Goal: Task Accomplishment & Management: Complete application form

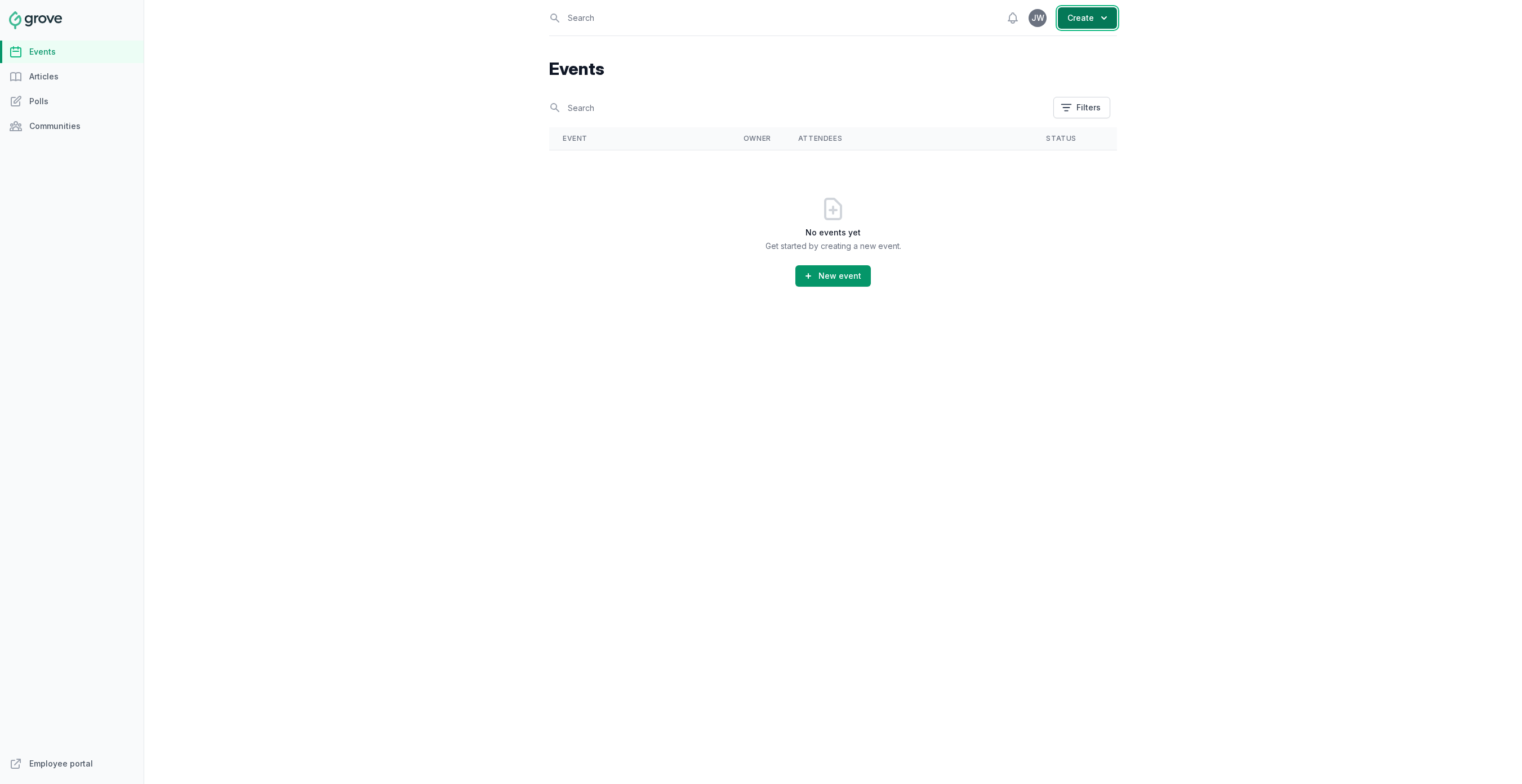
click at [1082, 18] on button "Create" at bounding box center [1087, 18] width 59 height 21
click at [1047, 42] on link "Event" at bounding box center [1054, 45] width 126 height 20
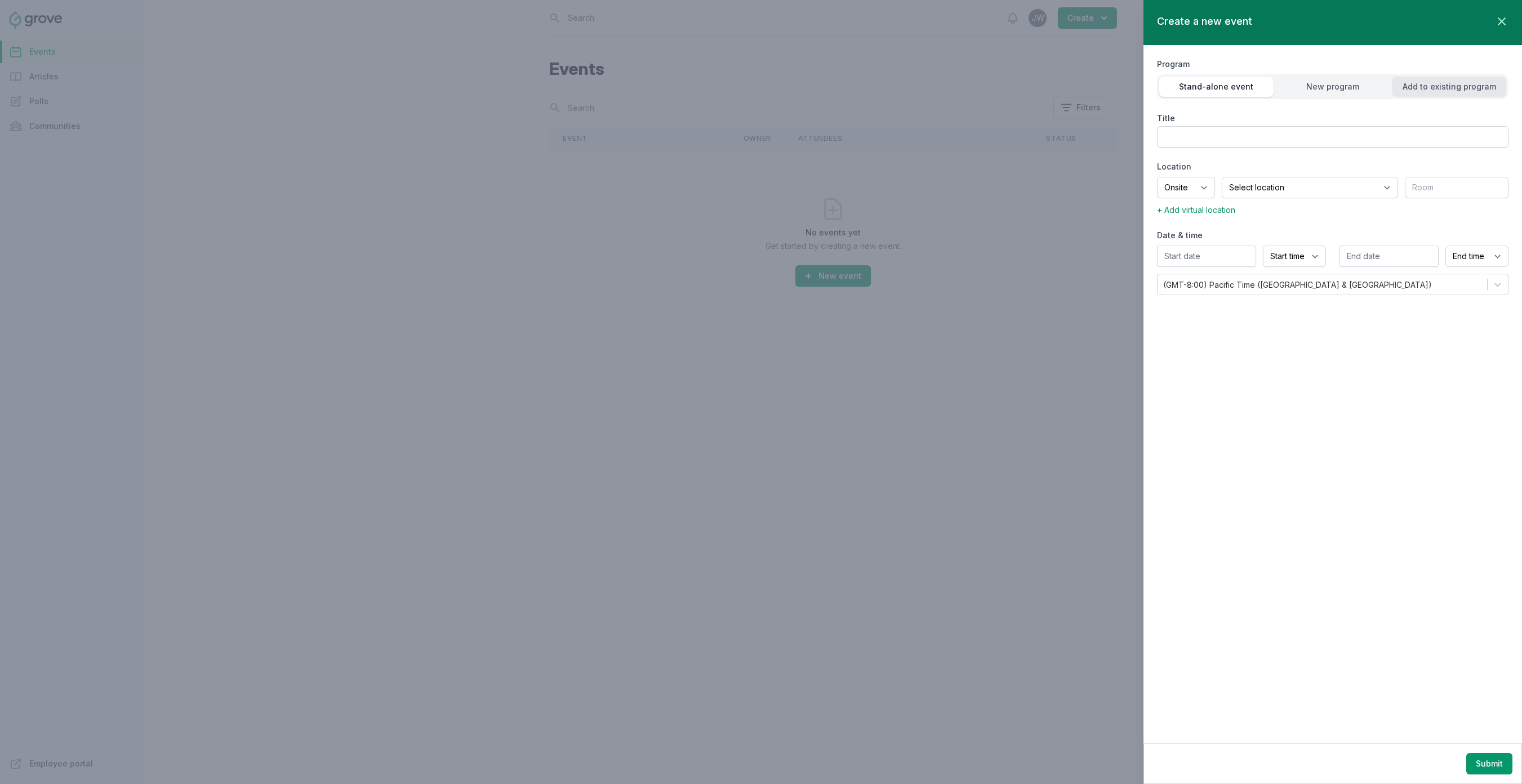
click at [1422, 88] on div "Add to existing program" at bounding box center [1449, 86] width 115 height 11
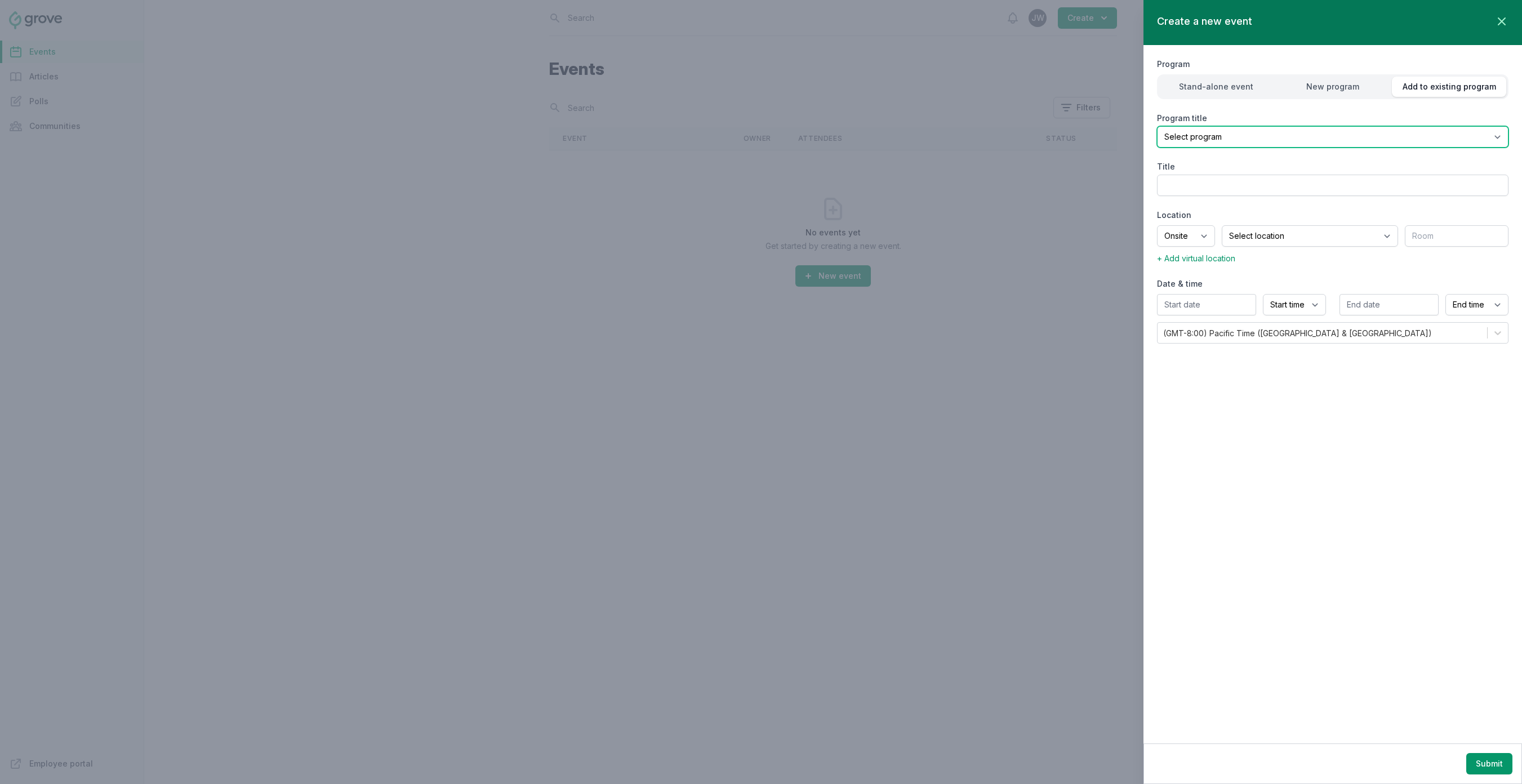
click at [1267, 132] on select "Select program" at bounding box center [1332, 137] width 352 height 21
click at [1256, 141] on select "Select program" at bounding box center [1332, 137] width 352 height 21
click at [1497, 139] on select "Select program" at bounding box center [1332, 137] width 352 height 21
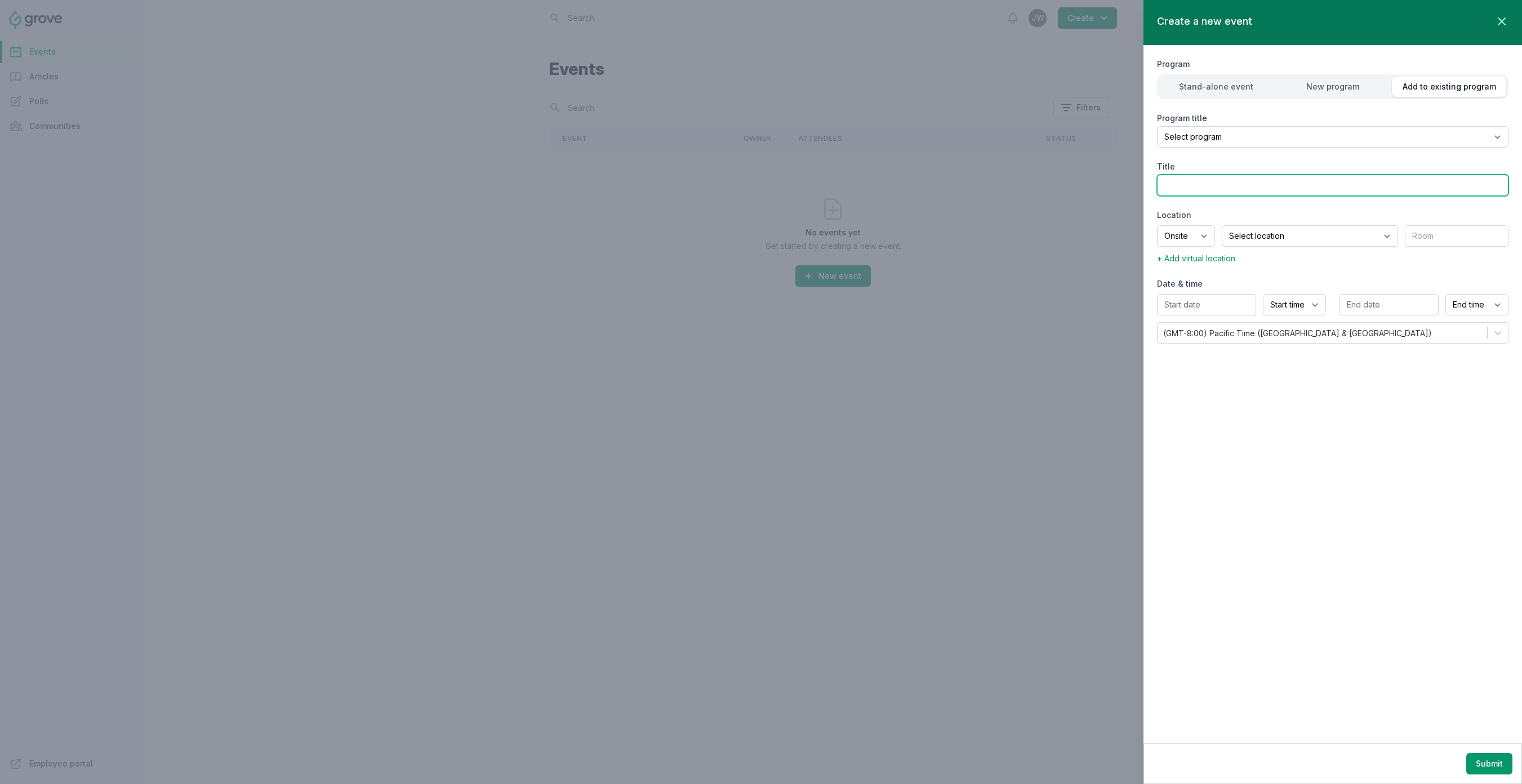
click at [1354, 187] on div "Title" at bounding box center [1332, 178] width 352 height 35
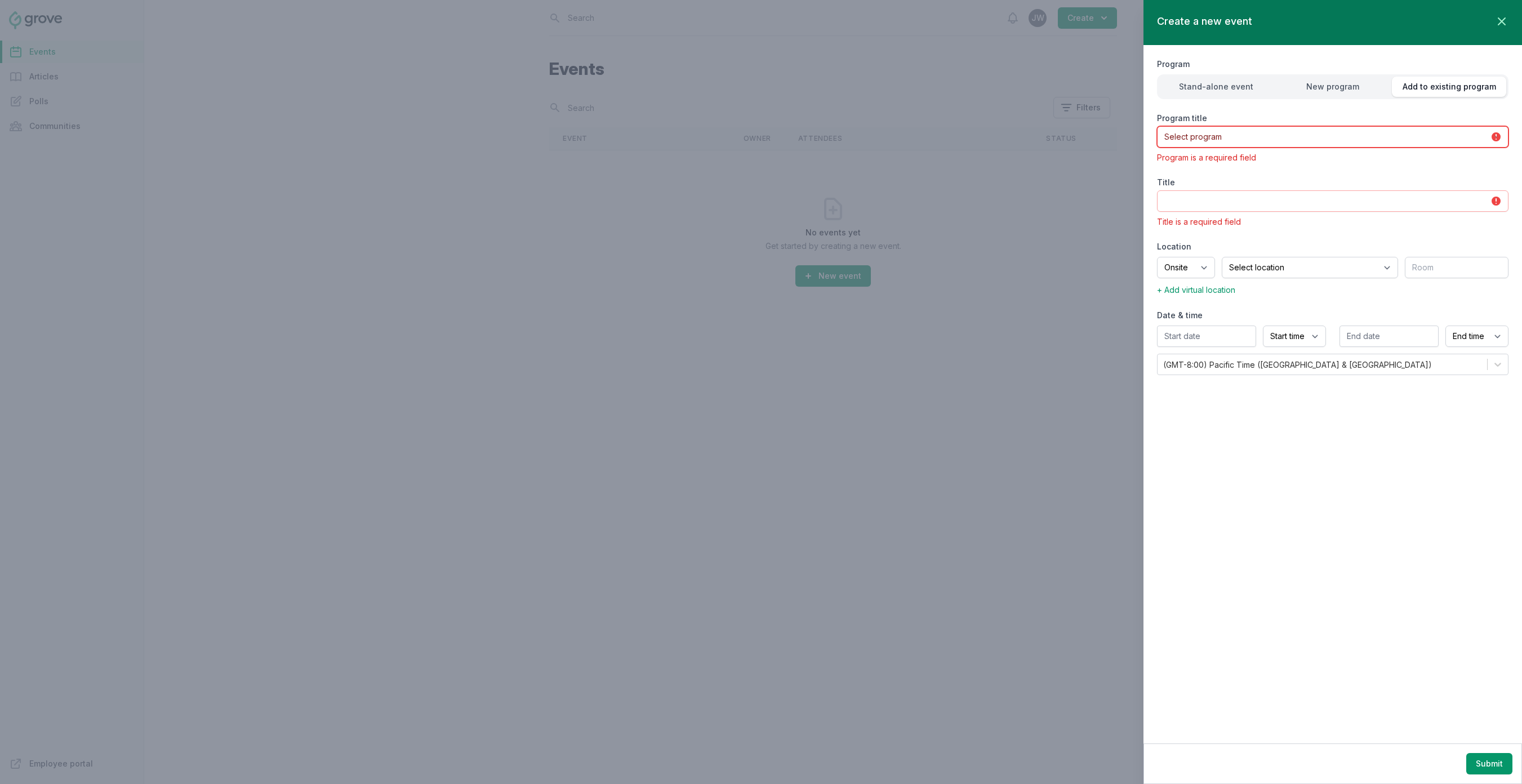
click at [1442, 138] on select "Select program" at bounding box center [1332, 137] width 352 height 21
click at [1442, 138] on select "Select program" at bounding box center [1332, 137] width 352 height 21
click at [1204, 137] on select "Select program" at bounding box center [1332, 137] width 352 height 21
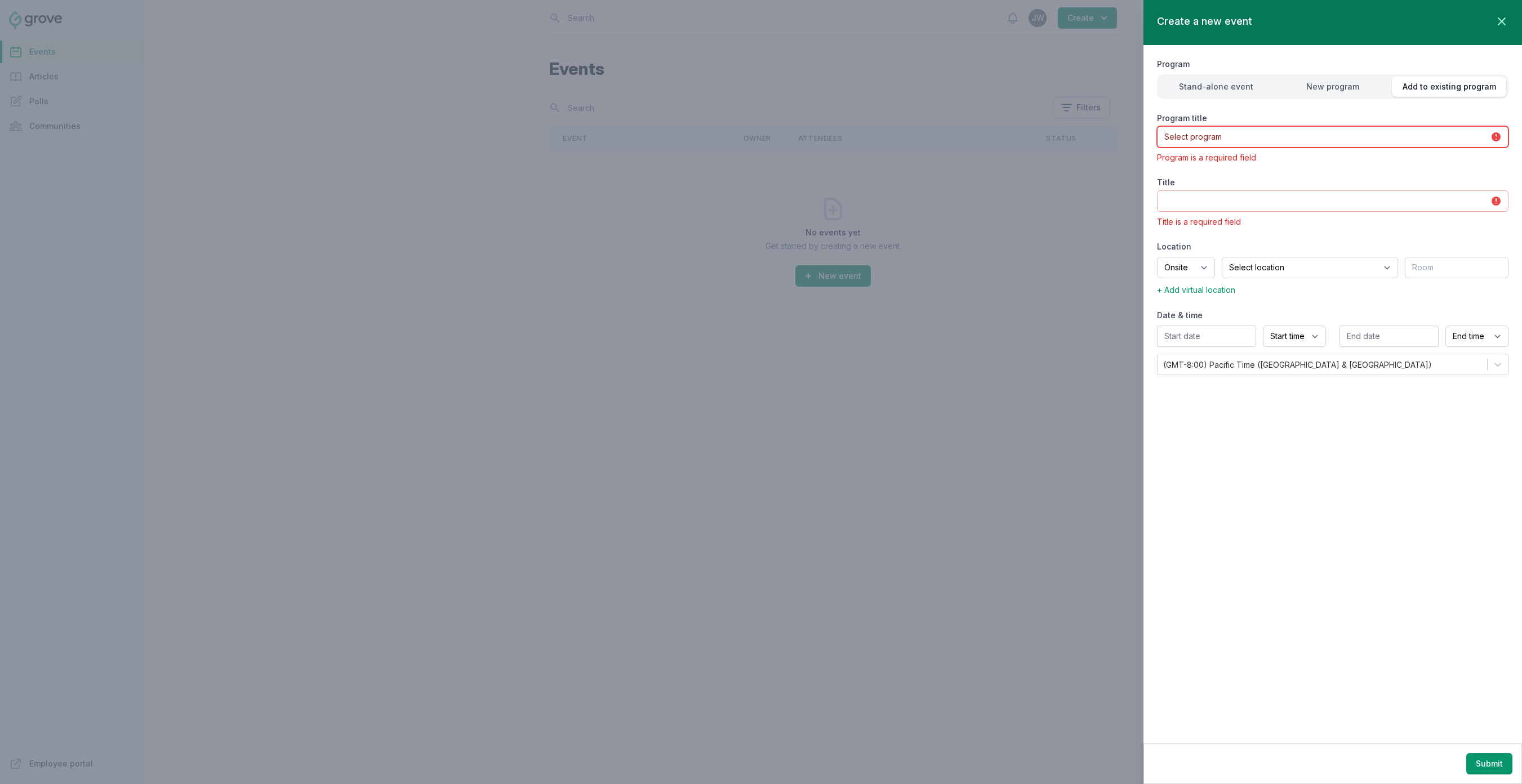
click at [1204, 137] on select "Select program" at bounding box center [1332, 137] width 352 height 21
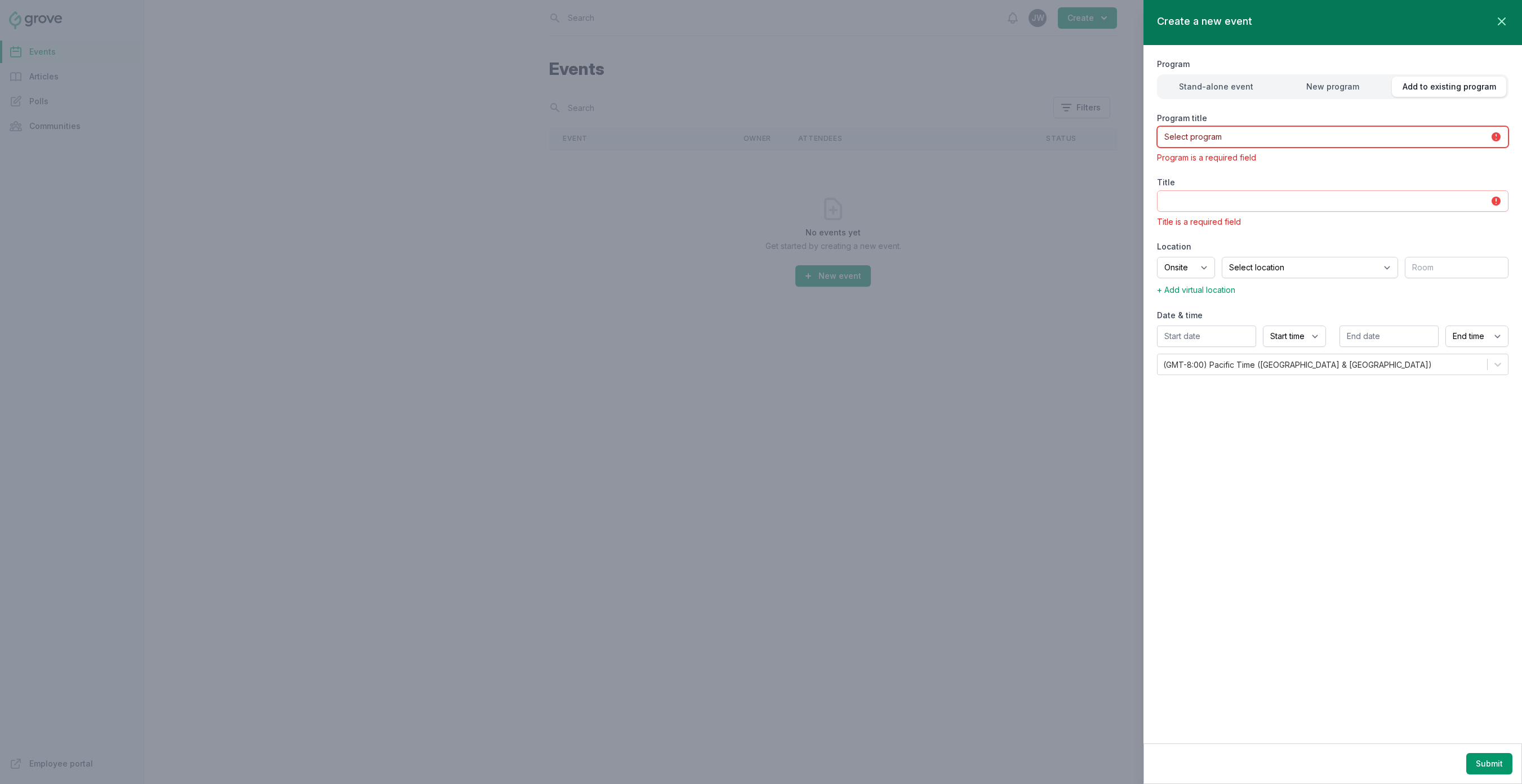
click at [1204, 137] on select "Select program" at bounding box center [1332, 137] width 352 height 21
click at [1208, 137] on select "Select program" at bounding box center [1332, 137] width 352 height 21
click at [1285, 138] on select "Select program" at bounding box center [1332, 137] width 352 height 21
drag, startPoint x: 1285, startPoint y: 138, endPoint x: 1280, endPoint y: 168, distance: 30.4
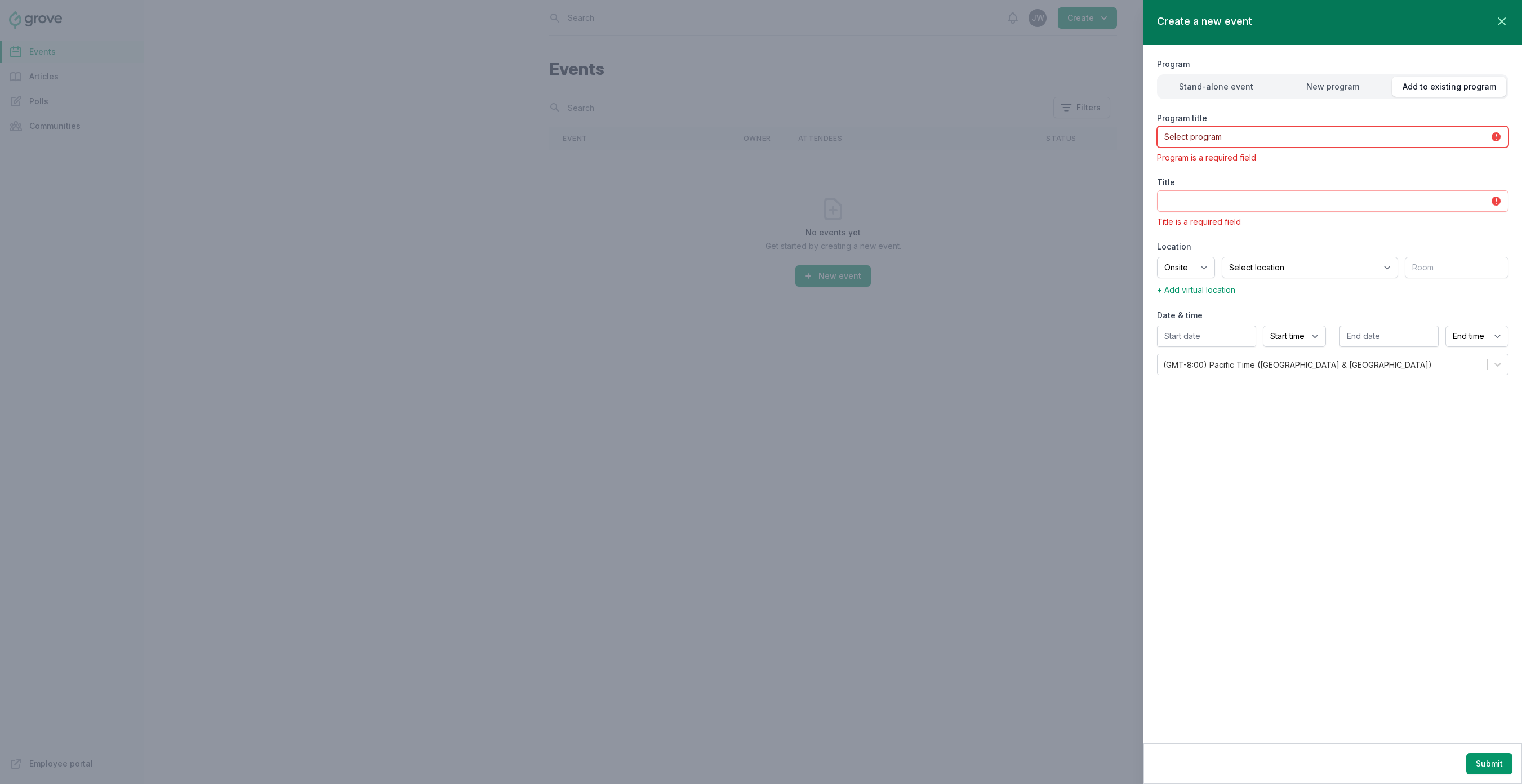
click at [1285, 139] on select "Select program" at bounding box center [1332, 137] width 352 height 21
click at [1265, 209] on input "Title" at bounding box center [1332, 201] width 352 height 21
click at [1245, 125] on div "Program title Select program Program is a required field" at bounding box center [1332, 138] width 352 height 51
click at [1291, 139] on select "Select program" at bounding box center [1332, 137] width 352 height 21
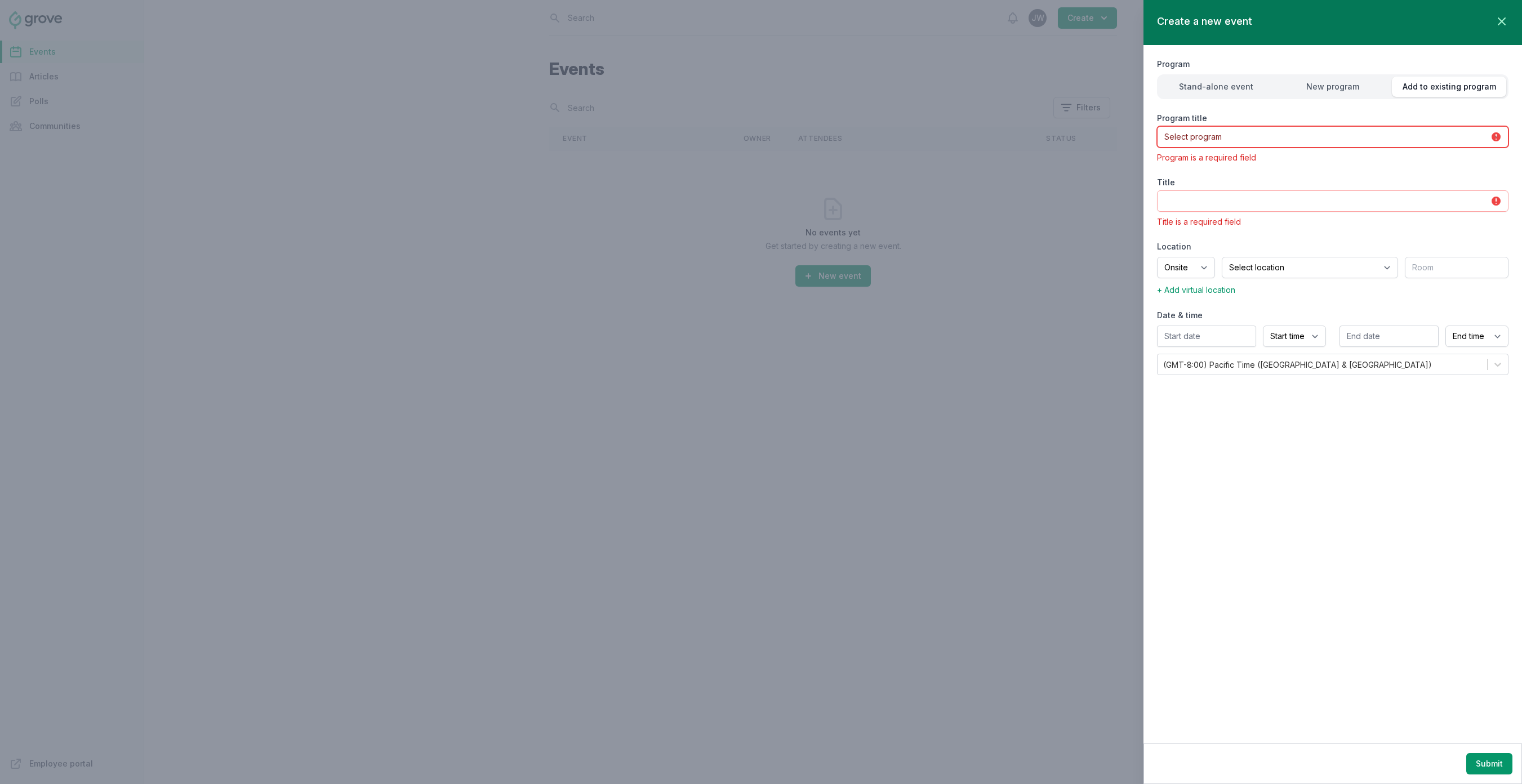
click at [1291, 139] on select "Select program" at bounding box center [1332, 137] width 352 height 21
click at [1493, 138] on select "Select program" at bounding box center [1332, 137] width 352 height 21
click at [1235, 82] on div "Stand-alone event" at bounding box center [1217, 86] width 115 height 11
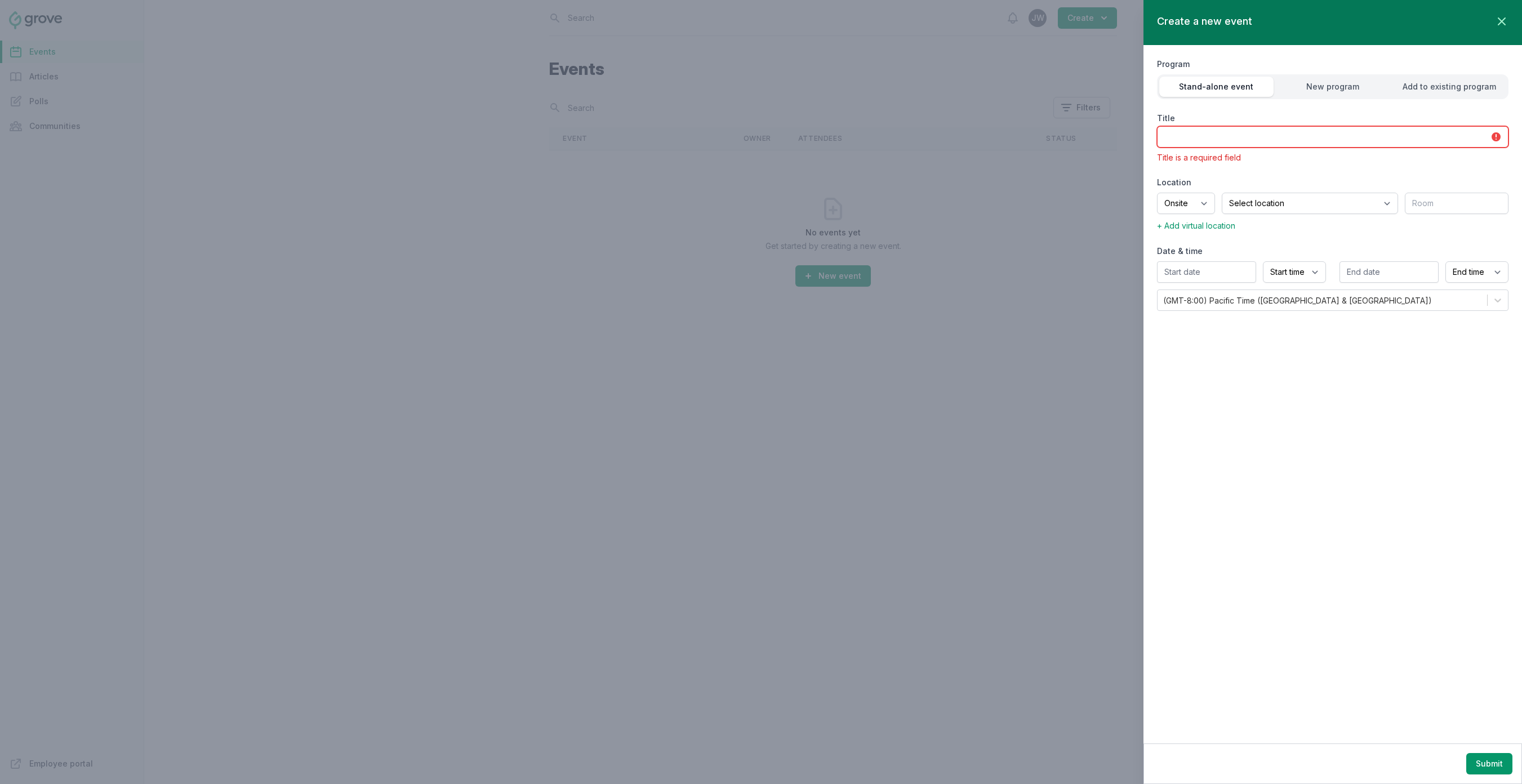
click at [1454, 134] on input "Title" at bounding box center [1332, 137] width 352 height 21
click at [1227, 140] on input "Title" at bounding box center [1332, 137] width 352 height 21
paste input "[AG]"
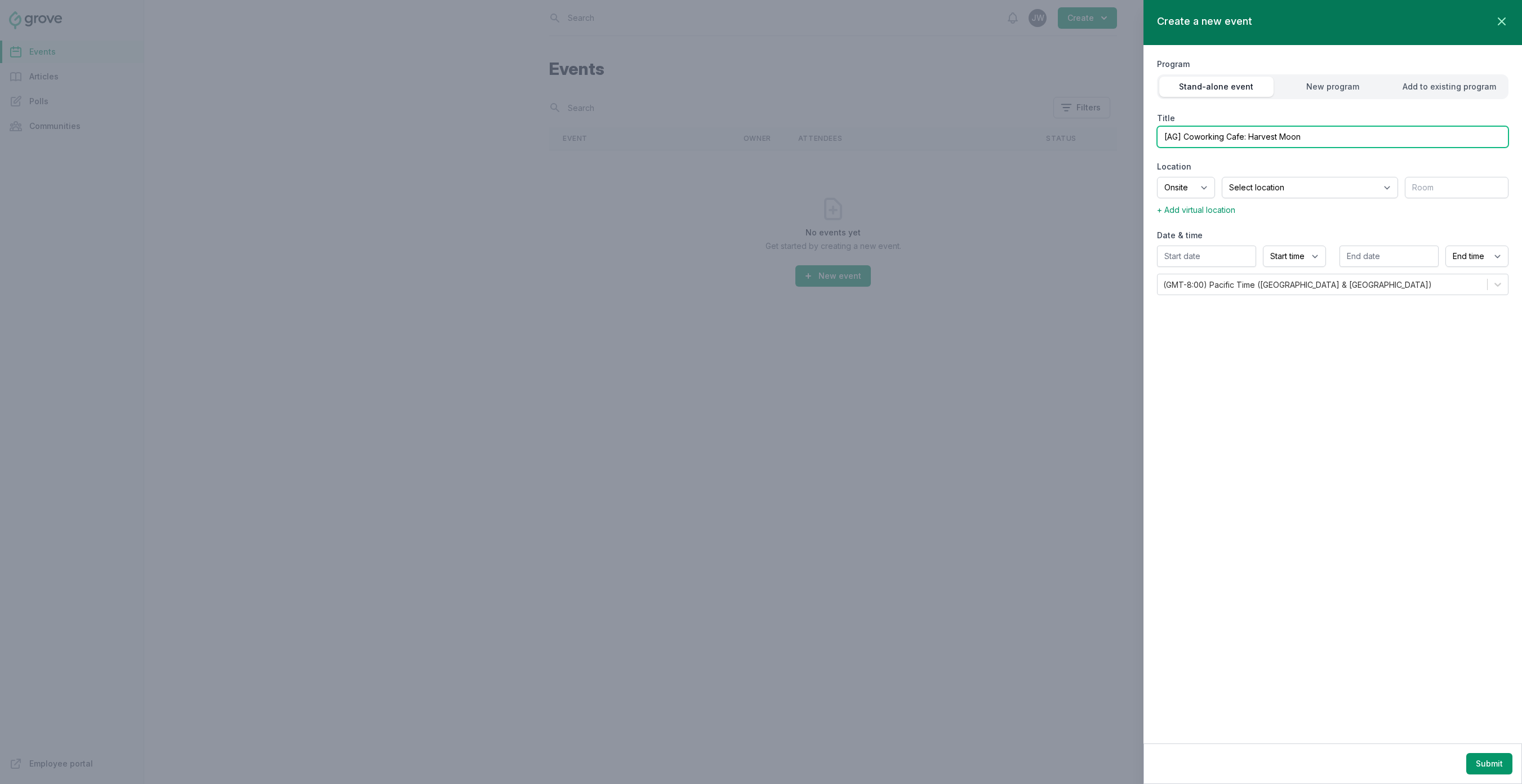
type input "[AG] Coworking Cafe: Harvest Moon"
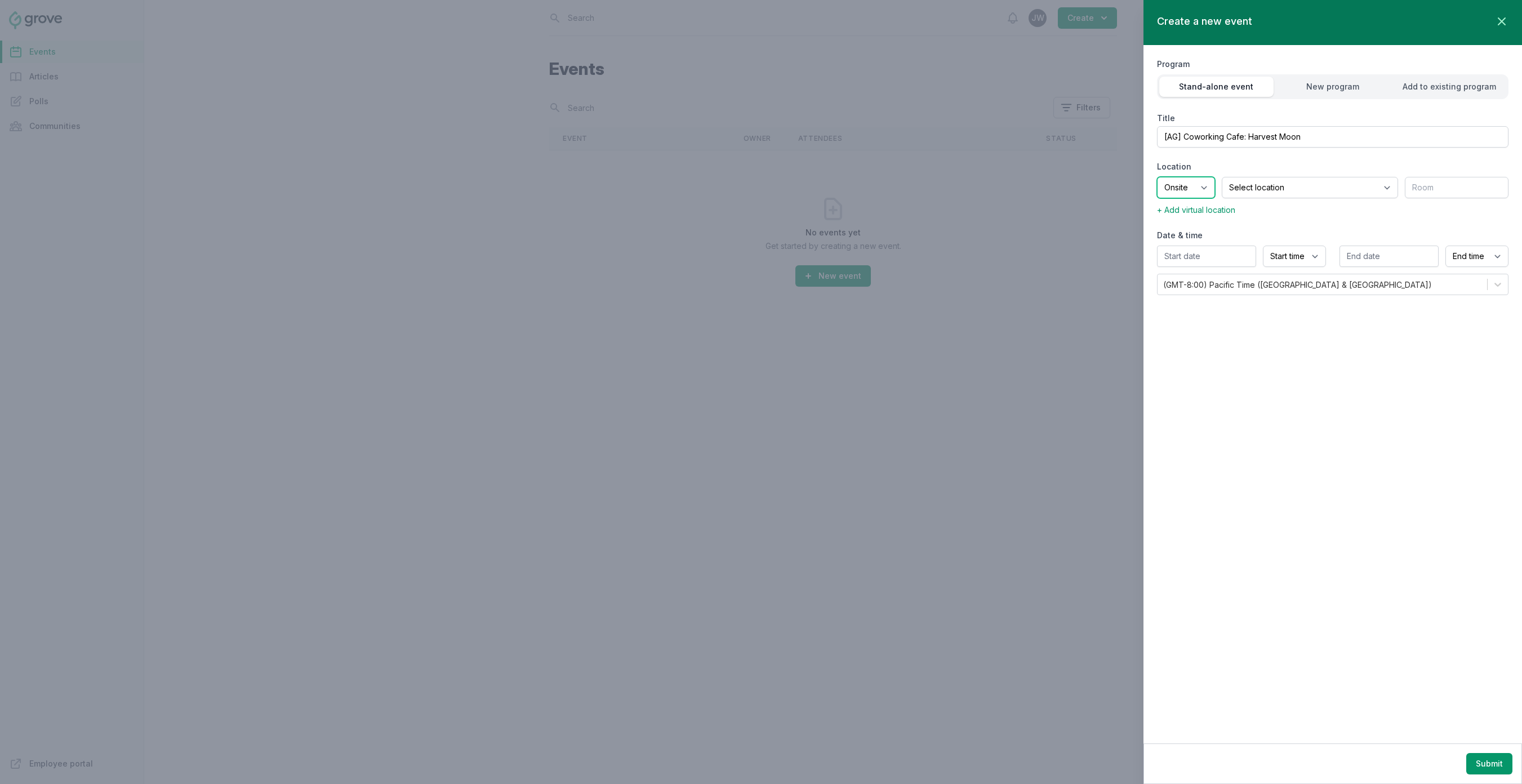
click at [1214, 184] on select "Onsite Offsite Virtual only" at bounding box center [1186, 187] width 58 height 21
select select "virtual"
click at [1157, 177] on select "Onsite Offsite Virtual only" at bounding box center [1186, 187] width 58 height 21
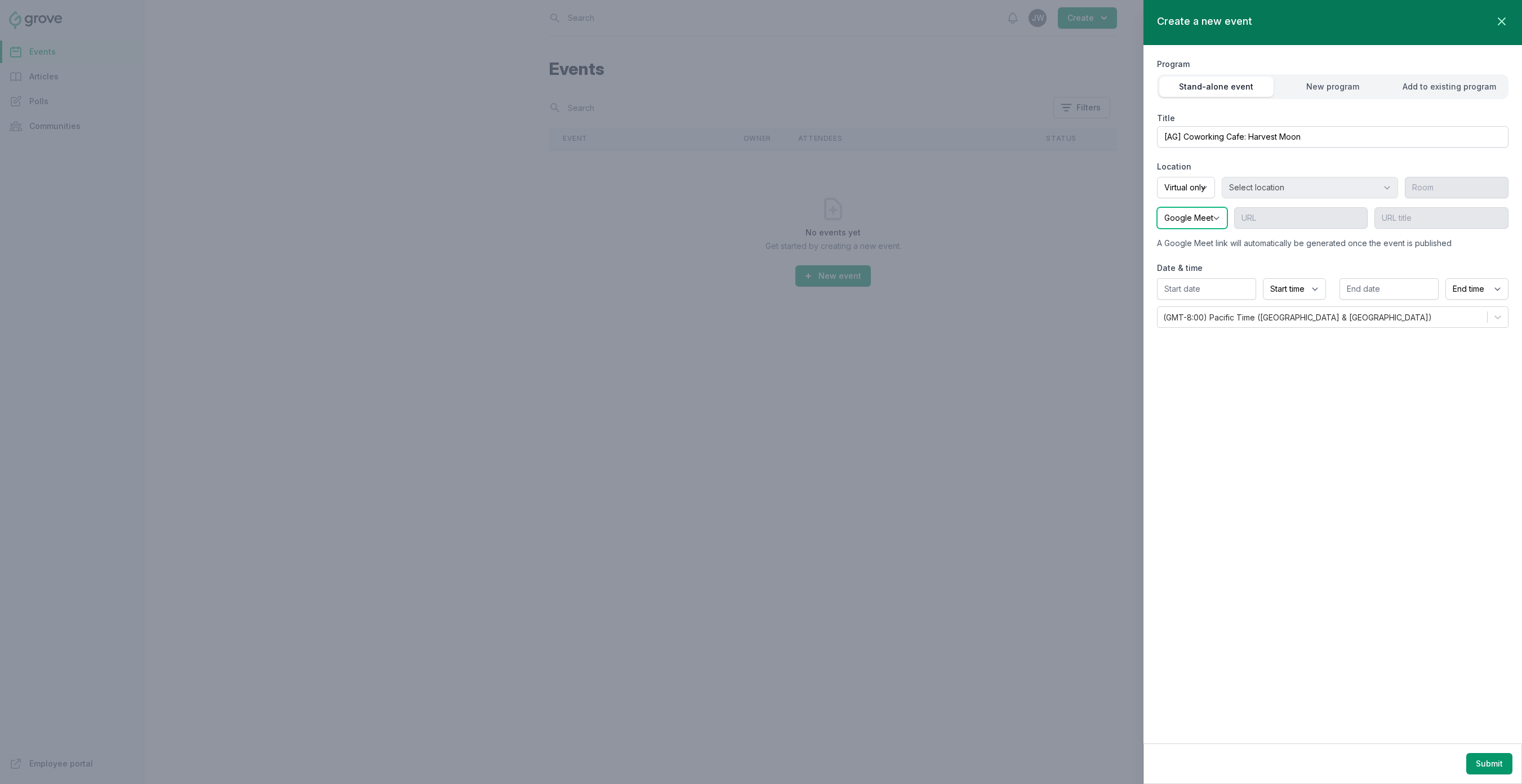
click at [1214, 225] on select "Google Meet Other" at bounding box center [1192, 218] width 70 height 21
click at [1157, 207] on select "Google Meet Other" at bounding box center [1192, 218] width 70 height 21
click at [1219, 287] on input "text" at bounding box center [1206, 289] width 99 height 21
click at [1183, 408] on div "22" at bounding box center [1182, 409] width 18 height 18
type input "[DATE]"
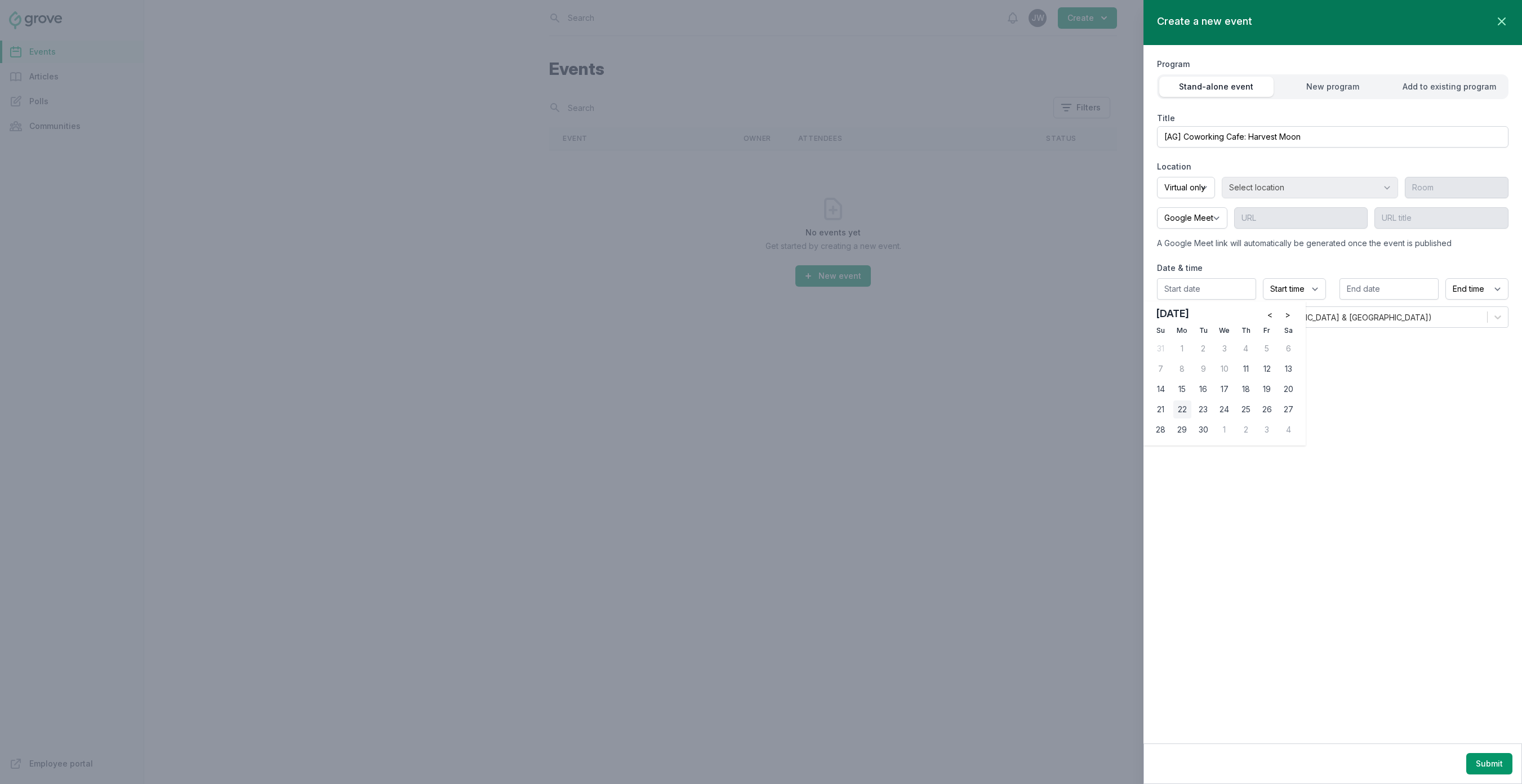
type input "[DATE]"
click at [1371, 281] on input "[DATE]" at bounding box center [1389, 289] width 99 height 21
click at [1300, 289] on select "Start time 12:00 AM 12:15 AM 12:30 AM 12:45 AM 1:00 AM 1:15 AM 1:30 AM 1:45 AM …" at bounding box center [1294, 289] width 63 height 21
select select "10:00 AM"
click at [1263, 278] on select "Start time 12:00 AM 12:15 AM 12:30 AM 12:45 AM 1:00 AM 1:15 AM 1:30 AM 1:45 AM …" at bounding box center [1294, 289] width 63 height 21
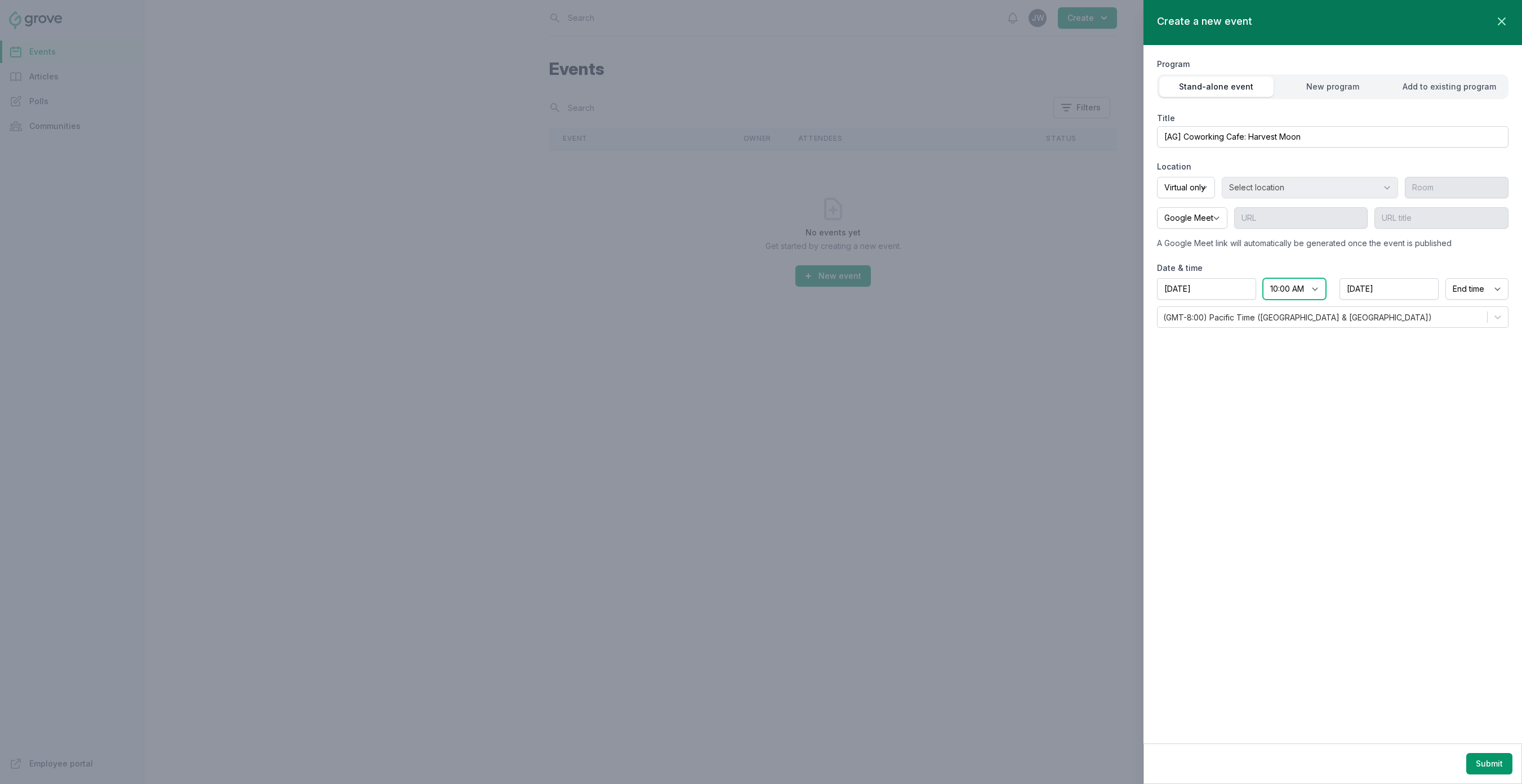
select select "11:00 AM"
click at [1478, 290] on select "End time 12:00 AM 12:15 AM 12:30 AM 12:45 AM 1:00 AM 1:15 AM 1:30 AM 1:45 AM 2:…" at bounding box center [1477, 289] width 63 height 21
click at [1445, 278] on select "End time 12:00 AM 12:15 AM 12:30 AM 12:45 AM 1:00 AM 1:15 AM 1:30 AM 1:45 AM 2:…" at bounding box center [1477, 289] width 63 height 21
click at [1314, 336] on div "Program Stand-alone event New program Add to existing program Title [AG] Cowork…" at bounding box center [1332, 192] width 352 height 294
click at [1207, 190] on select "Onsite Offsite Virtual only" at bounding box center [1186, 187] width 58 height 21
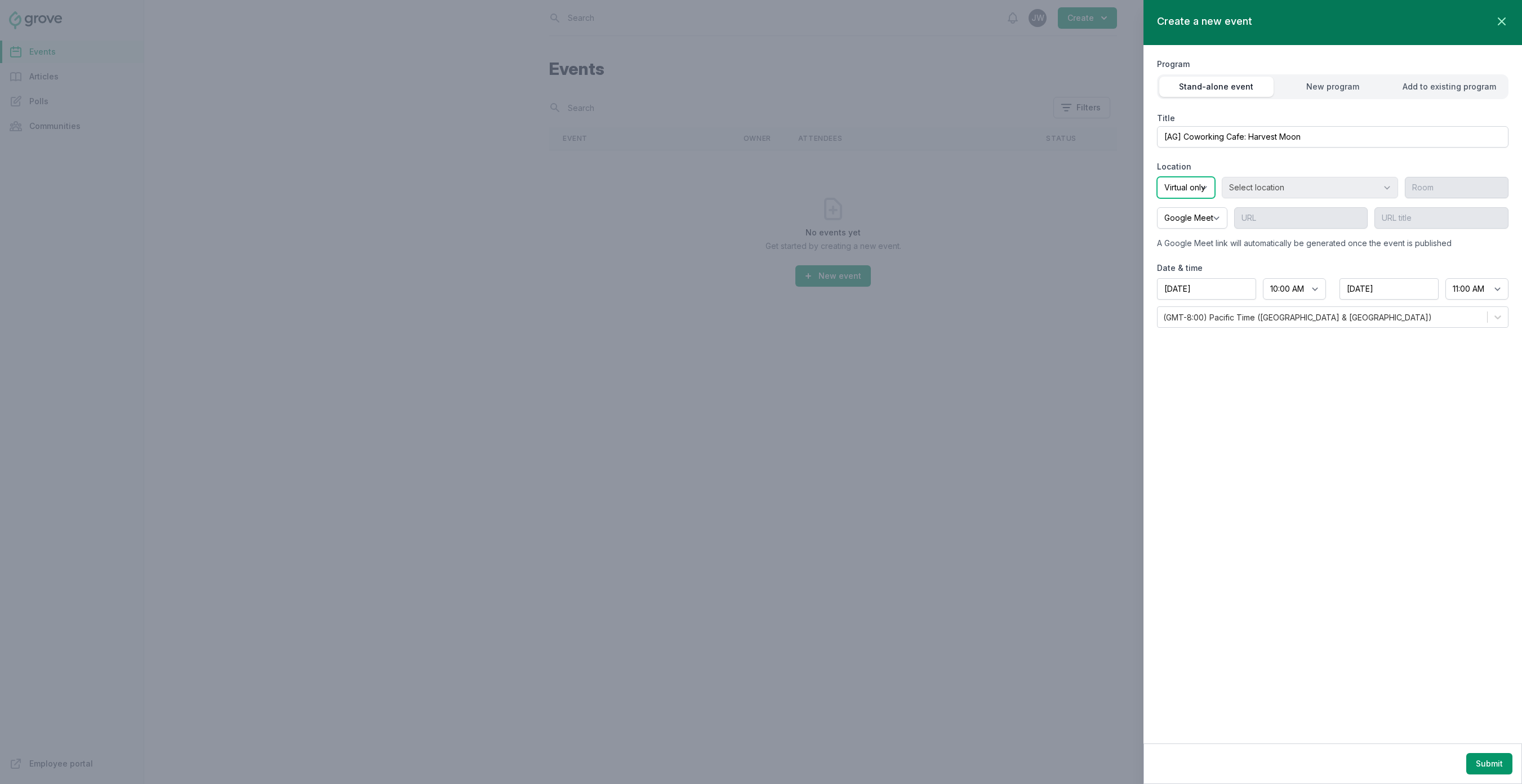
click at [1157, 177] on select "Onsite Offsite Virtual only" at bounding box center [1186, 187] width 58 height 21
click at [1486, 760] on button "Submit" at bounding box center [1490, 764] width 46 height 21
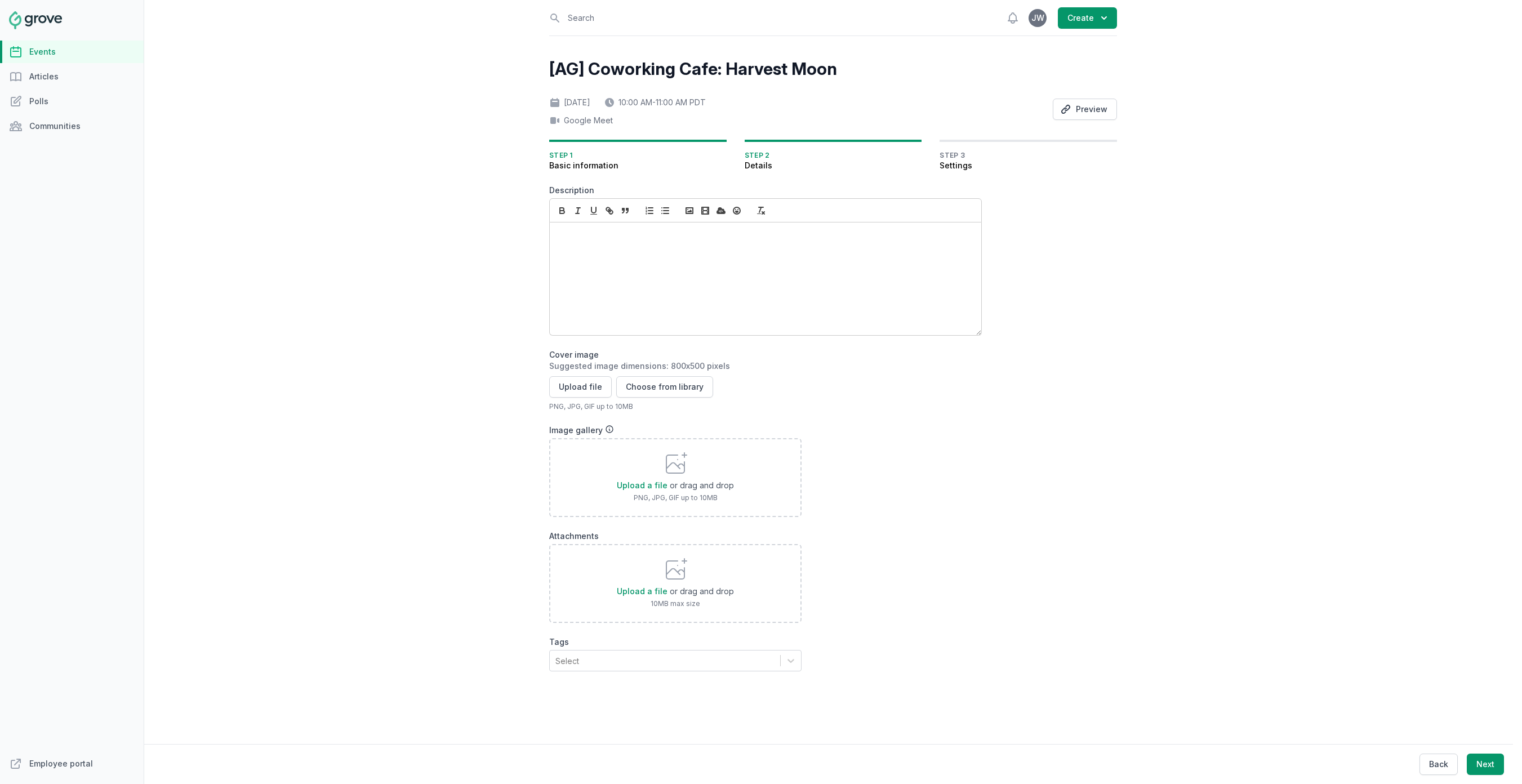
click at [634, 294] on div at bounding box center [765, 279] width 431 height 113
click at [578, 236] on li "Report: "US Purchasing"" at bounding box center [768, 235] width 396 height 12
click at [582, 246] on li "Expense Type: Meeting/Event Catering for >25 (Food/Drinks)" at bounding box center [768, 247] width 396 height 12
click at [581, 260] on li "Cost Center: (8343) Twitch - Fixed - G&A" at bounding box center [768, 259] width 396 height 12
click at [580, 272] on li "Project: “0000”" at bounding box center [768, 271] width 396 height 12
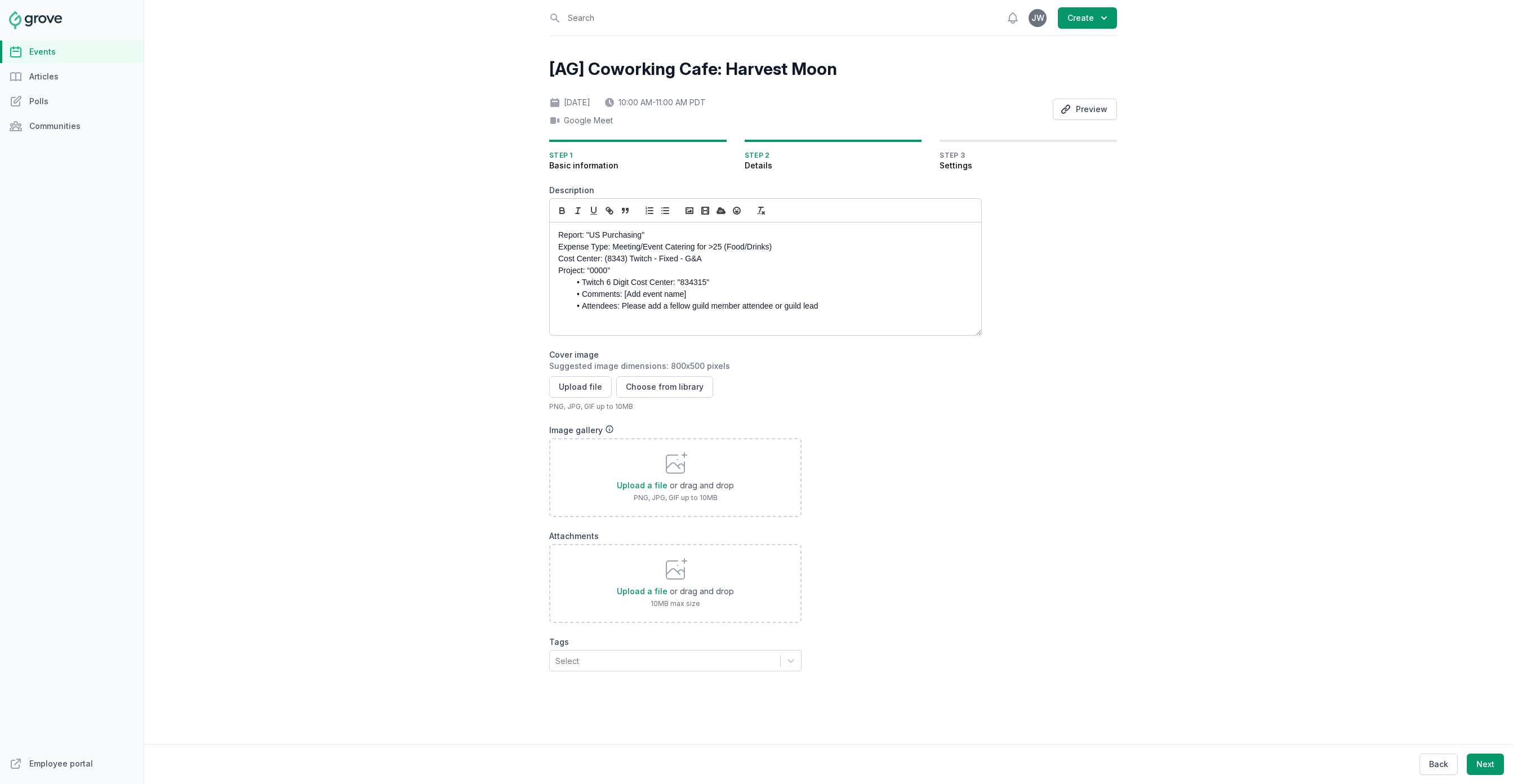
click at [580, 281] on li "Twitch 6 Digit Cost Center: "834315"" at bounding box center [768, 282] width 396 height 12
click at [581, 294] on li "Comments: [Add event name]" at bounding box center [768, 294] width 396 height 12
click at [584, 305] on li "Attendees: Please add a fellow guild member attendee or guild lead" at bounding box center [768, 306] width 396 height 12
click at [558, 236] on p "Report: "US Purchasing"" at bounding box center [762, 235] width 408 height 12
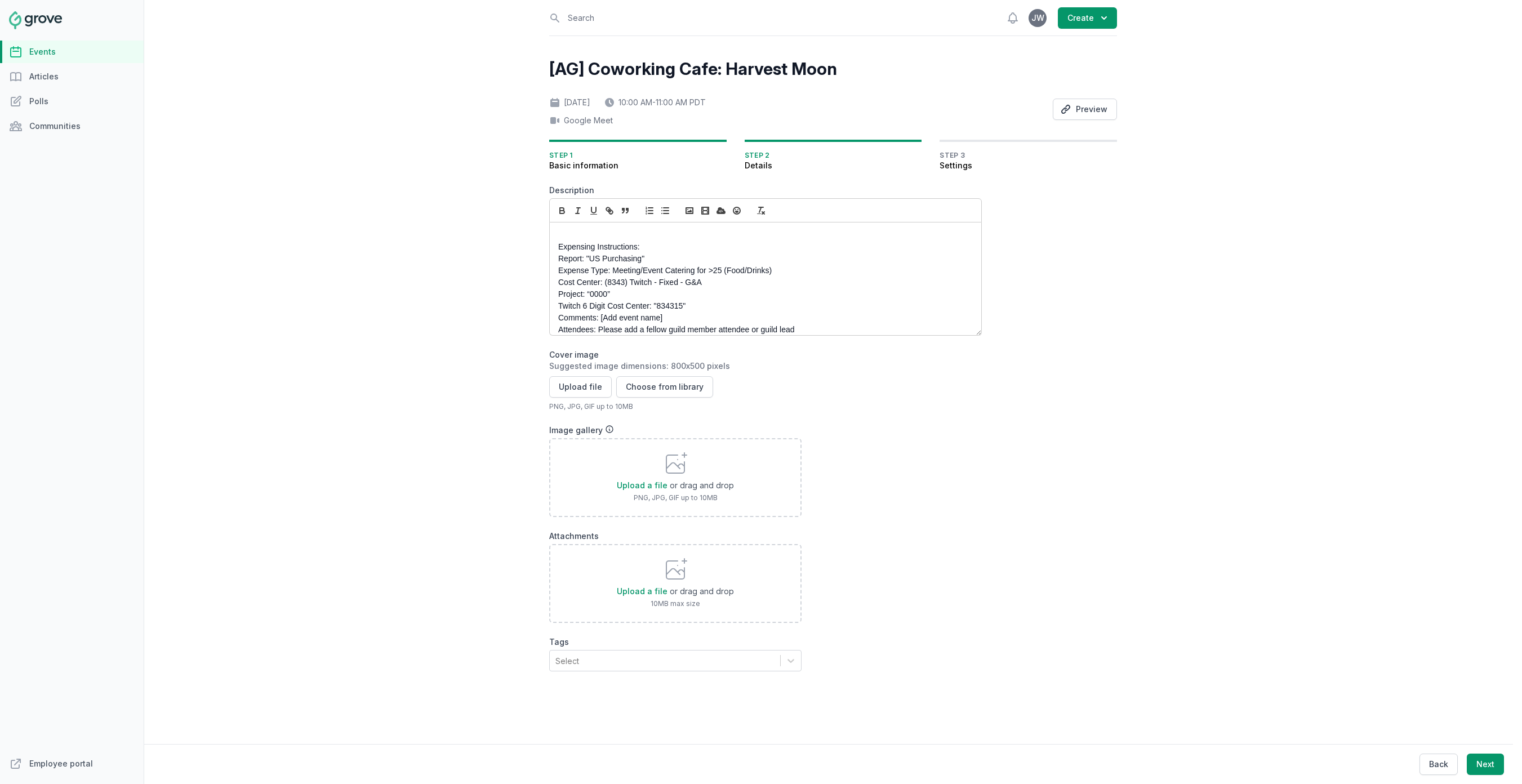
drag, startPoint x: 646, startPoint y: 248, endPoint x: 549, endPoint y: 248, distance: 97.0
click at [549, 248] on div "Expensing Instructions: Report: "US Purchasing" Expense Type: Meeting/Event Cat…" at bounding box center [765, 279] width 431 height 113
click at [562, 207] on icon "button" at bounding box center [562, 210] width 10 height 10
click at [562, 255] on p "Report: "US Purchasing"" at bounding box center [762, 259] width 408 height 12
click at [561, 256] on p "Report: "US Purchasing"" at bounding box center [762, 259] width 408 height 12
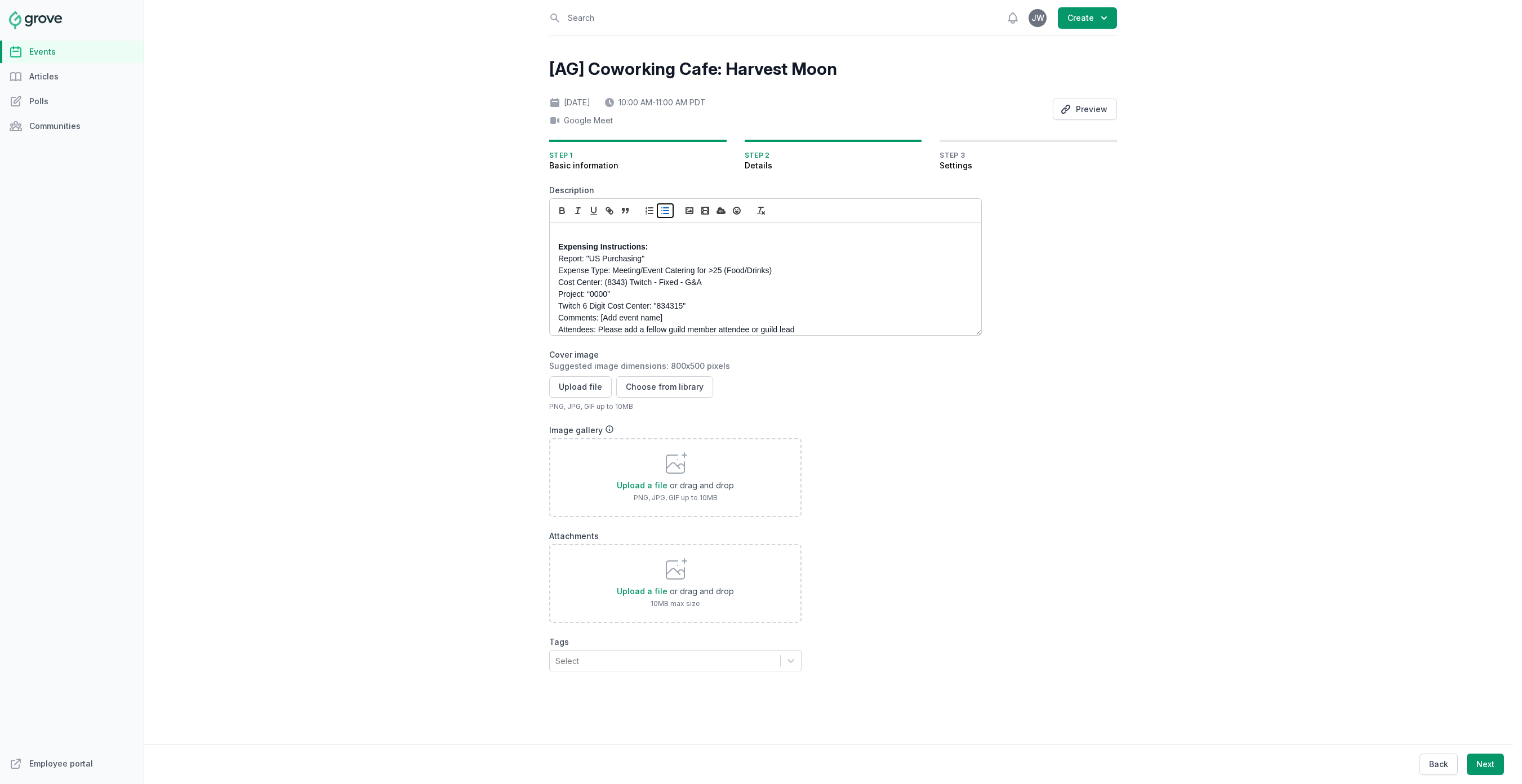
click at [666, 213] on icon "button" at bounding box center [665, 210] width 10 height 10
click at [570, 260] on li "Report: "US Purchasing"" at bounding box center [768, 259] width 396 height 12
click at [554, 270] on div "Expensing Instructions: Report: "US Purchasing" Expense Type: Meeting/Event Cat…" at bounding box center [765, 279] width 431 height 113
click at [553, 279] on div "Expensing Instructions: Report: "US Purchasing" Expense Type: Meeting/Event Cat…" at bounding box center [765, 279] width 431 height 113
click at [557, 292] on div "Expensing Instructions: Report: "US Purchasing" Expense Type: Meeting/Event Cat…" at bounding box center [765, 279] width 431 height 113
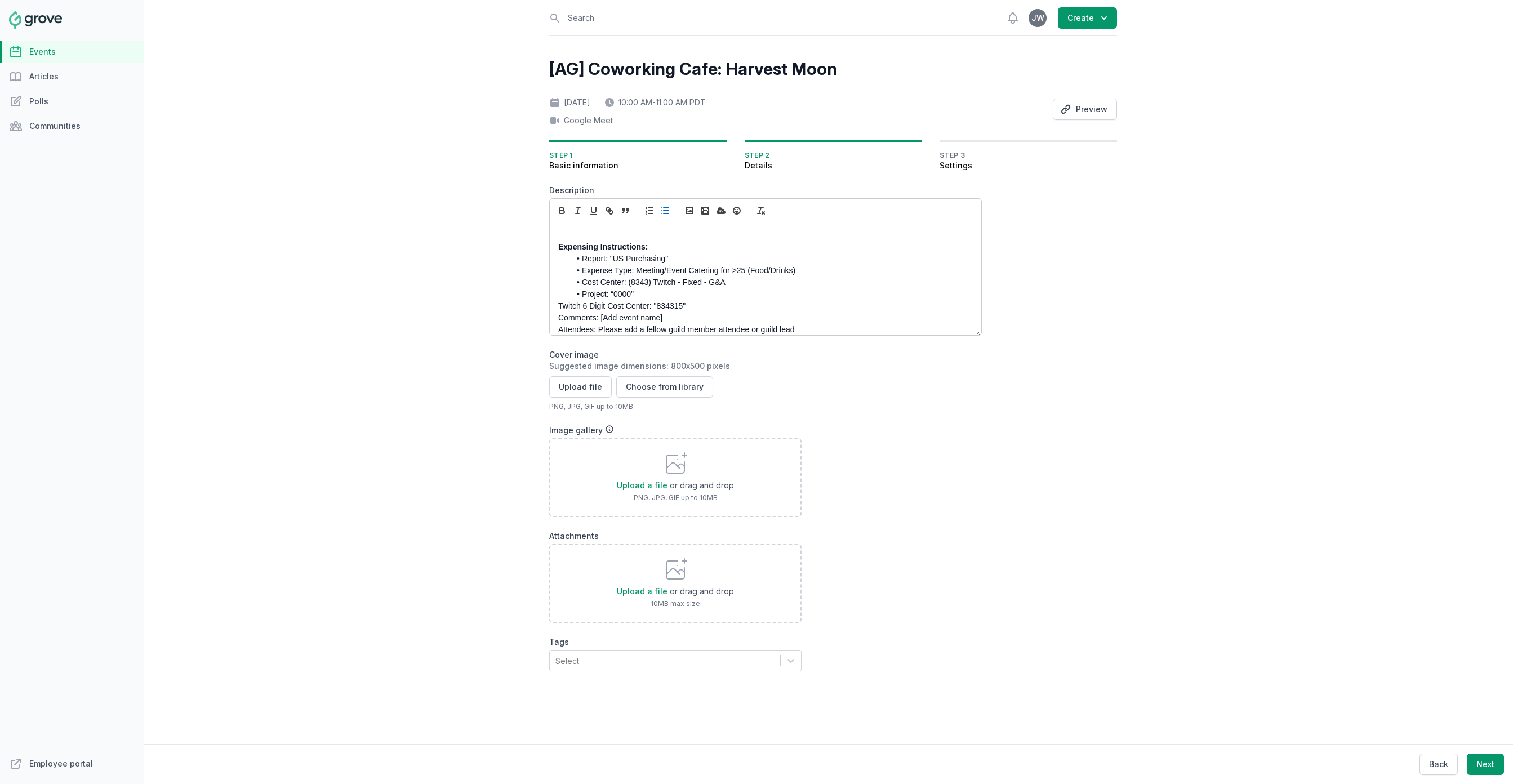
click at [560, 304] on p "Twitch 6 Digit Cost Center: "834315"" at bounding box center [762, 306] width 408 height 12
click at [558, 315] on p "Comments: [Add event name]" at bounding box center [762, 318] width 408 height 12
drag, startPoint x: 704, startPoint y: 317, endPoint x: 622, endPoint y: 315, distance: 82.0
click at [622, 315] on li "Comments: [Add event name]" at bounding box center [768, 318] width 396 height 12
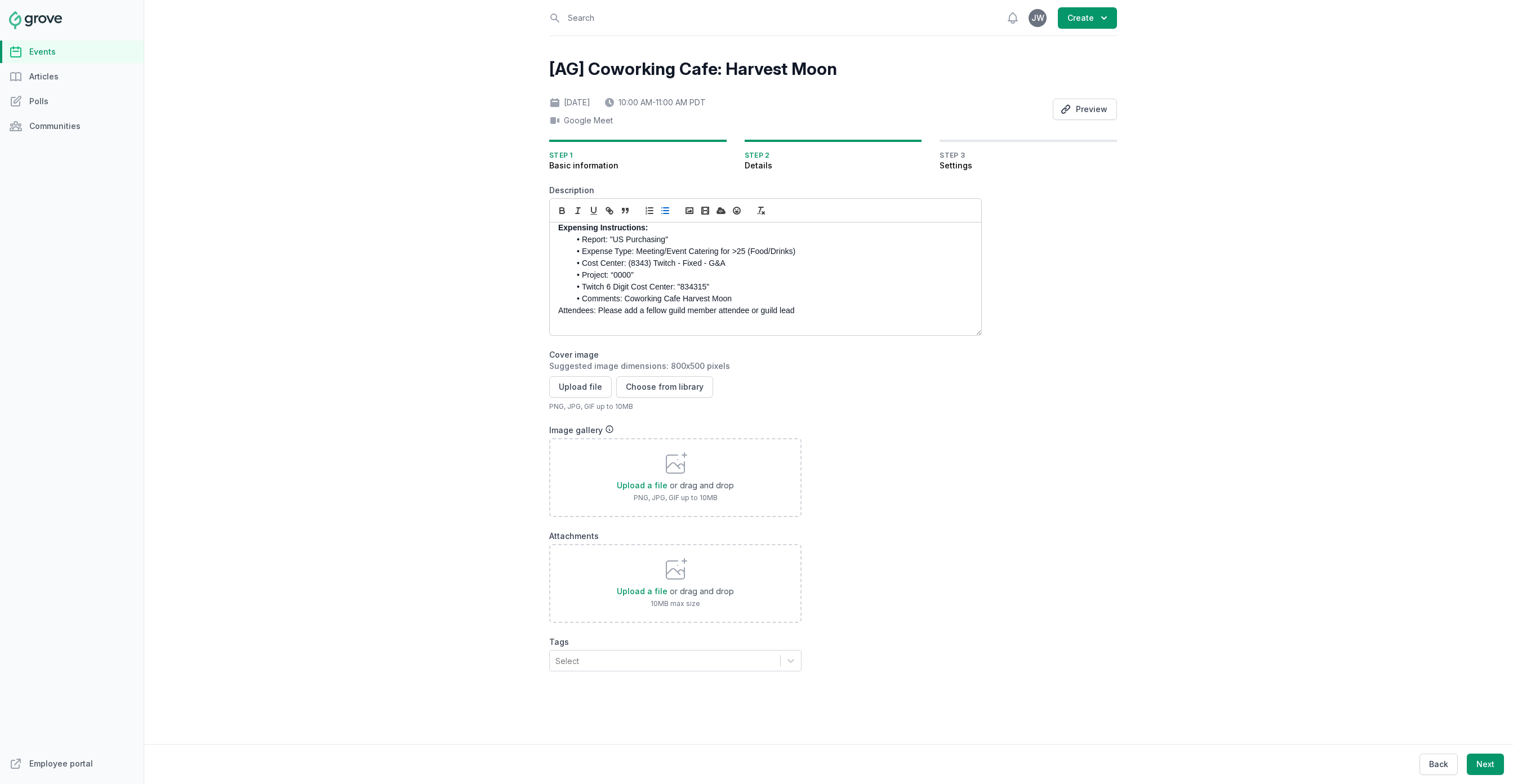
click at [556, 309] on div "Expensing Instructions: Report: "US Purchasing" Expense Type: Meeting/Event Cat…" at bounding box center [765, 279] width 431 height 113
drag, startPoint x: 829, startPoint y: 313, endPoint x: 623, endPoint y: 315, distance: 206.0
click at [623, 315] on li "Attendees: Please add a fellow guild member attendee or guild lead" at bounding box center [768, 311] width 396 height 12
drag, startPoint x: 621, startPoint y: 310, endPoint x: 581, endPoint y: 308, distance: 40.0
click at [581, 308] on li "Attendees: Michelle Roberson and Jae Wells" at bounding box center [768, 311] width 396 height 12
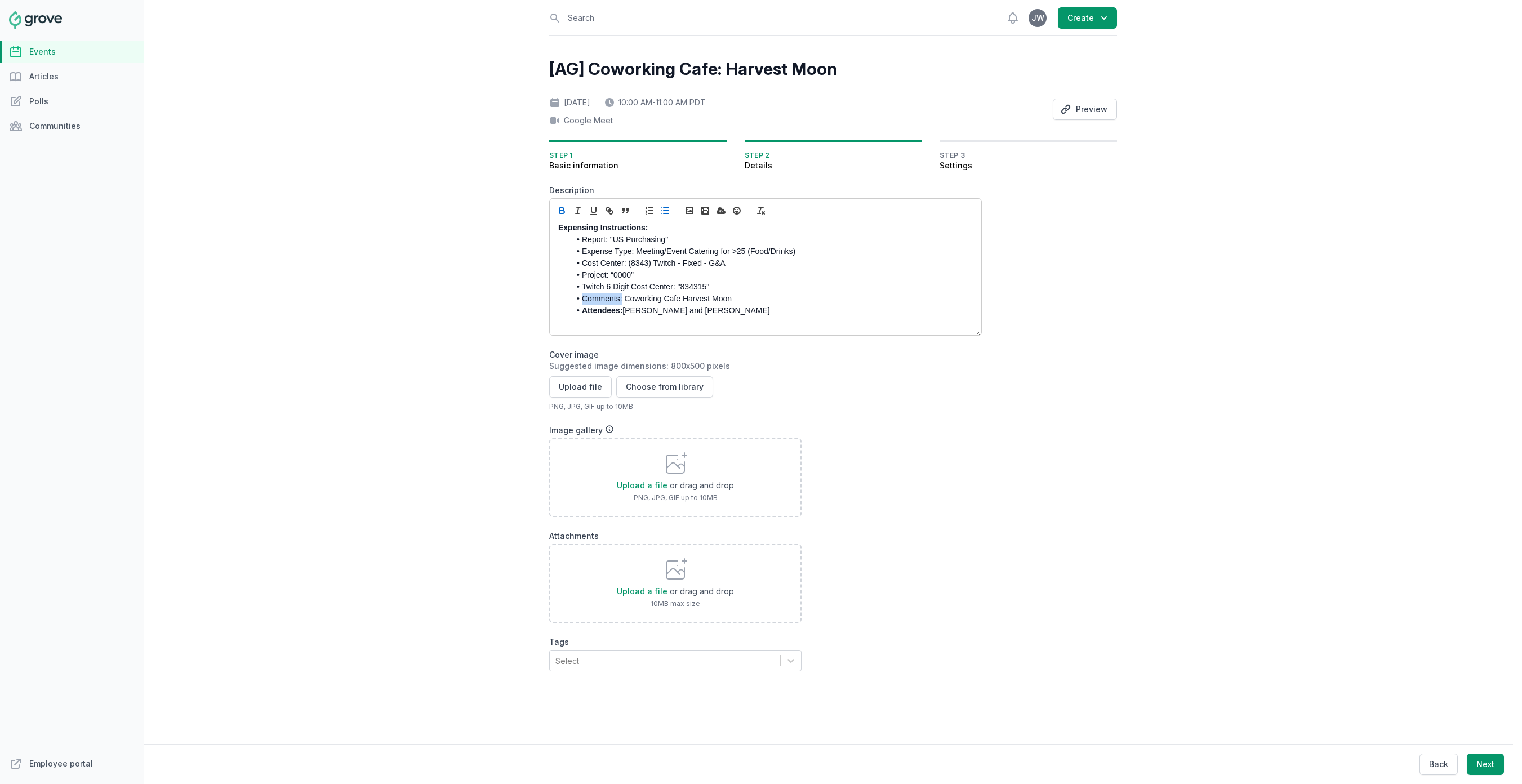
drag, startPoint x: 582, startPoint y: 298, endPoint x: 622, endPoint y: 296, distance: 40.0
click at [622, 296] on li "Comments: Coworking Cafe Harvest Moon" at bounding box center [768, 299] width 396 height 12
drag, startPoint x: 581, startPoint y: 284, endPoint x: 677, endPoint y: 285, distance: 96.0
click at [677, 285] on li "Twitch 6 Digit Cost Center: "834315"" at bounding box center [768, 287] width 396 height 12
drag, startPoint x: 582, startPoint y: 274, endPoint x: 610, endPoint y: 274, distance: 28.0
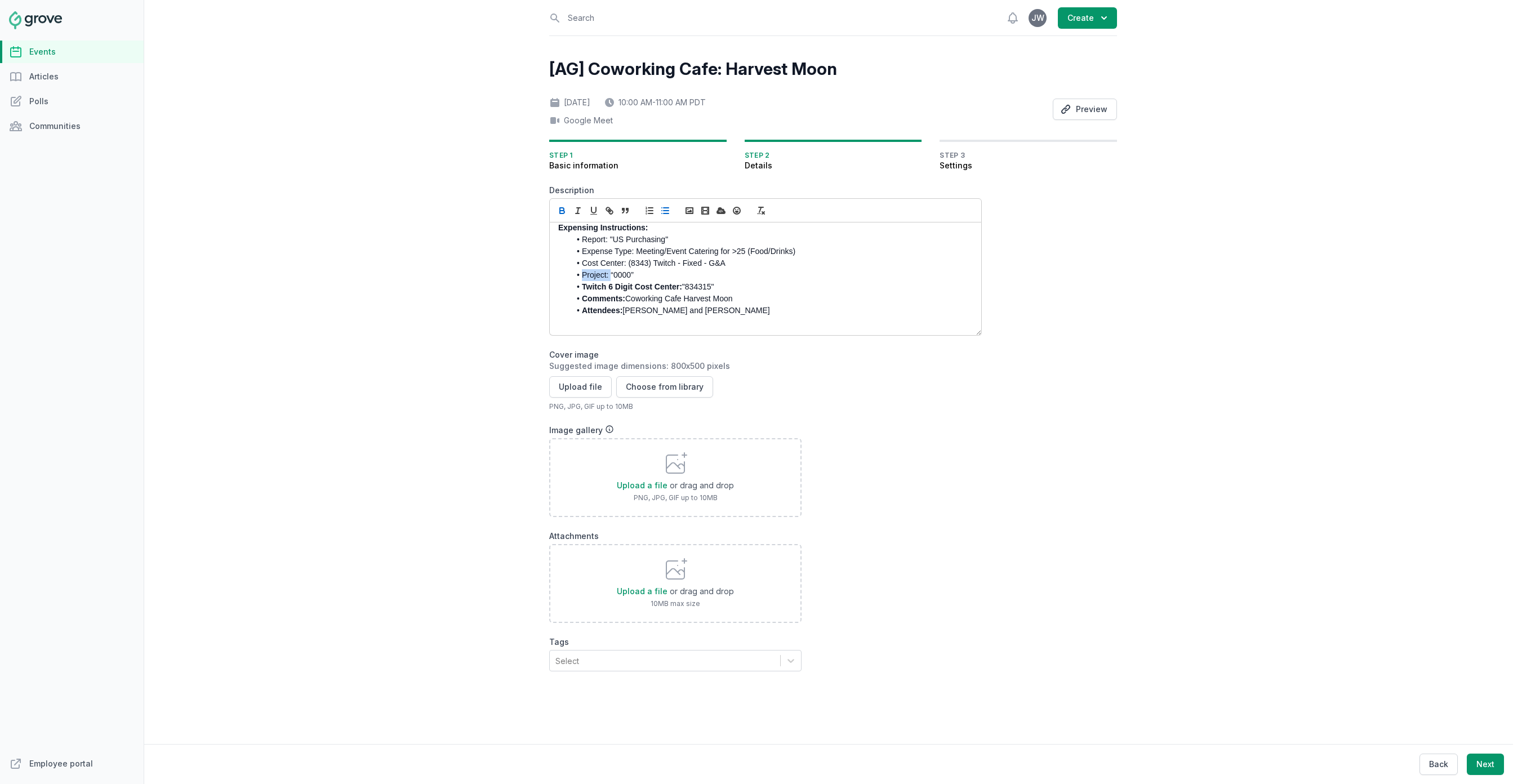
click at [610, 274] on li "Project: “0000”" at bounding box center [768, 275] width 396 height 12
drag, startPoint x: 582, startPoint y: 261, endPoint x: 627, endPoint y: 260, distance: 45.0
click at [627, 260] on li "Cost Center: (8343) Twitch - Fixed - G&A" at bounding box center [768, 263] width 396 height 12
drag, startPoint x: 583, startPoint y: 249, endPoint x: 635, endPoint y: 249, distance: 52.0
click at [635, 249] on li "Expense Type: Meeting/Event Catering for >25 (Food/Drinks)" at bounding box center [768, 252] width 396 height 12
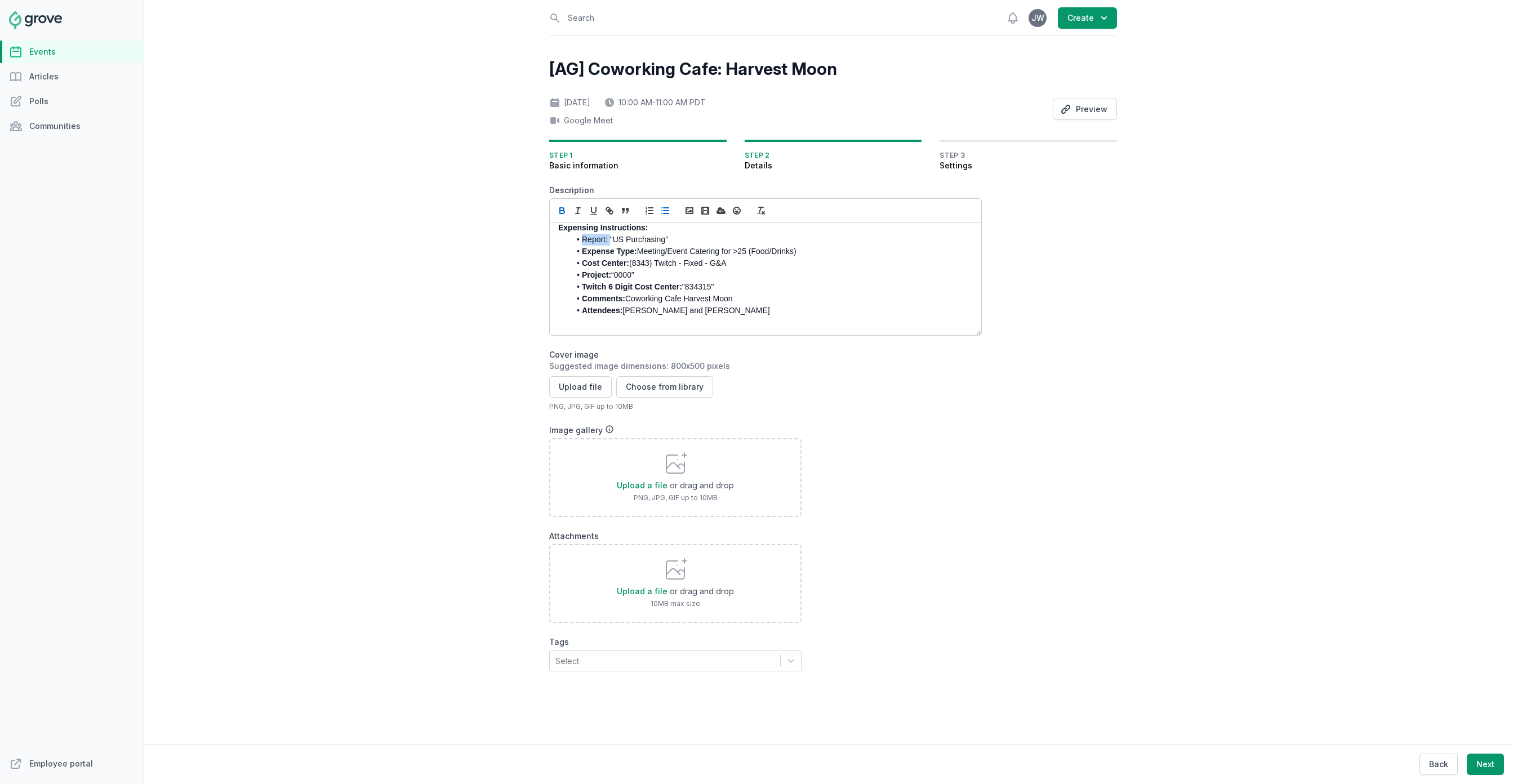
drag, startPoint x: 583, startPoint y: 238, endPoint x: 610, endPoint y: 239, distance: 27.0
click at [610, 239] on li "Report: "US Purchasing"" at bounding box center [768, 240] width 396 height 12
click at [644, 258] on li "Cost Center: (8343) Twitch - Fixed - G&A" at bounding box center [768, 263] width 396 height 12
click at [598, 232] on p at bounding box center [762, 235] width 408 height 12
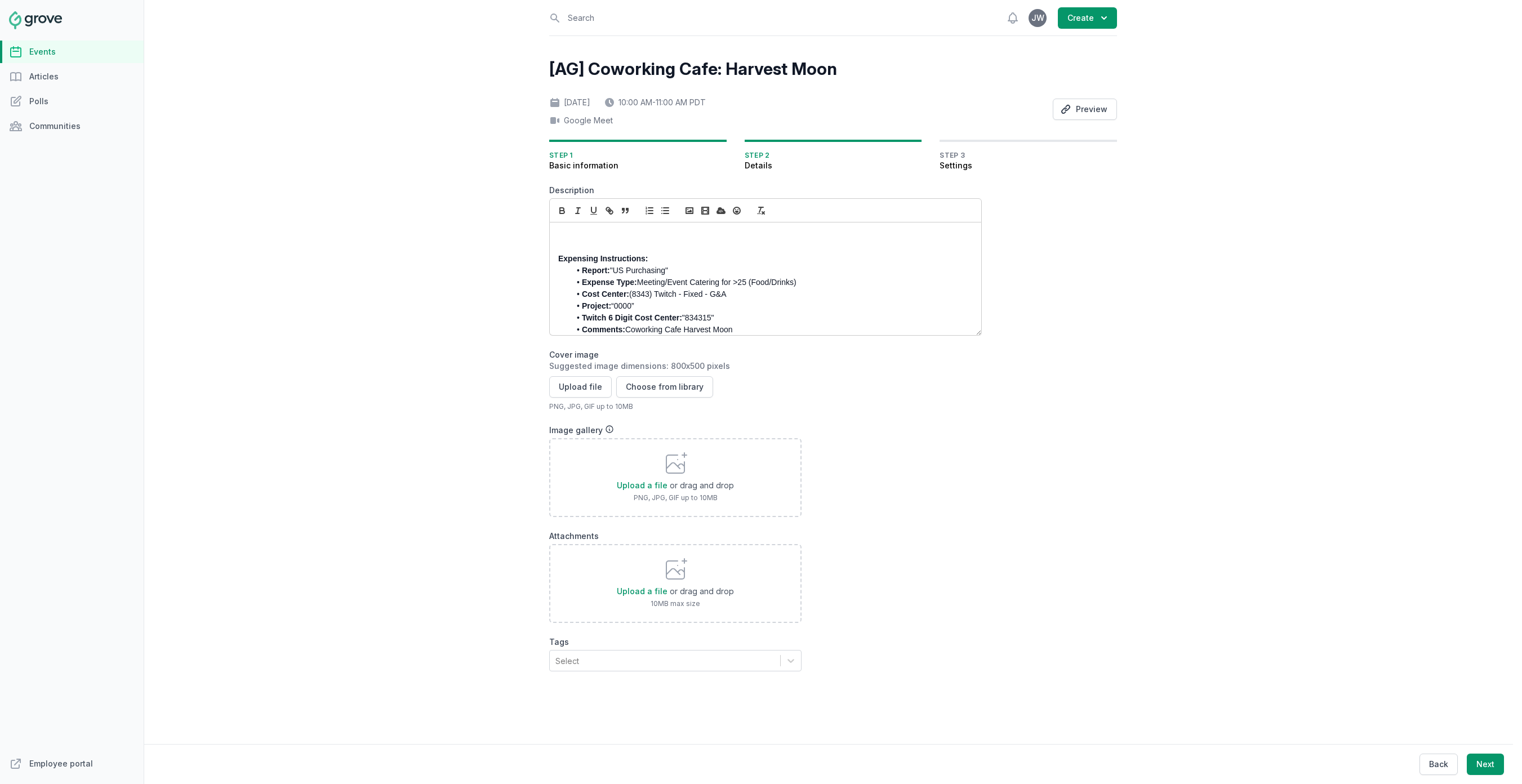
click at [720, 311] on li "Project: “0000”" at bounding box center [768, 306] width 396 height 12
click at [594, 234] on p at bounding box center [762, 235] width 408 height 12
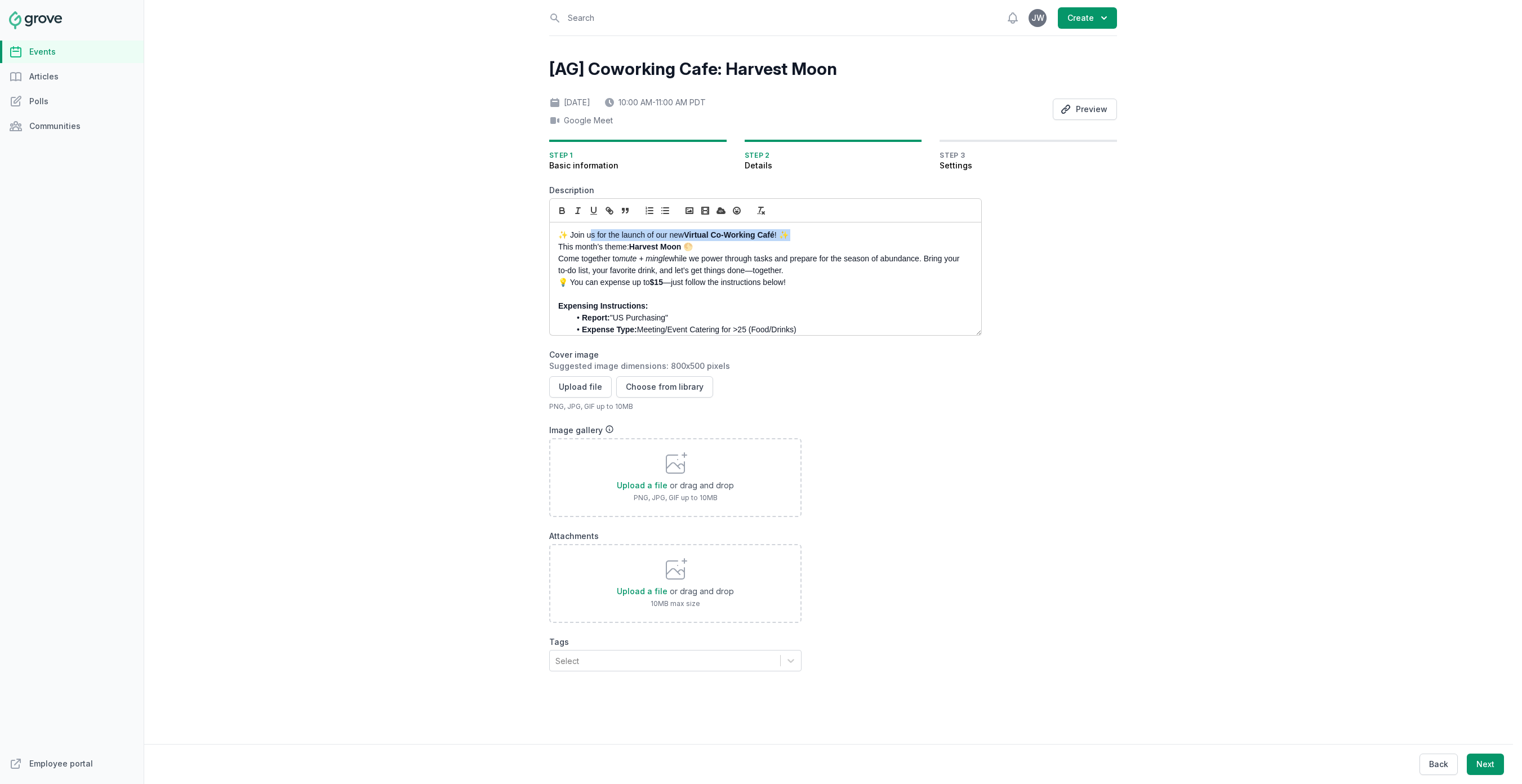
click at [590, 240] on div "✨ Join us for the launch of our new Virtual Co-Working Café ! ✨ This month’s th…" at bounding box center [765, 279] width 431 height 113
click at [583, 239] on p "✨ Join us for the launch of our new Virtual Co-Working Café ! ✨" at bounding box center [762, 235] width 408 height 12
click at [658, 240] on div "✨ Join us for the launch of our new Virtual Co-Working Café ! ✨ This month’s th…" at bounding box center [765, 279] width 431 height 113
click at [698, 233] on strong "Virtual Co-Working Café" at bounding box center [729, 235] width 90 height 9
drag, startPoint x: 687, startPoint y: 235, endPoint x: 713, endPoint y: 235, distance: 26.0
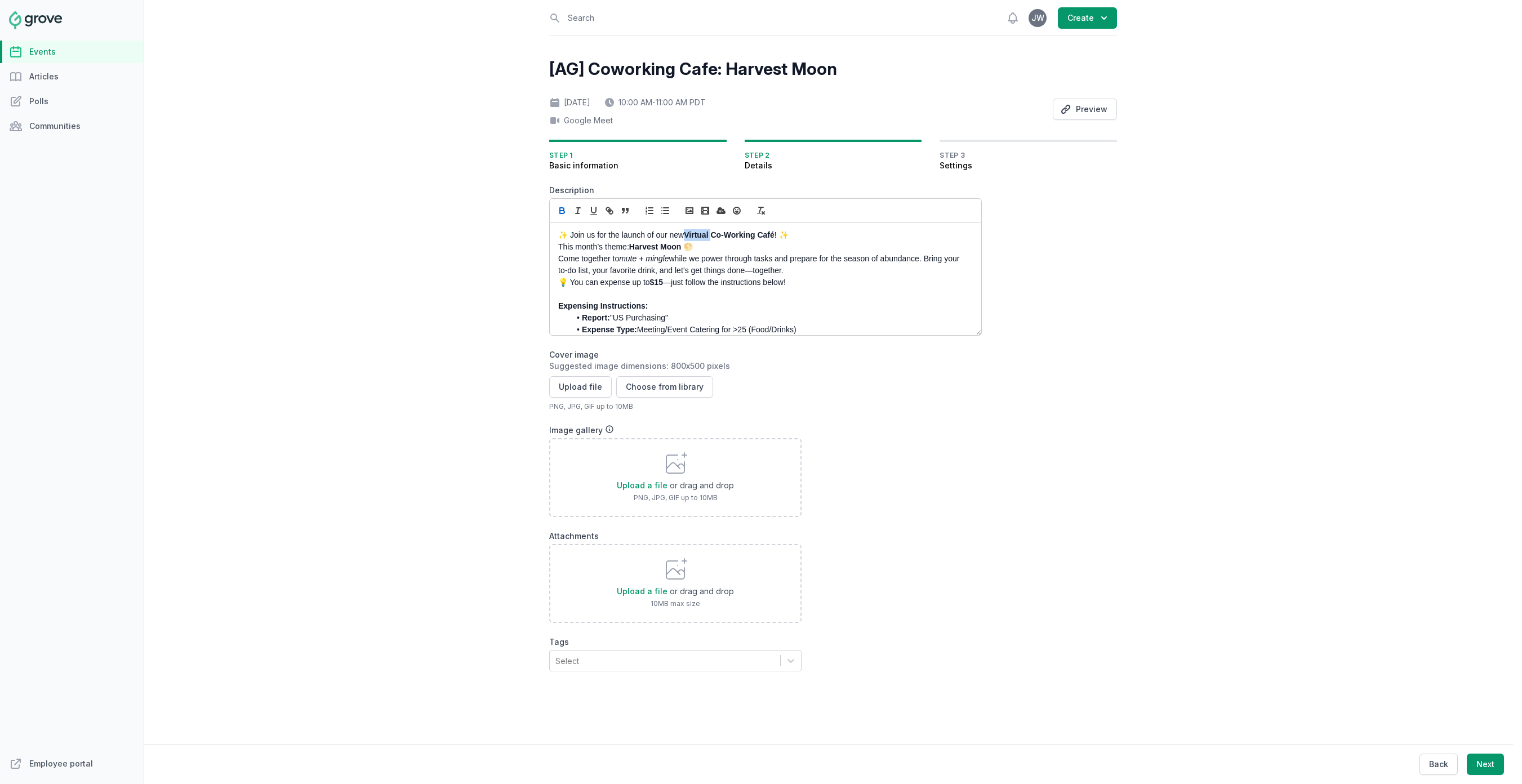
click at [713, 235] on strong "Virtual Co-Working Café" at bounding box center [729, 235] width 90 height 9
click at [729, 233] on strong "Virtual Co-Working Café" at bounding box center [729, 235] width 90 height 9
click at [763, 245] on p "This month’s theme: Harvest Moon 🌕" at bounding box center [762, 247] width 408 height 12
click at [558, 243] on p "This month’s theme: Harvest Moon 🌕" at bounding box center [762, 247] width 408 height 12
click at [628, 248] on p "This month’s theme: Harvest Moon. Come together to mute + mingle while we power…" at bounding box center [762, 253] width 408 height 24
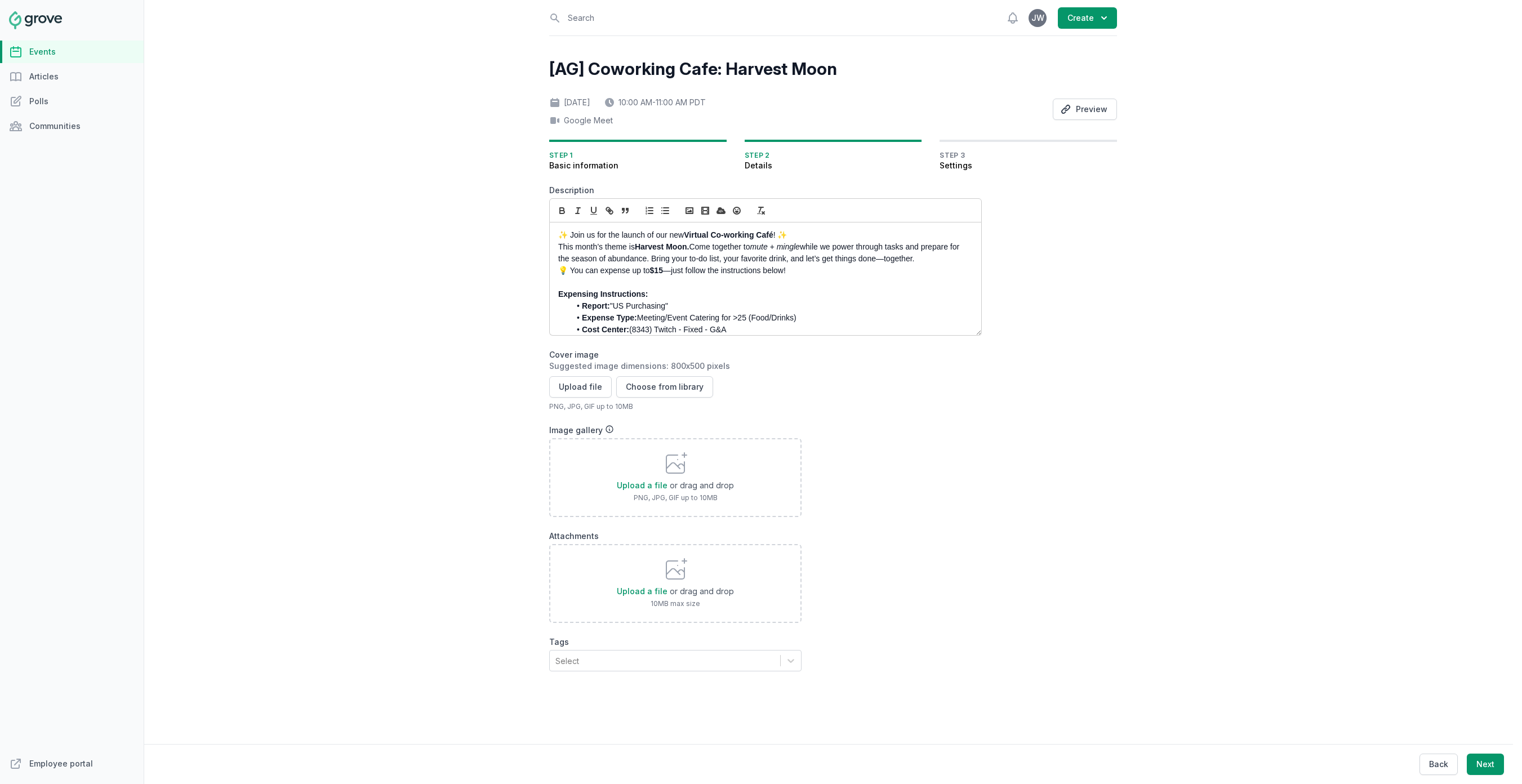
click at [635, 232] on p "✨ Join us for the launch of our new Virtual Co-working Café ! ✨" at bounding box center [762, 235] width 408 height 12
click at [664, 235] on p "✨ Join us for the launch of our new Virtual Co-working Café ! ✨" at bounding box center [762, 235] width 408 height 12
click at [690, 234] on strong "Virtual Co-working Café" at bounding box center [728, 235] width 89 height 9
click at [812, 266] on p "💡 You can expense up to $15 —just follow the instructions below!" at bounding box center [762, 271] width 408 height 12
drag, startPoint x: 582, startPoint y: 246, endPoint x: 819, endPoint y: 268, distance: 238.0
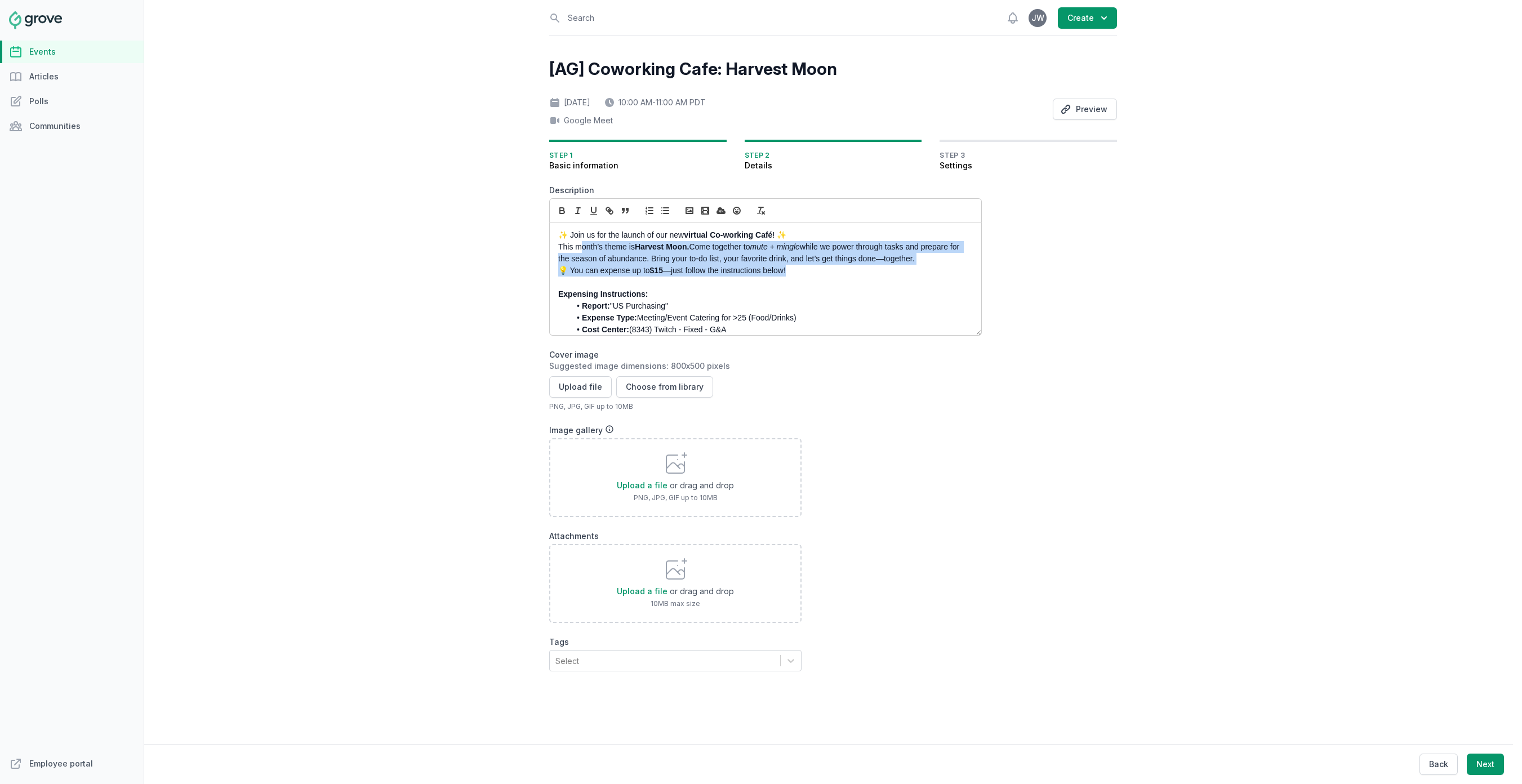
click at [818, 268] on div "✨ Join us for the launch of our new virtual Co-working Café ! ✨ This month’s th…" at bounding box center [765, 279] width 431 height 113
click at [819, 268] on p "💡 You can expense up to $15 —just follow the instructions below!" at bounding box center [762, 271] width 408 height 12
click at [636, 248] on strong "Harvest Moon." at bounding box center [662, 246] width 54 height 9
drag, startPoint x: 733, startPoint y: 268, endPoint x: 727, endPoint y: 253, distance: 16.2
click at [727, 253] on div "✨ Join us for the launch of our new virtual Co-working Café ! ✨ This month’s th…" at bounding box center [765, 279] width 431 height 113
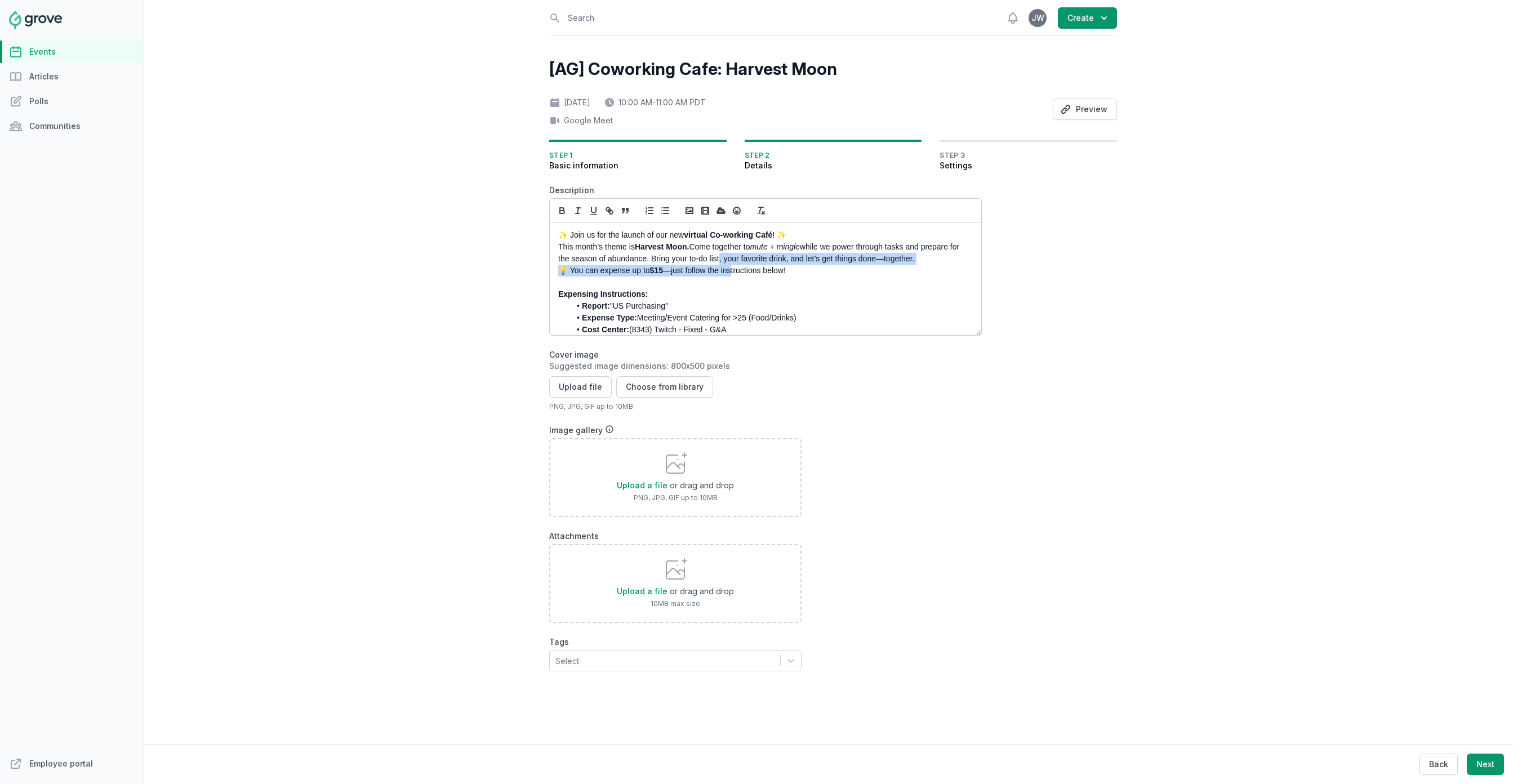
click at [727, 253] on p "This month’s theme is Harvest Moon. Come together to mute + mingle while we pow…" at bounding box center [762, 253] width 408 height 24
drag, startPoint x: 864, startPoint y: 263, endPoint x: 854, endPoint y: 243, distance: 22.4
click at [862, 255] on p "This month’s theme is Harvest Moon. Come together to mute + mingle while we pow…" at bounding box center [762, 253] width 408 height 24
click at [854, 243] on p "This month’s theme is Harvest Moon. Come together to mute + mingle while we pow…" at bounding box center [762, 253] width 408 height 24
click at [670, 255] on p "This month’s theme is Harvest Moon. Come together to mute + mingle while we pow…" at bounding box center [762, 253] width 408 height 24
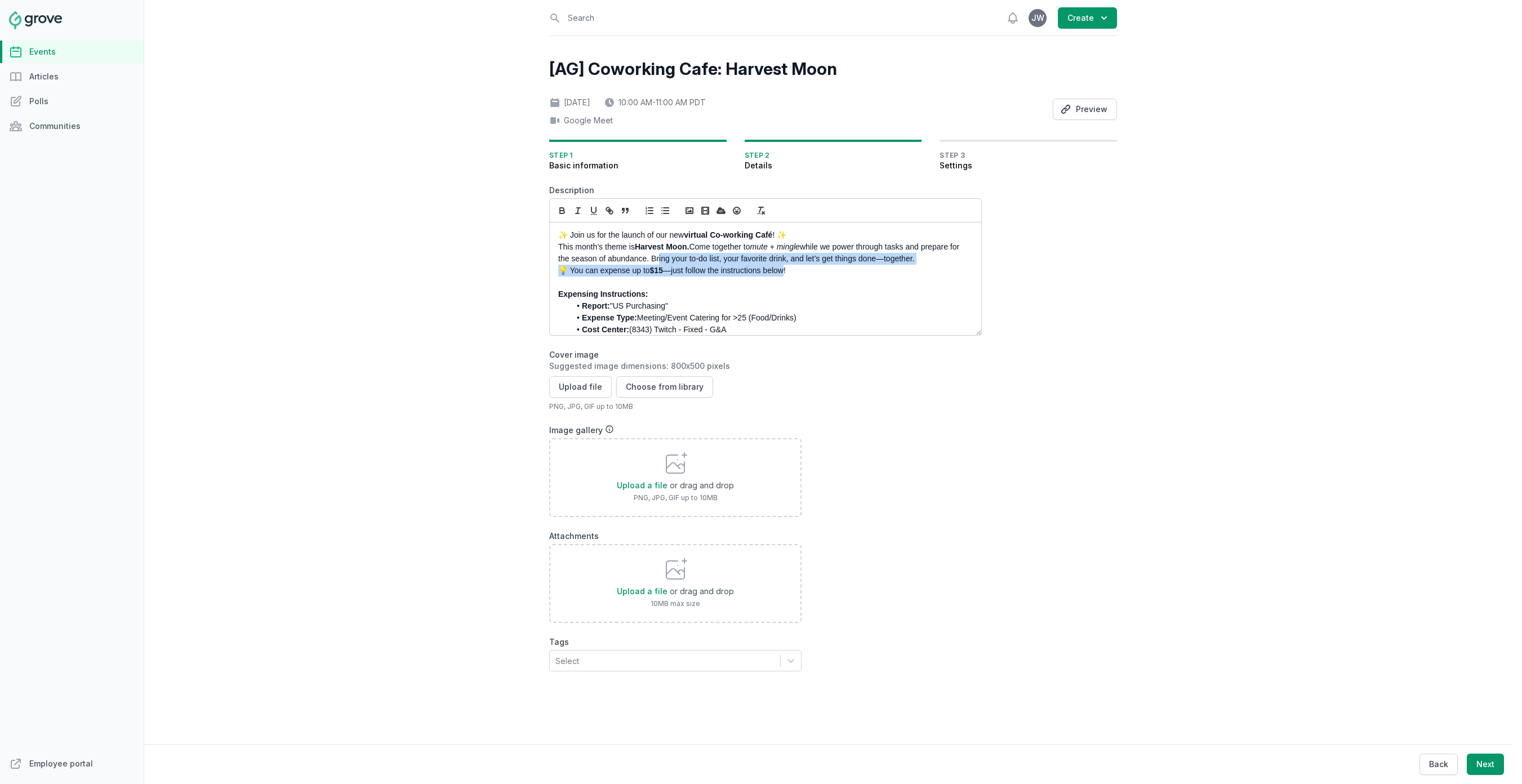
drag, startPoint x: 665, startPoint y: 255, endPoint x: 788, endPoint y: 266, distance: 123.5
click at [788, 266] on div "✨ Join us for the launch of our new virtual Co-working Café ! ✨ This month’s th…" at bounding box center [765, 279] width 431 height 113
click at [788, 266] on p "💡 You can expense up to $15 —just follow the instructions below!" at bounding box center [762, 271] width 408 height 12
click at [557, 270] on div "✨ Join us for the launch of our new virtual Co-working Café ! ✨ This month’s th…" at bounding box center [765, 279] width 431 height 113
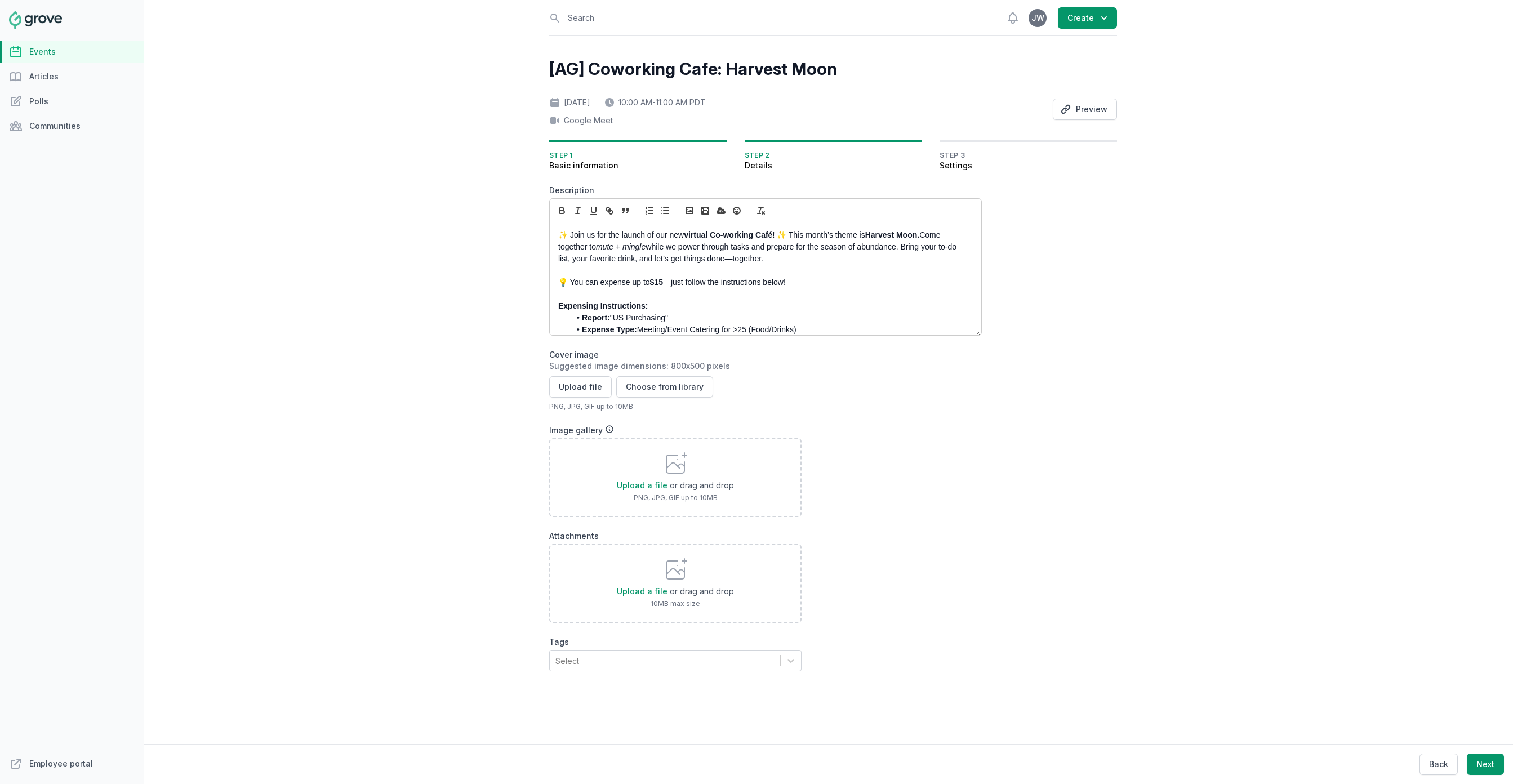
click at [730, 258] on p "✨ Join us for the launch of our new virtual Co-working Café ! ✨ This month’s th…" at bounding box center [762, 247] width 408 height 35
click at [571, 284] on p "💡 You can expense up to $15 —just follow the instructions below!" at bounding box center [762, 282] width 408 height 12
click at [591, 387] on button "Upload file" at bounding box center [581, 387] width 63 height 21
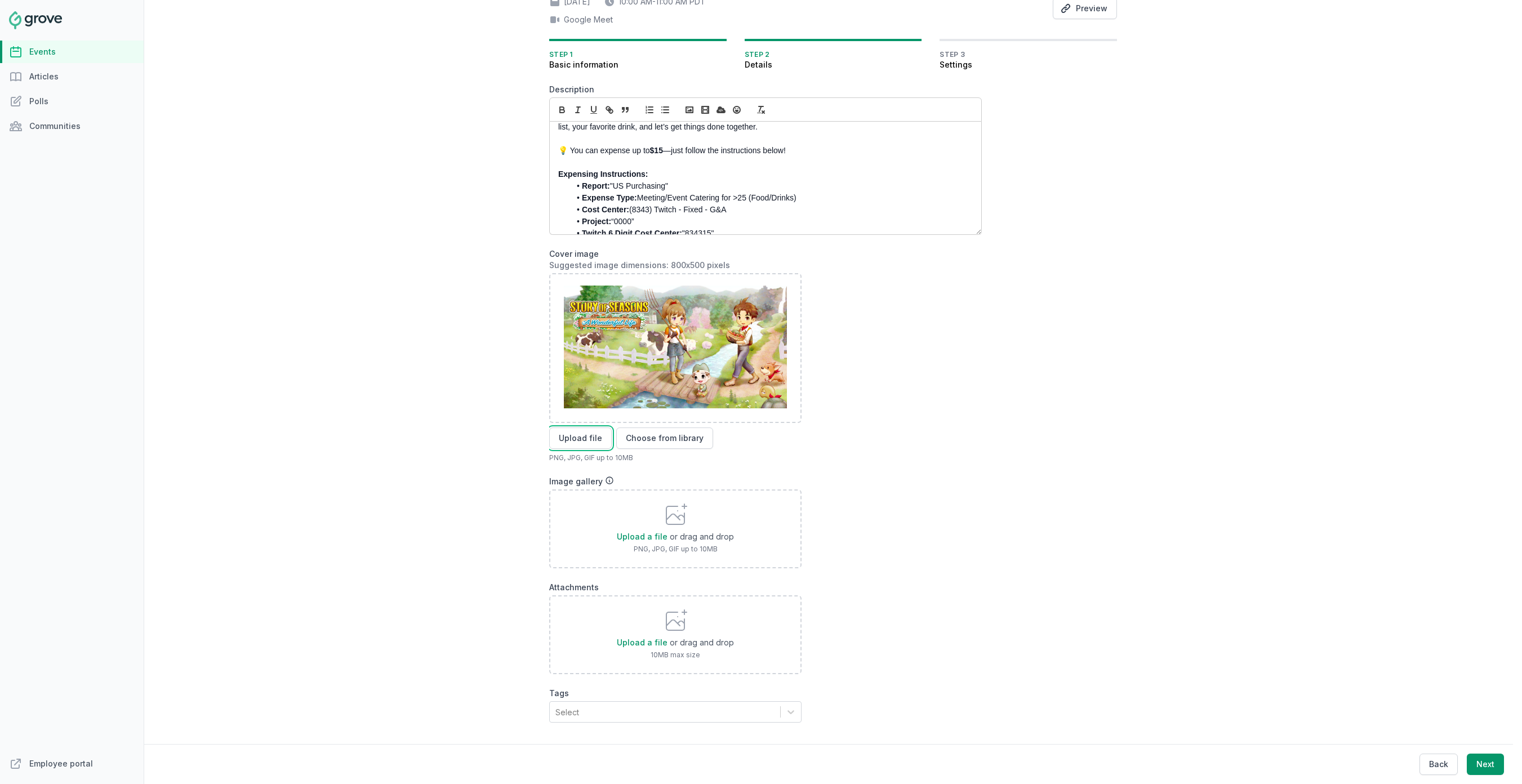
scroll to position [115, 0]
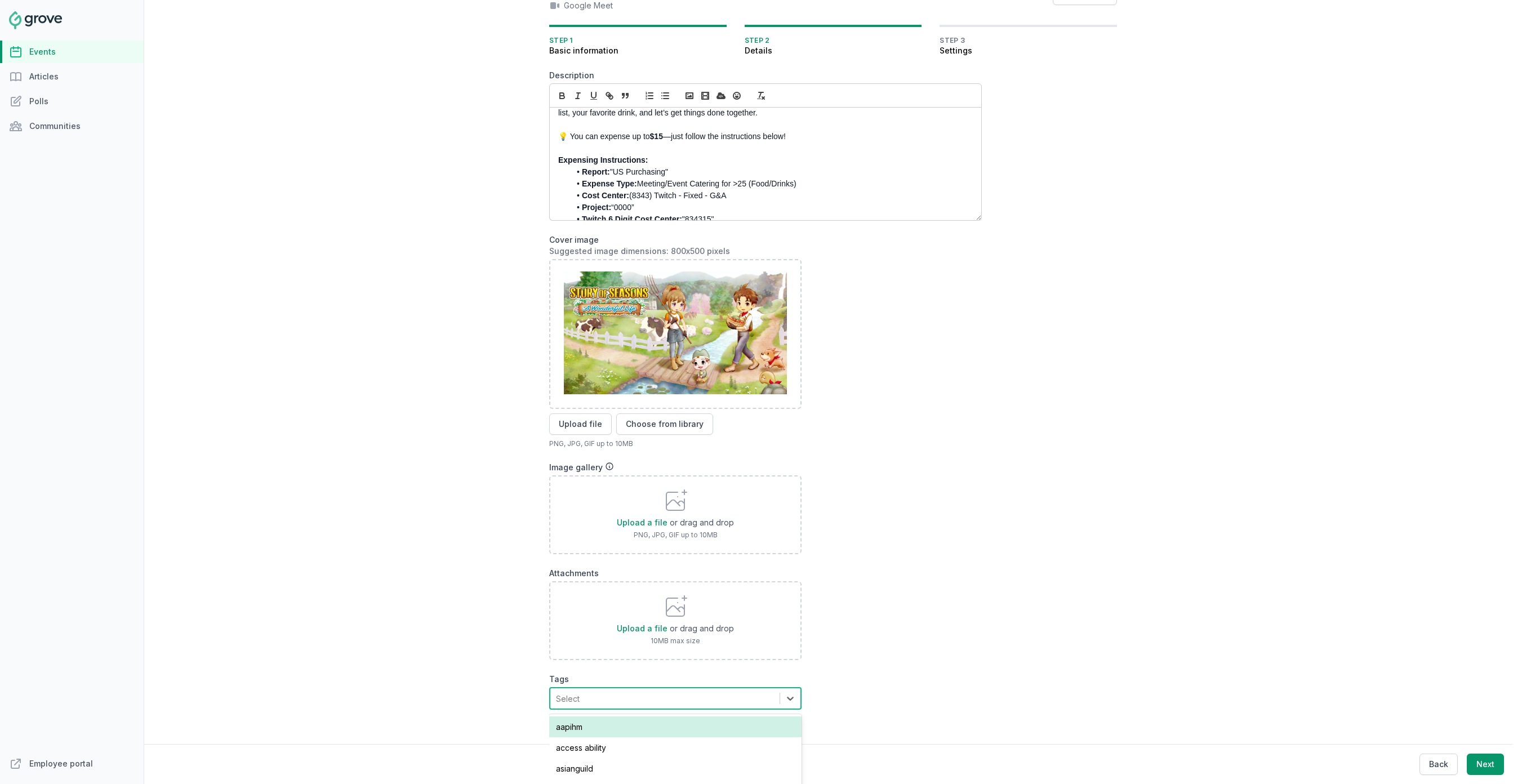
click at [647, 700] on div "Select" at bounding box center [665, 698] width 229 height 20
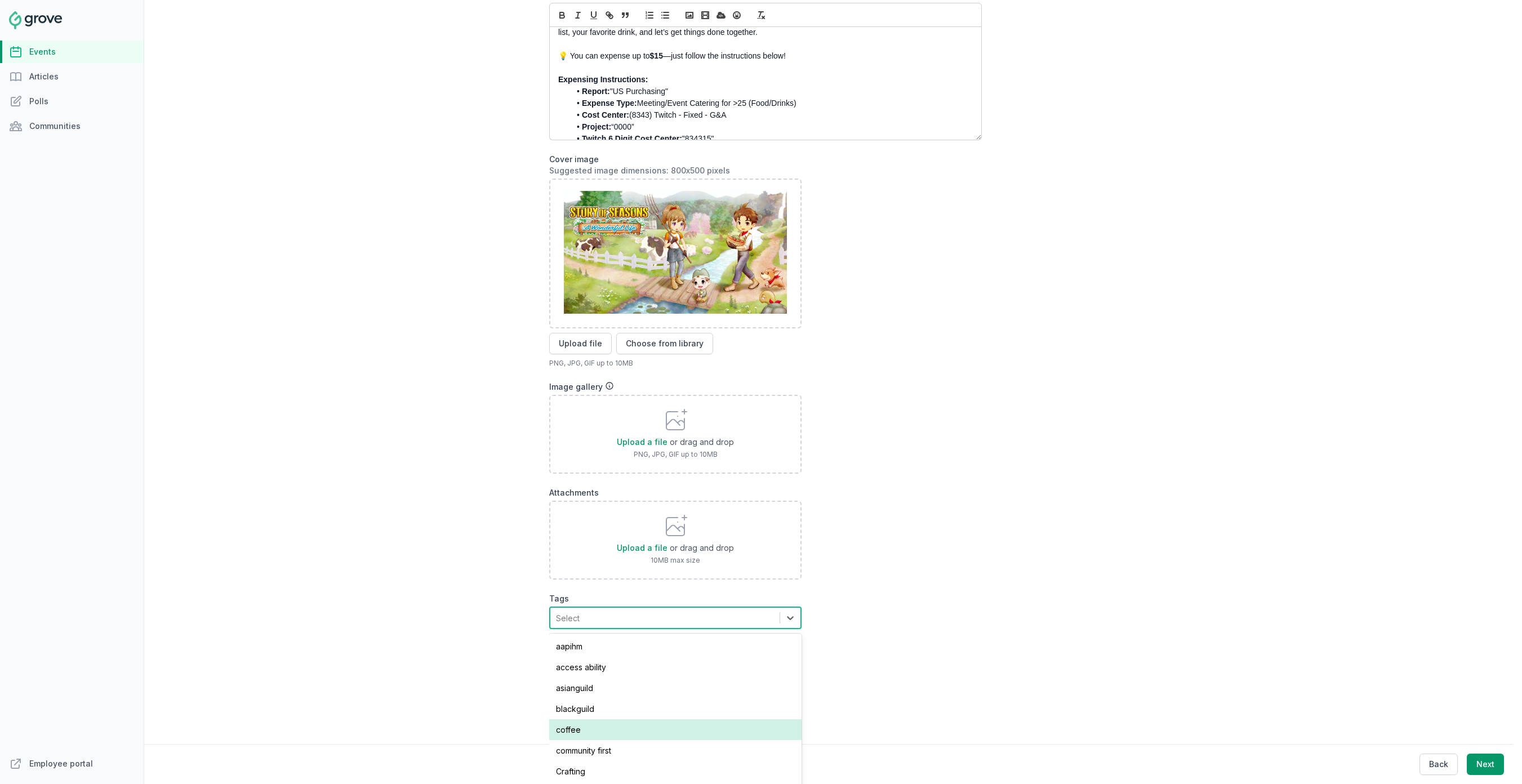
scroll to position [85, 0]
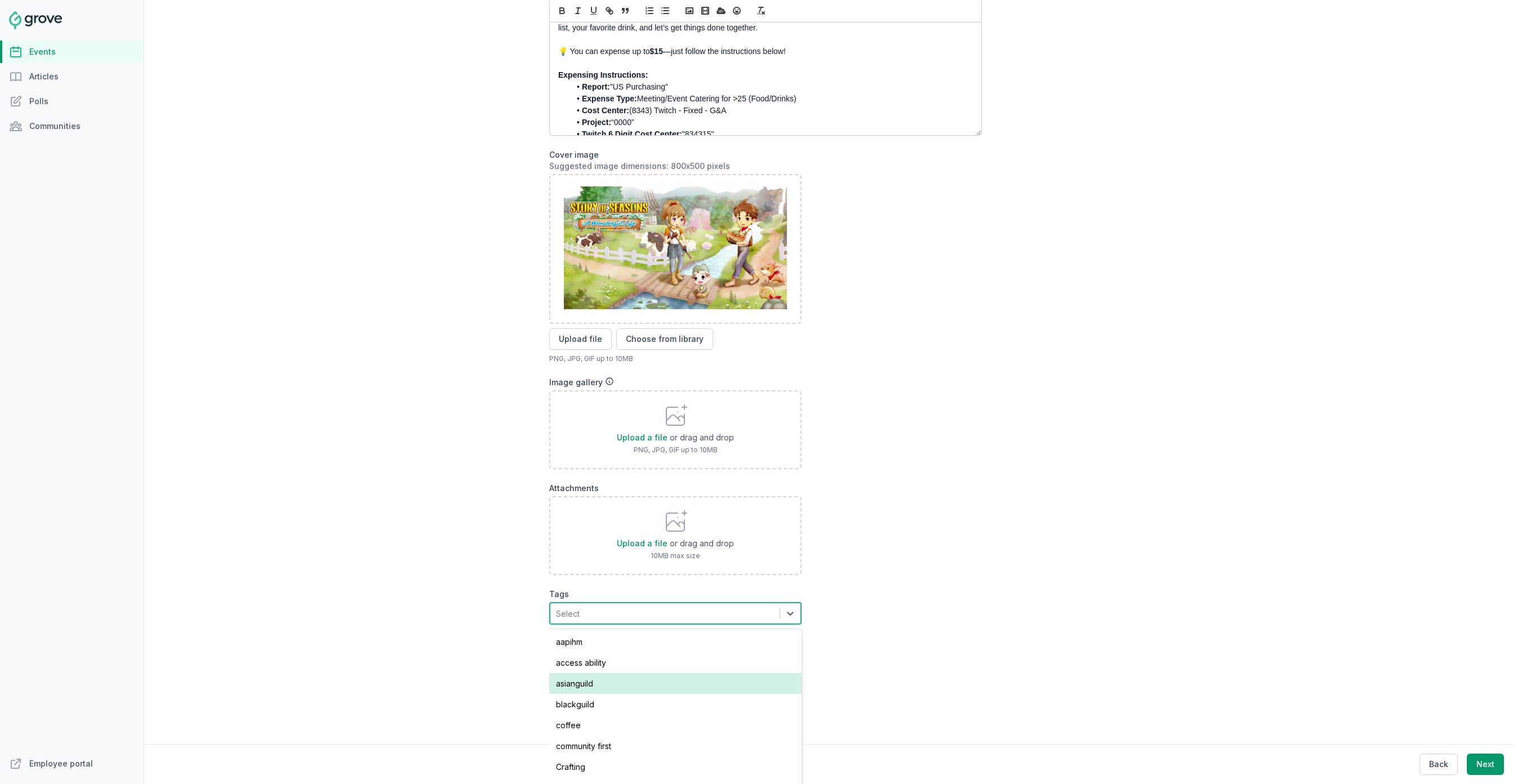
click at [613, 683] on div "asianguild" at bounding box center [675, 683] width 252 height 21
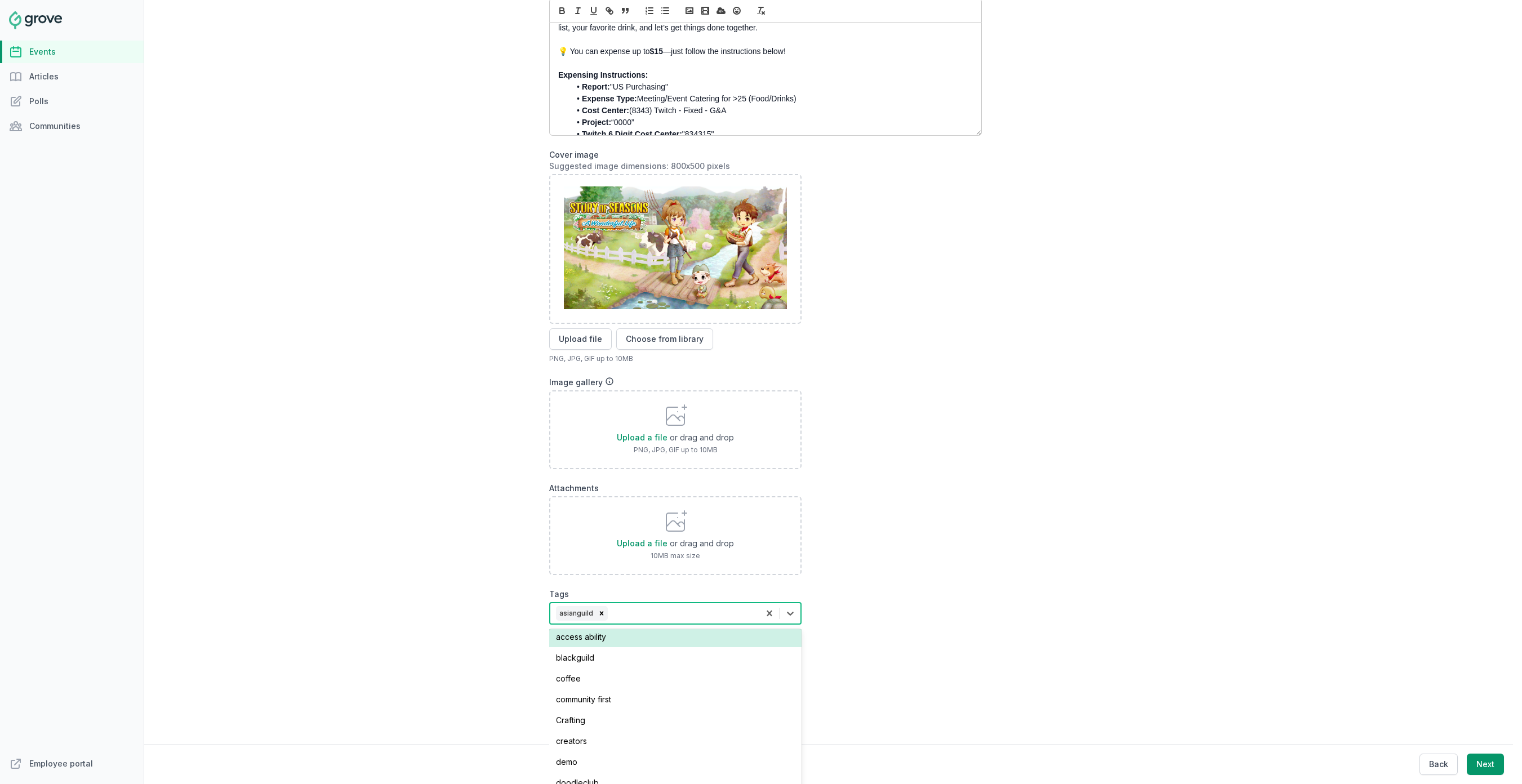
scroll to position [28, 0]
click at [612, 678] on div "coffee" at bounding box center [675, 676] width 252 height 21
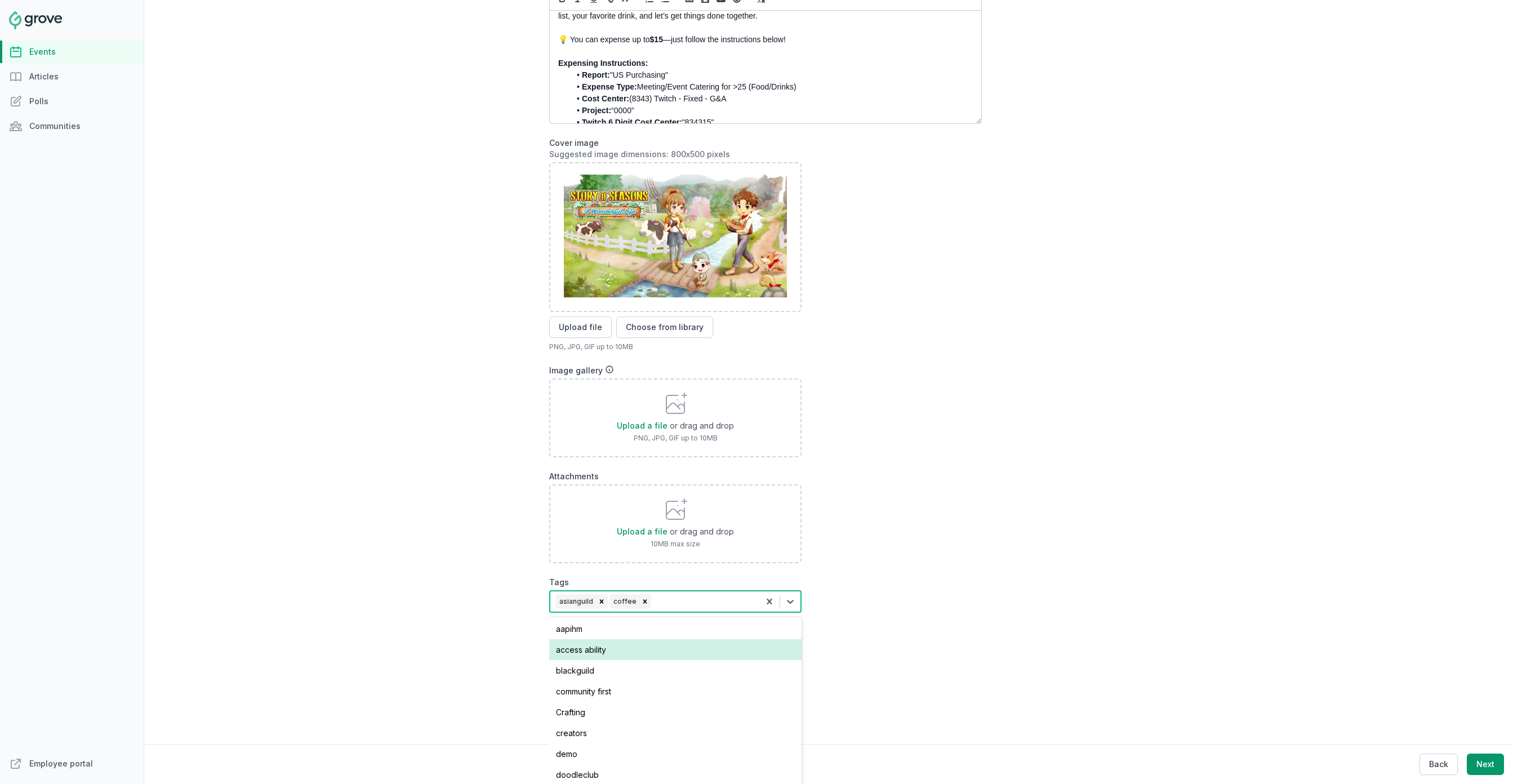
scroll to position [0, 0]
click at [901, 594] on form "Description ✨ Join us for the launch of our new virtual Co-working Café ! ✨ Thi…" at bounding box center [766, 302] width 432 height 658
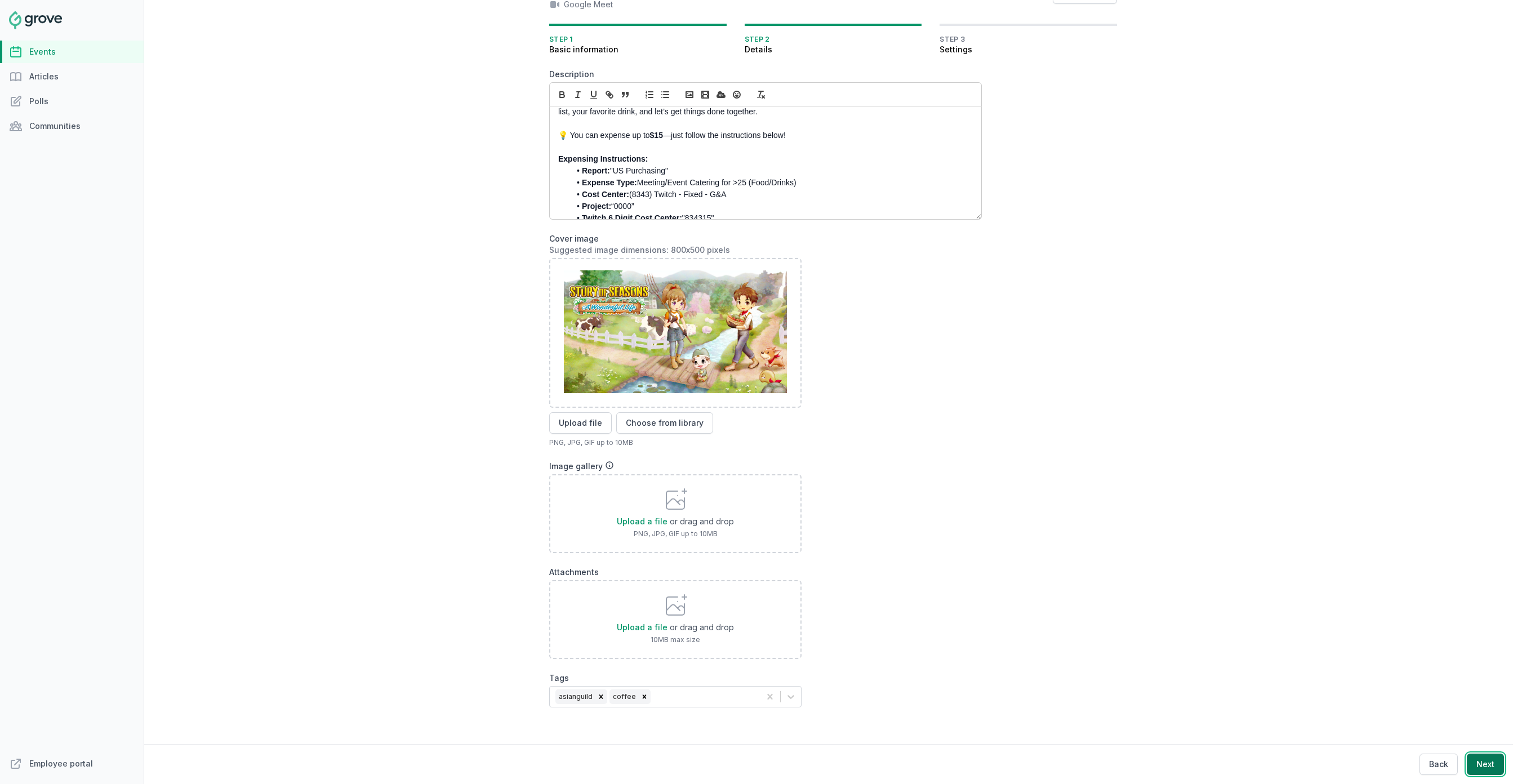
click at [1491, 767] on button "Next" at bounding box center [1485, 765] width 37 height 21
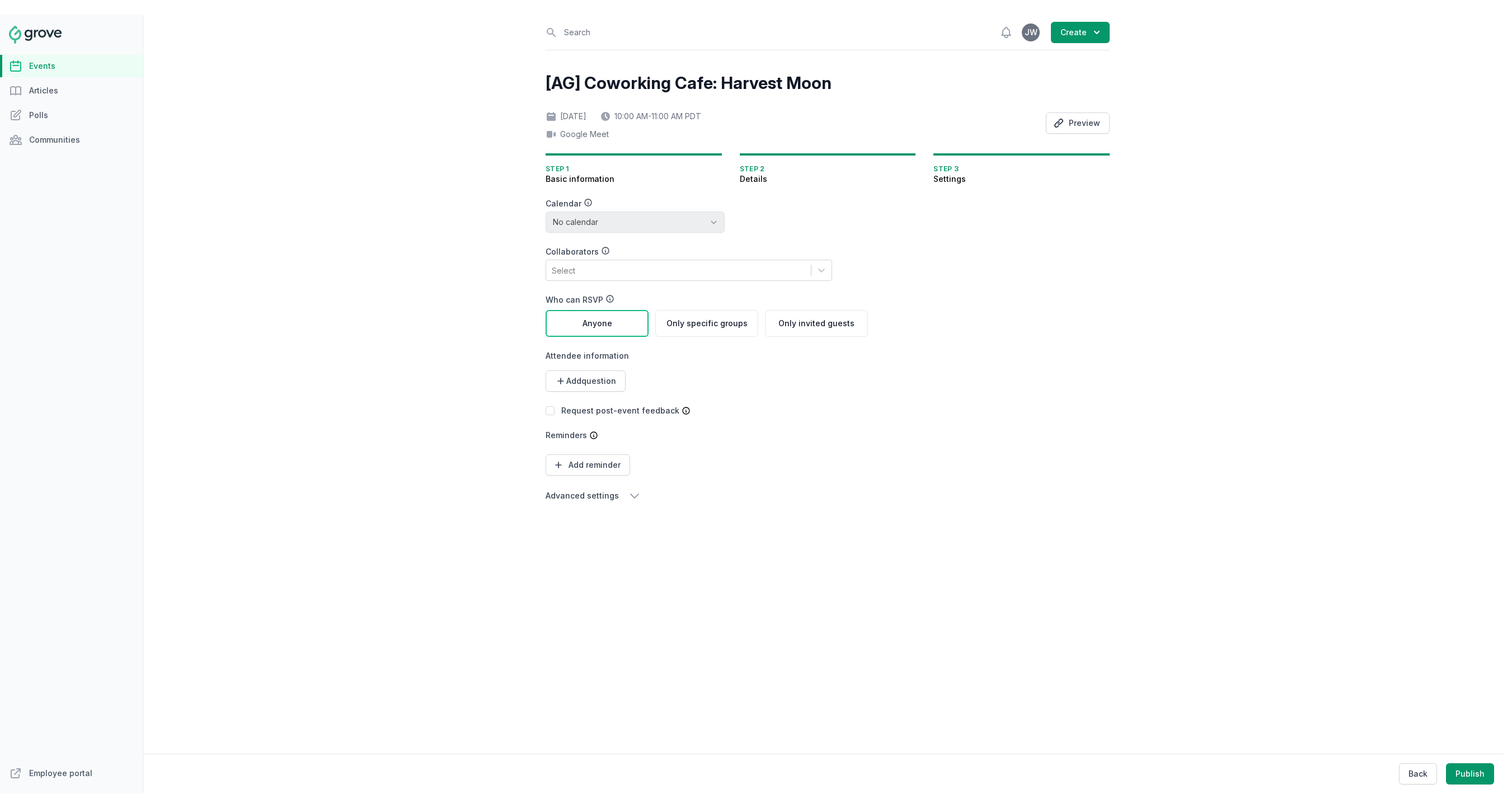
scroll to position [0, 0]
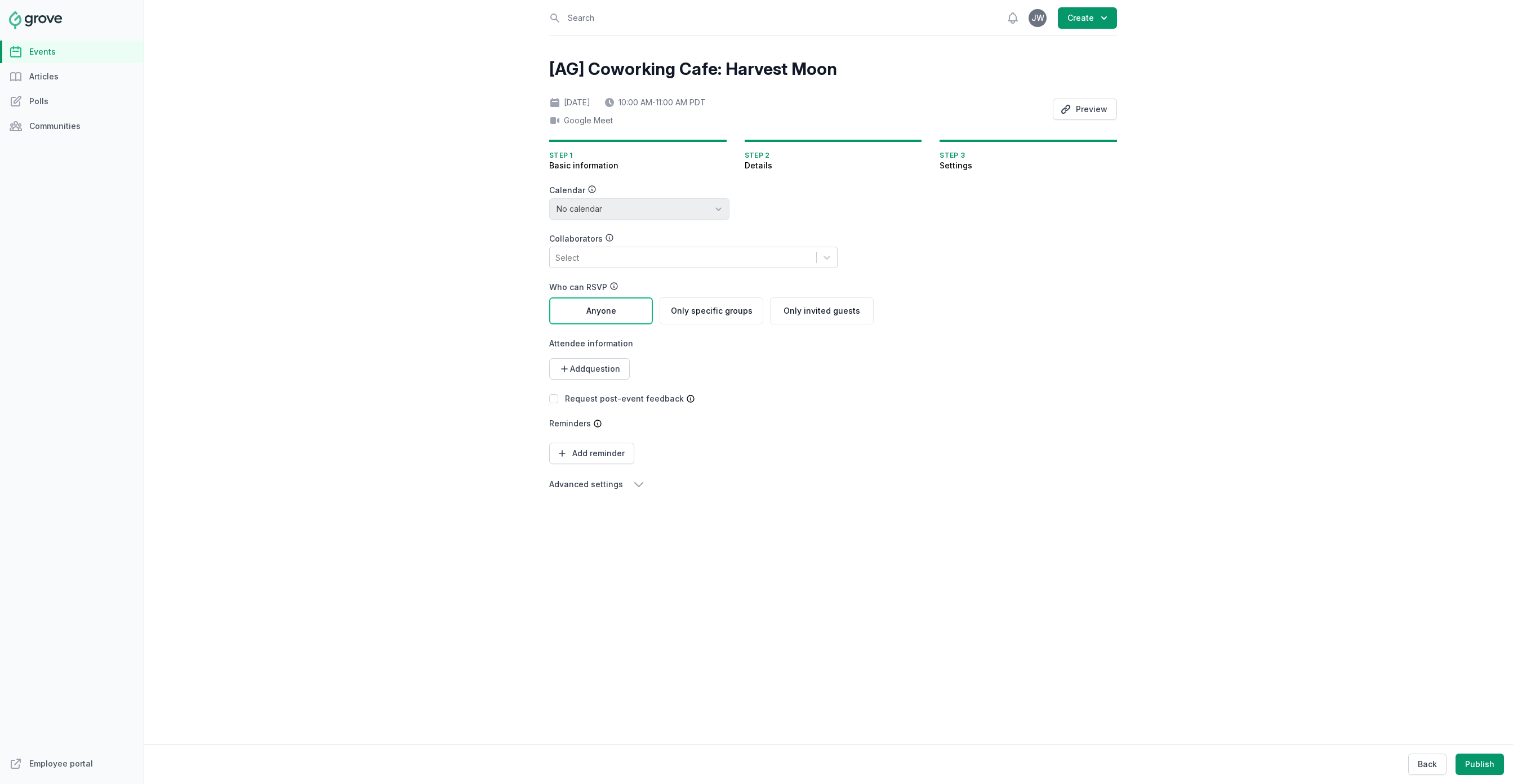
click at [627, 251] on div "Select" at bounding box center [682, 258] width 266 height 20
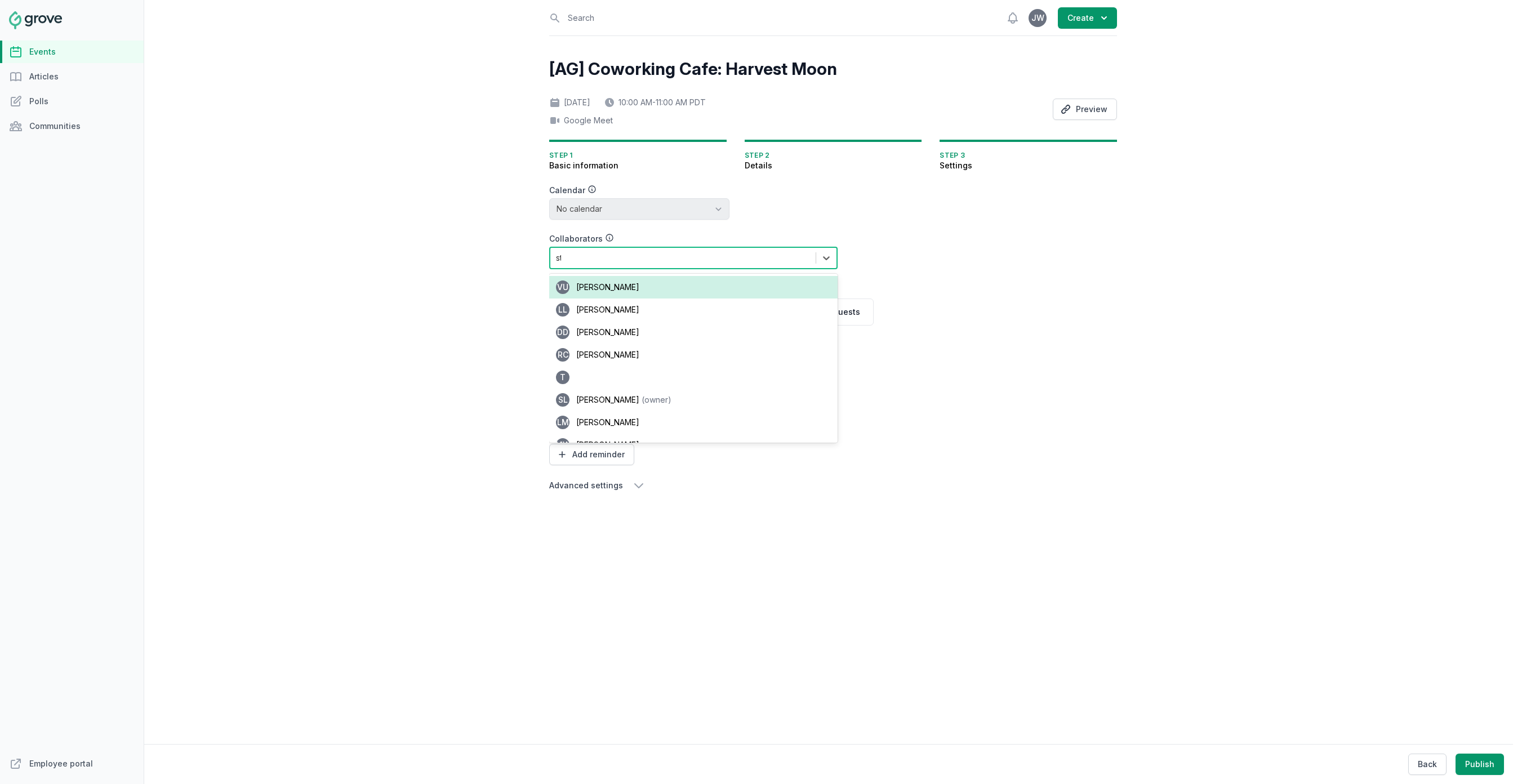
type input "sta"
click at [642, 282] on span "(owner)" at bounding box center [656, 287] width 30 height 9
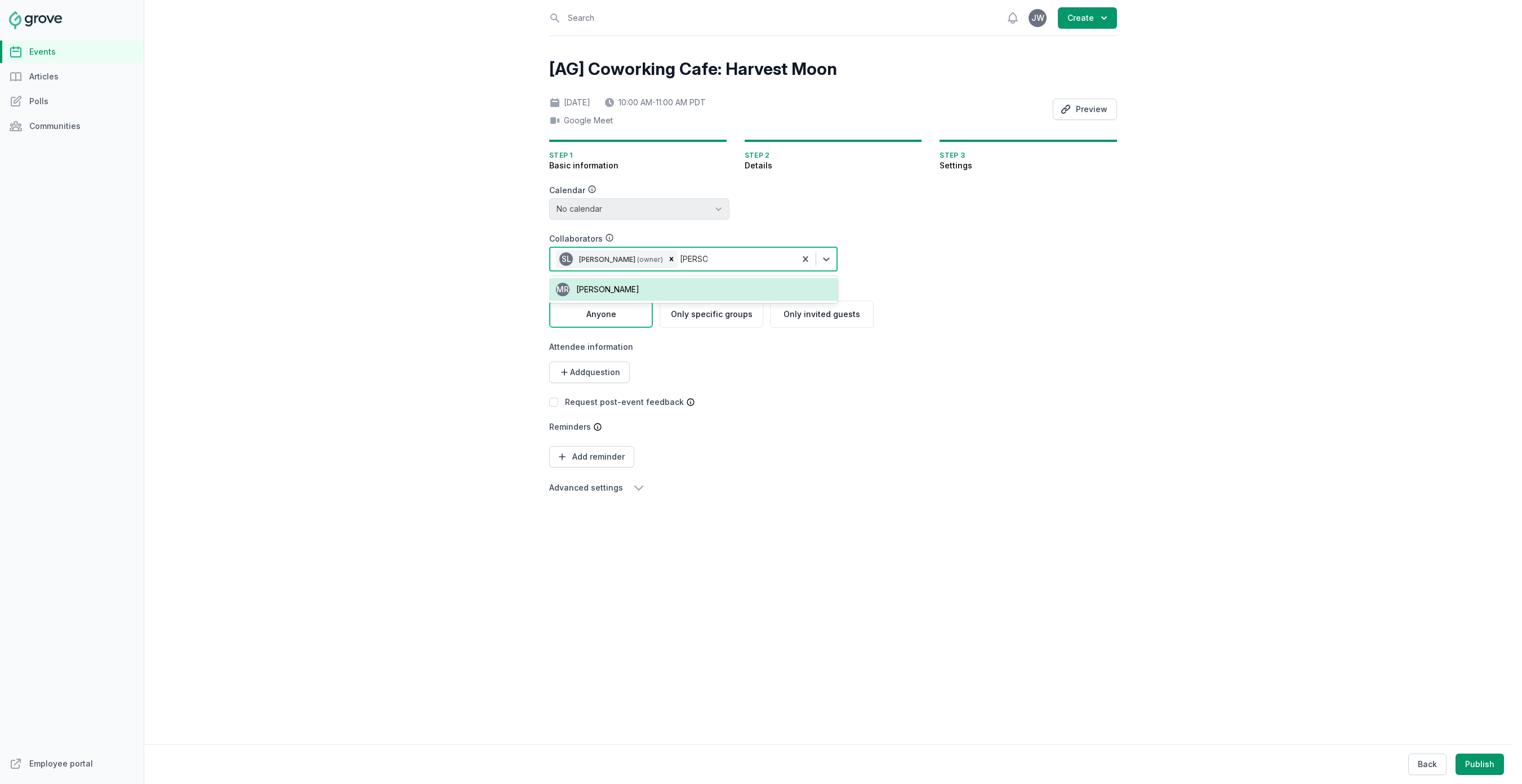
type input "michelle"
click at [653, 281] on div "MR Michelle Roberson" at bounding box center [694, 289] width 288 height 22
click at [900, 257] on form "Calendar No calendar Virtual Events Calendar Collaborators option [object Objec…" at bounding box center [766, 340] width 432 height 310
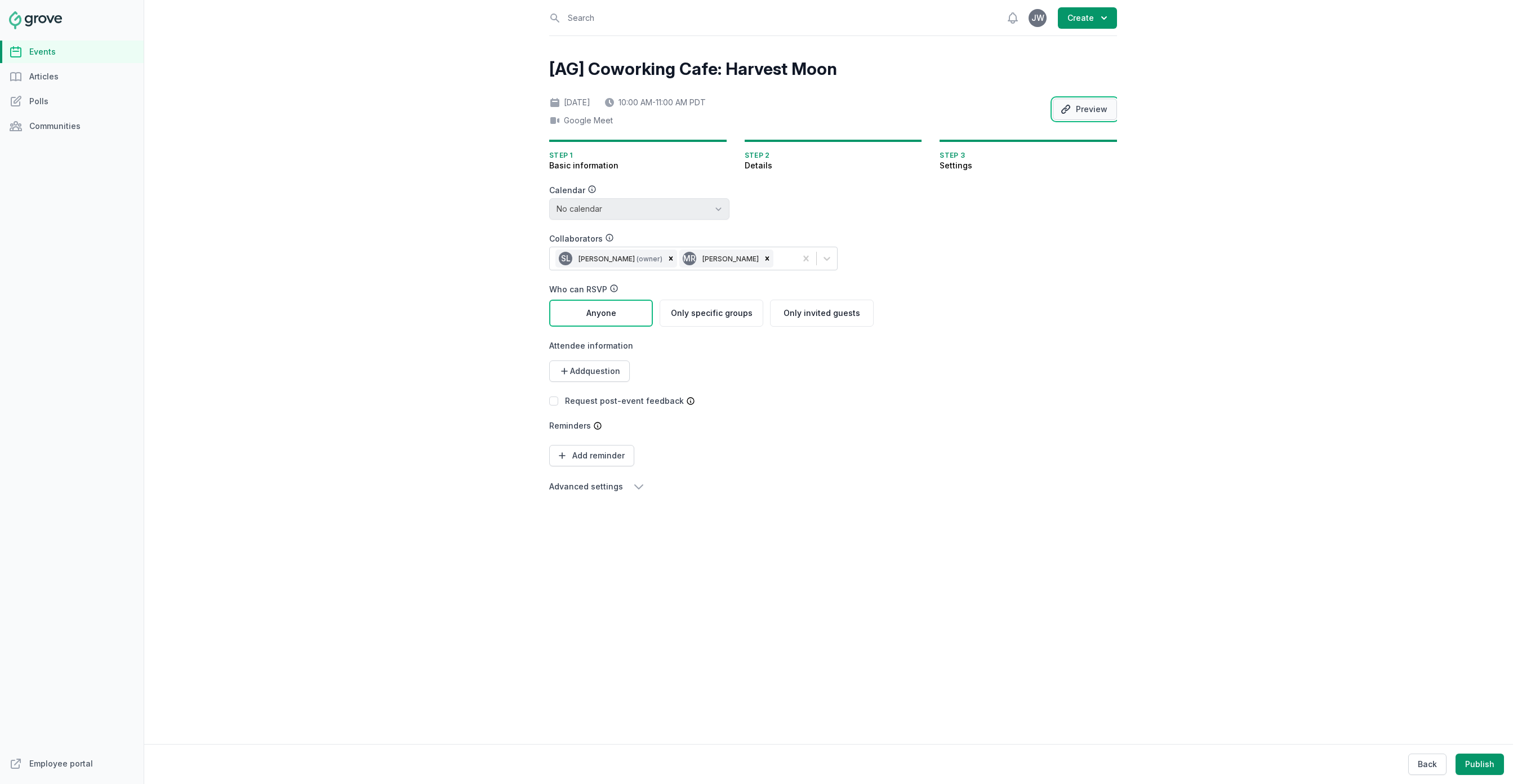
click at [1089, 107] on button "Preview" at bounding box center [1085, 109] width 64 height 21
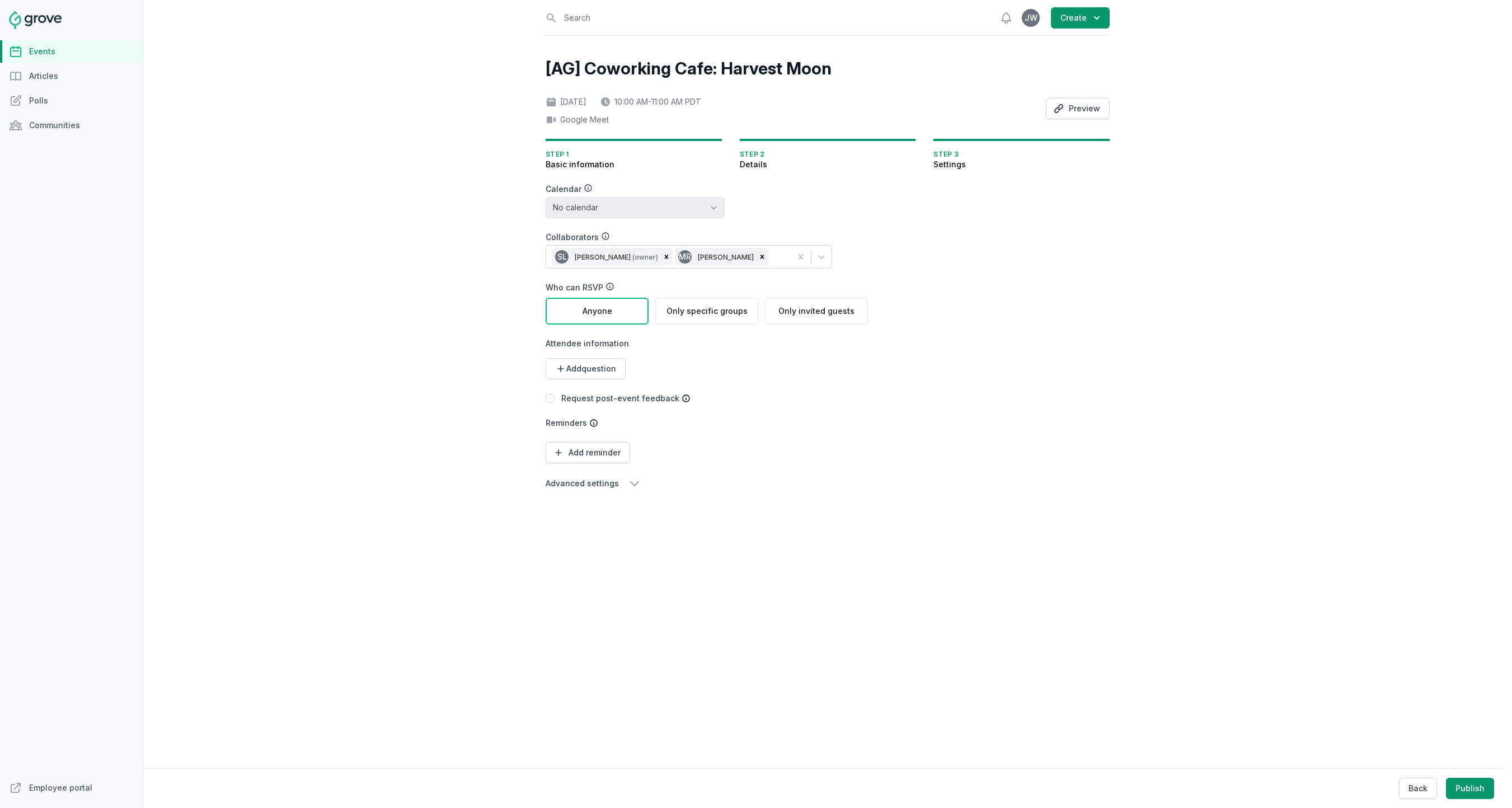
click at [59, 53] on link "Events" at bounding box center [71, 52] width 143 height 22
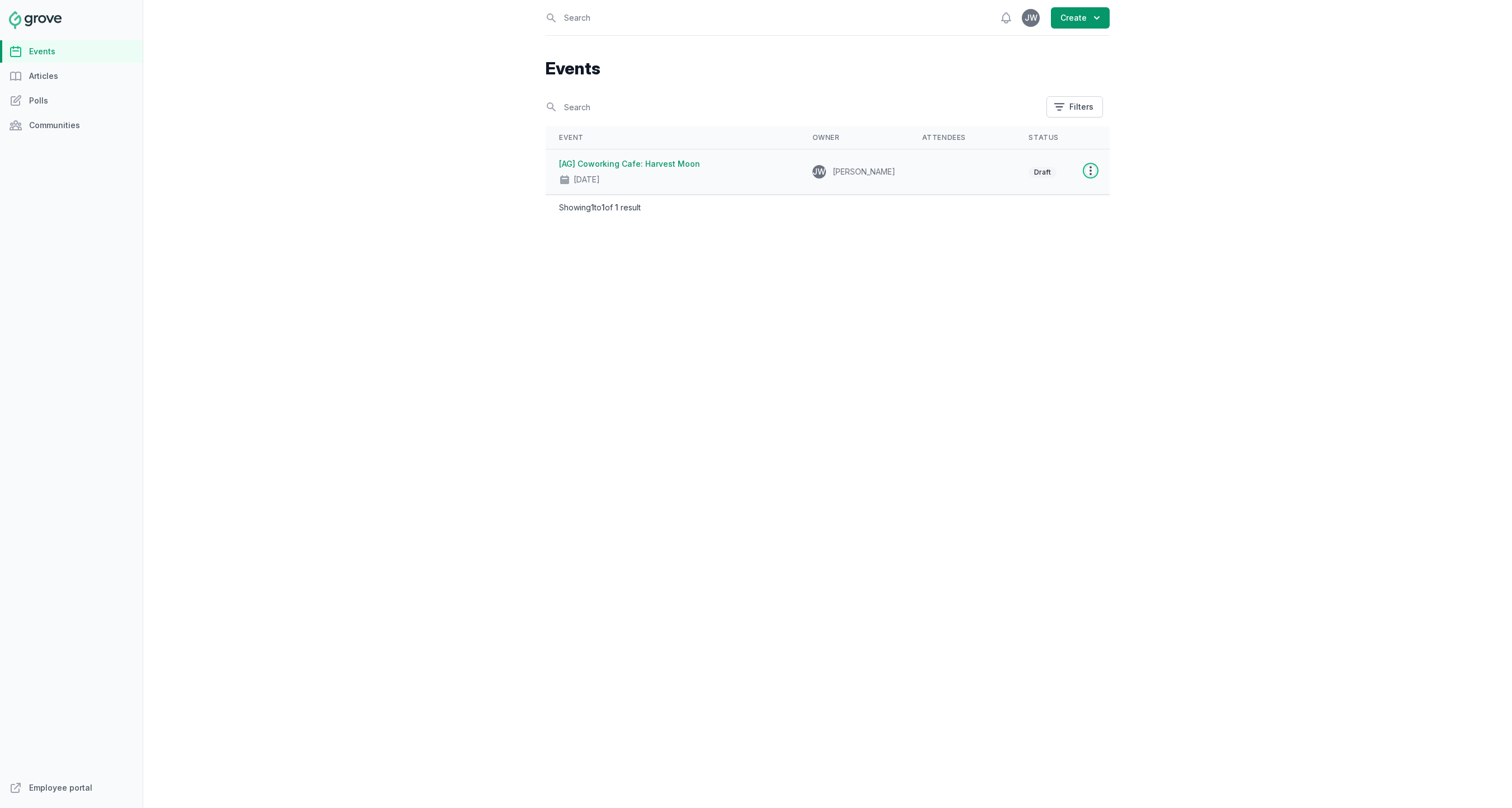
click at [1091, 174] on icon "button" at bounding box center [1091, 170] width 2 height 9
click at [929, 278] on div "Events Search Filters Event Owner Attendees Status [AG] Coworking Cafe: Harvest…" at bounding box center [828, 165] width 564 height 260
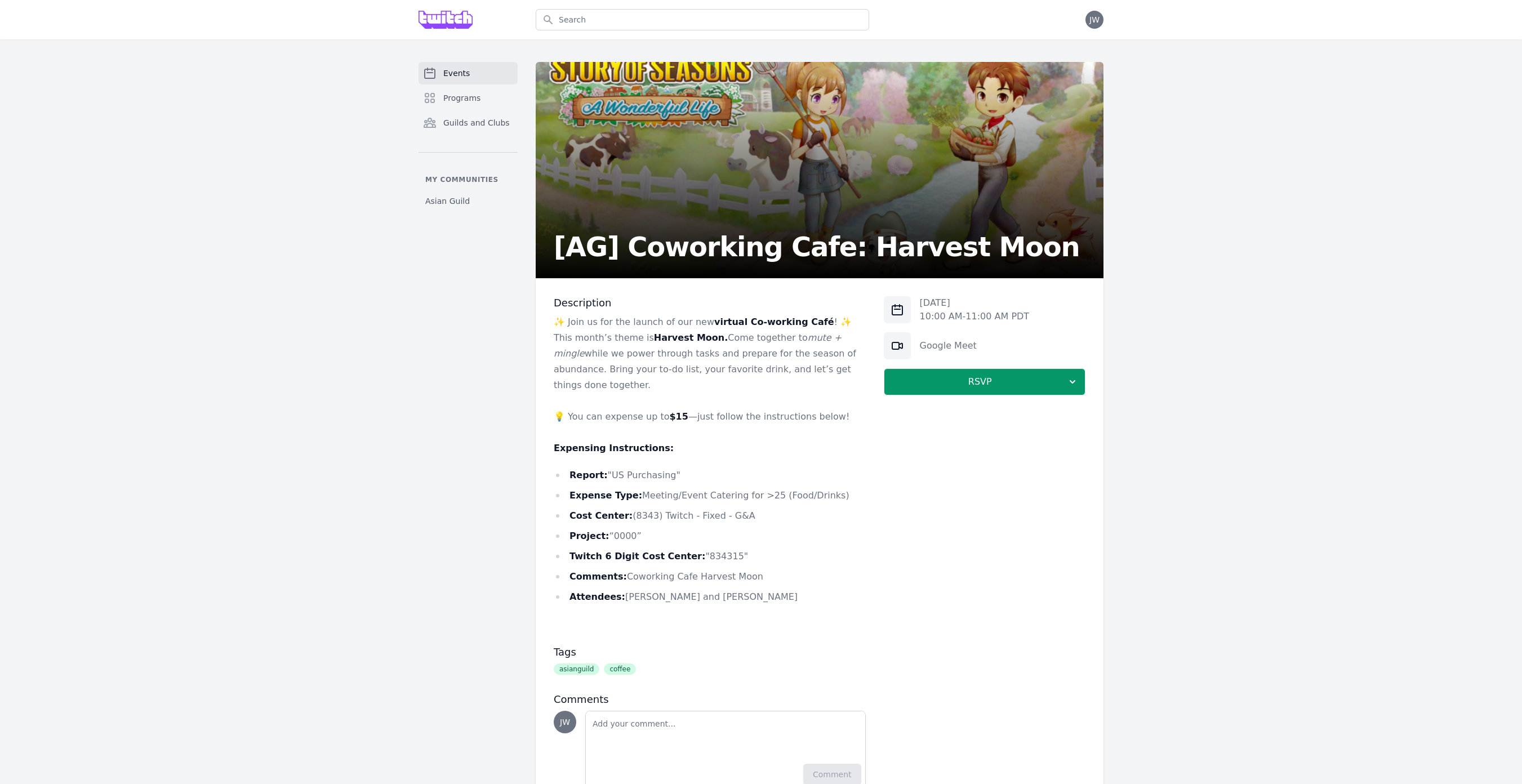
click at [941, 486] on div "Mon, Sep 22, 2025 10:00 AM - 11:00 AM PDT Google Meet RSVP" at bounding box center [984, 542] width 201 height 493
click at [929, 347] on link "Google Meet" at bounding box center [948, 346] width 57 height 11
click at [893, 506] on div "Mon, Sep 22, 2025 10:00 AM - 11:00 AM PDT Google Meet RSVP" at bounding box center [984, 542] width 201 height 493
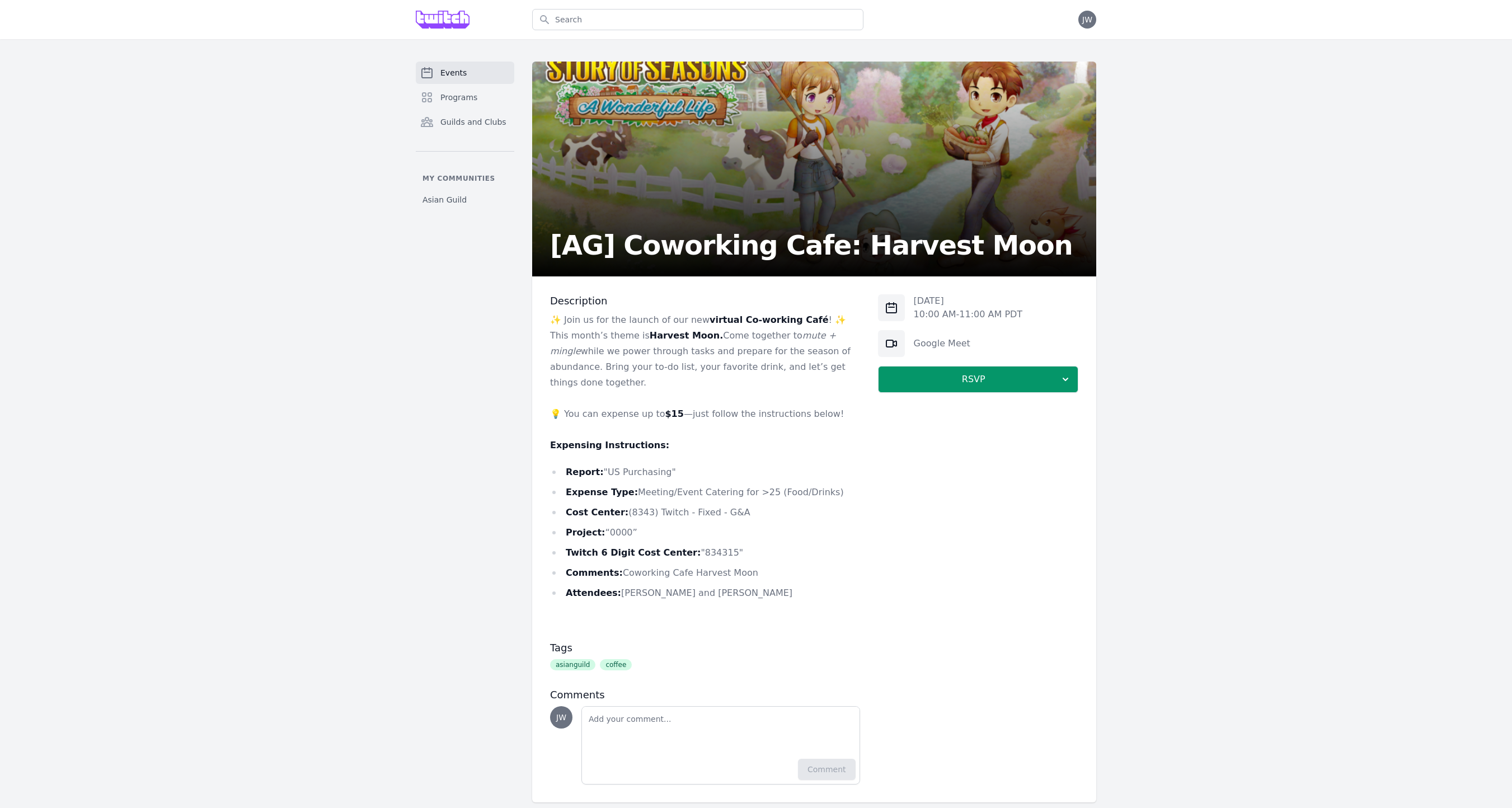
click at [480, 72] on link "Events" at bounding box center [465, 73] width 99 height 22
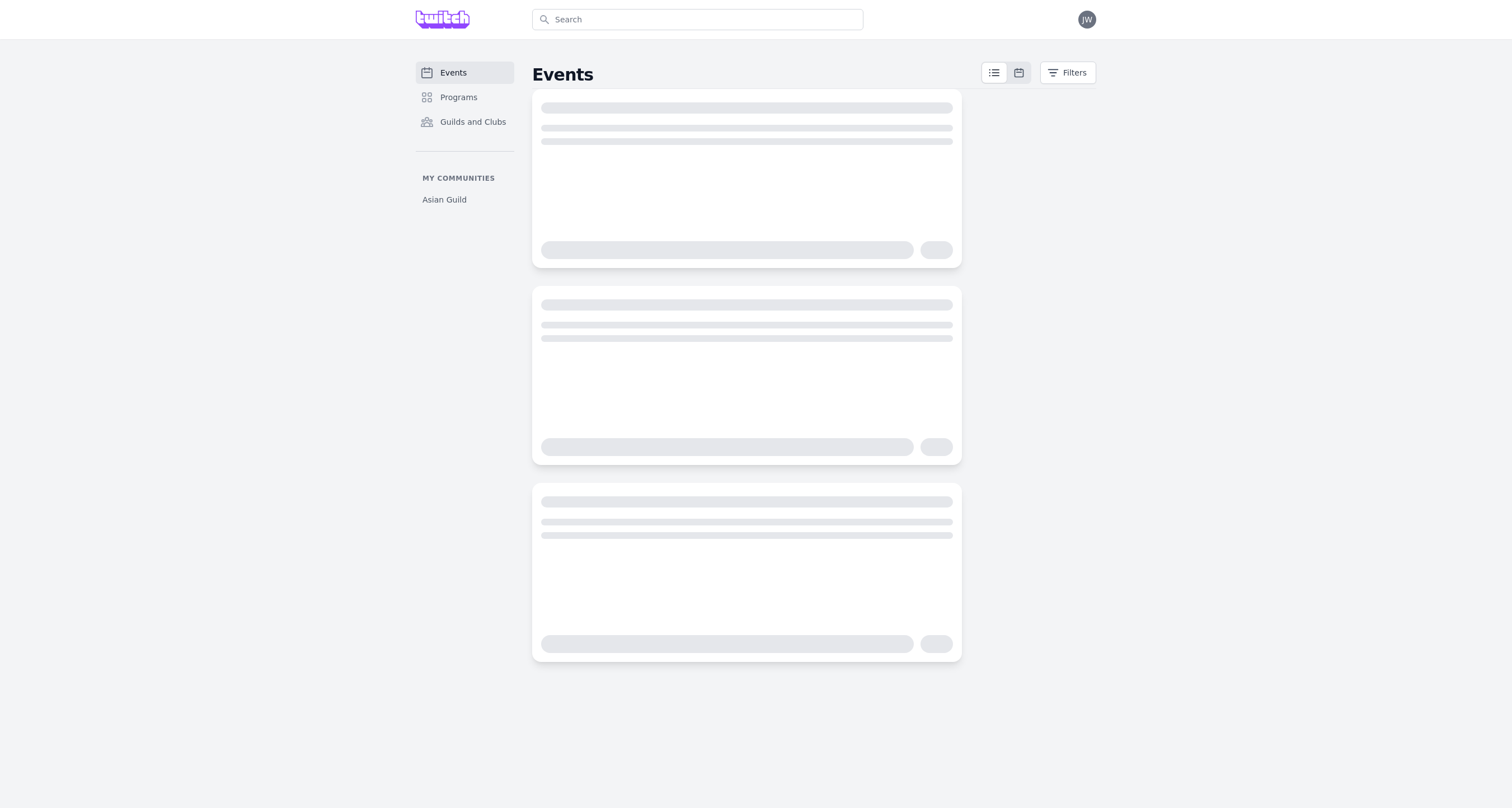
click at [451, 73] on span "Events" at bounding box center [453, 72] width 26 height 11
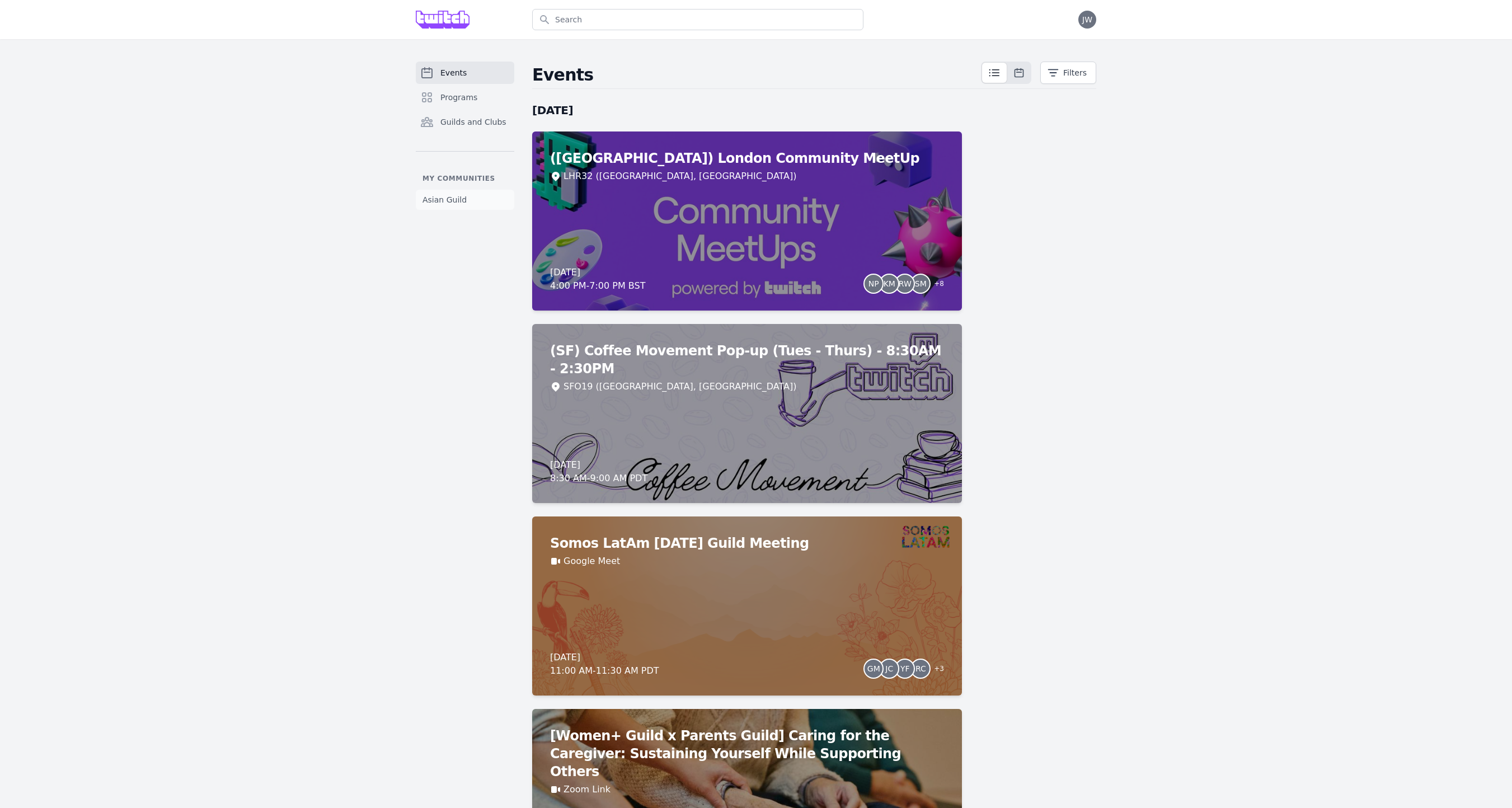
click at [444, 198] on span "Asian Guild" at bounding box center [444, 200] width 44 height 11
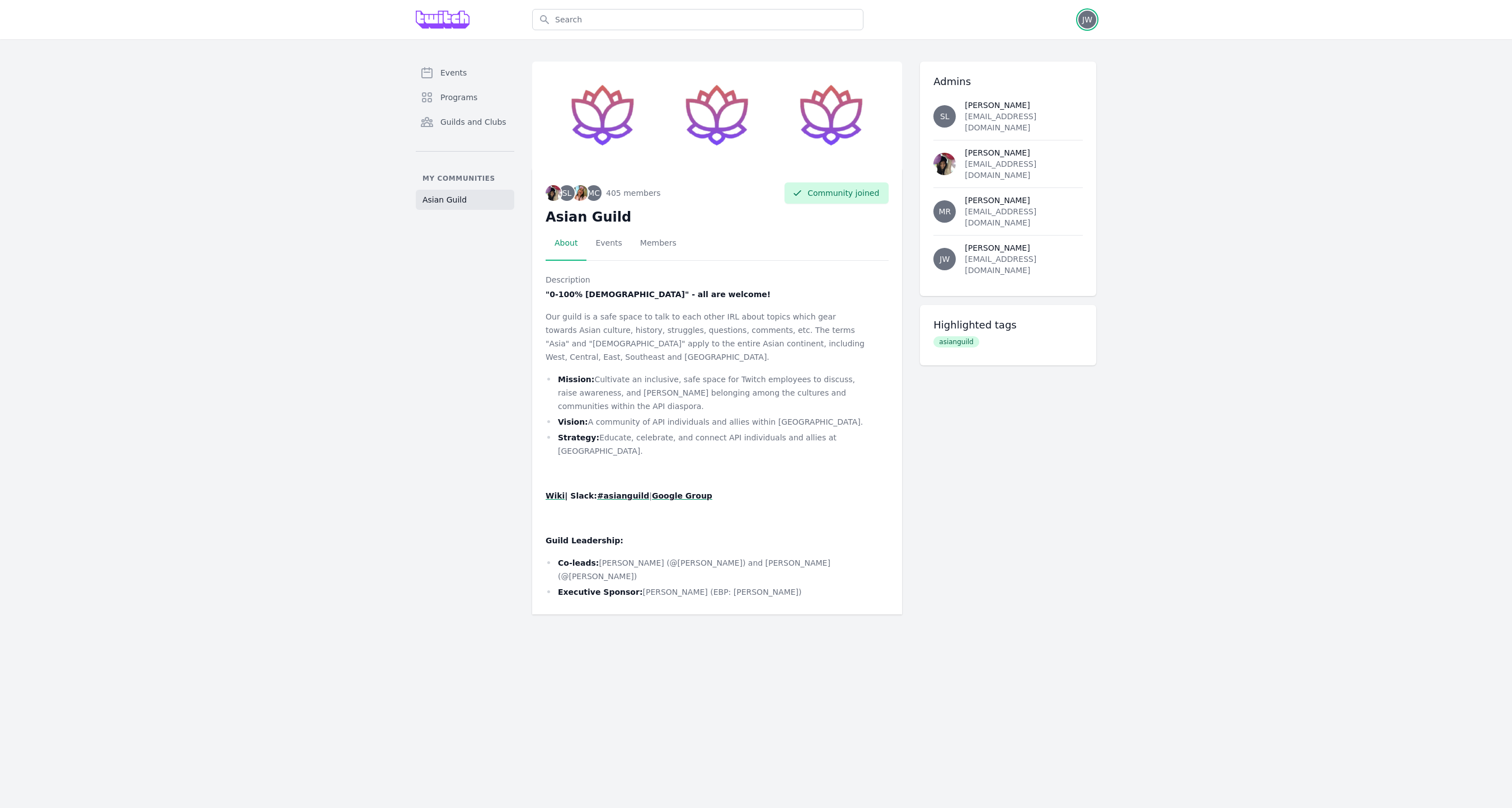
click at [1087, 16] on span "JW" at bounding box center [1087, 19] width 10 height 8
click at [1020, 42] on link "Admin" at bounding box center [1042, 45] width 107 height 20
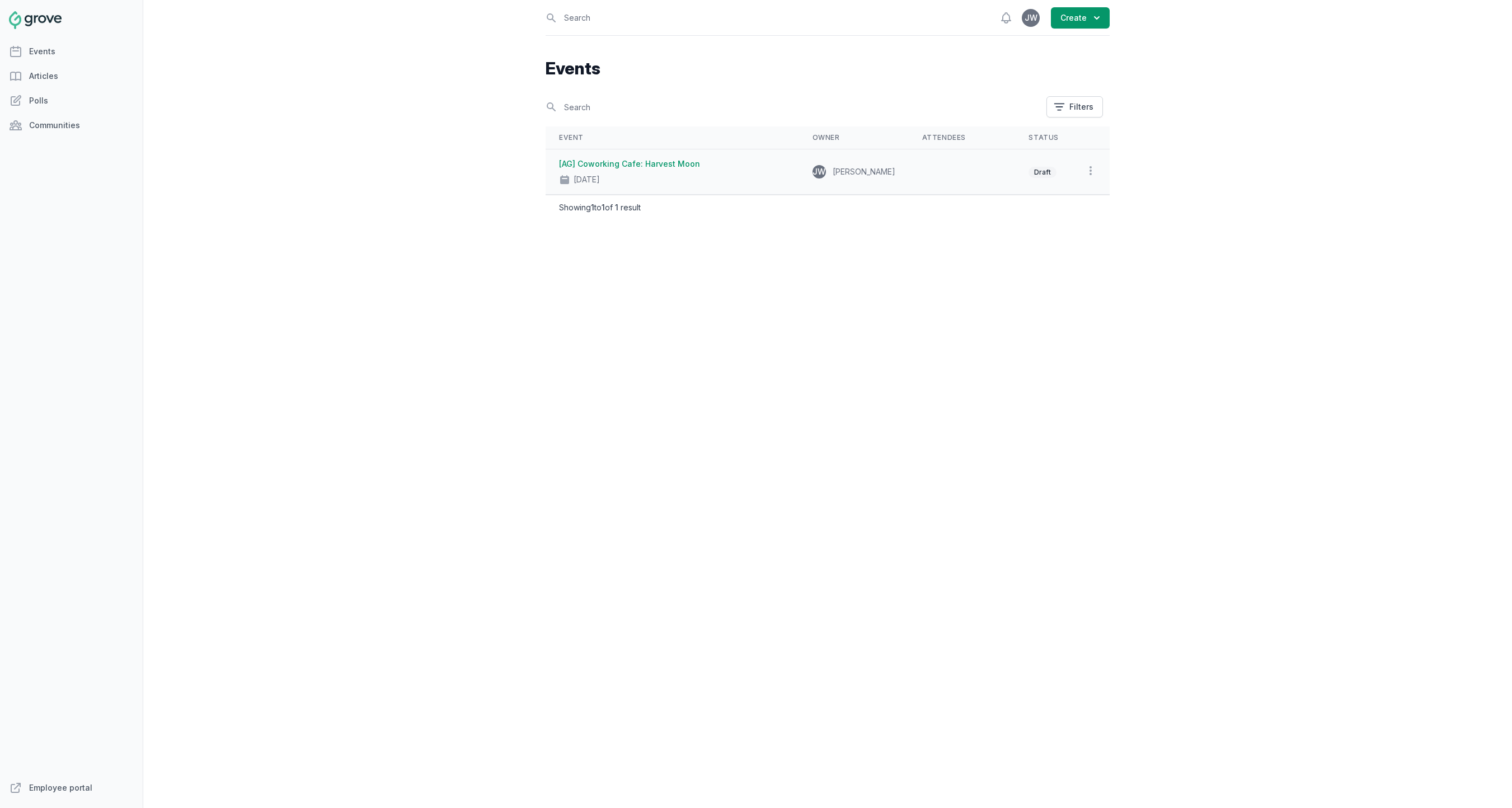
click at [700, 171] on div "Sep 22, 2025" at bounding box center [672, 177] width 227 height 16
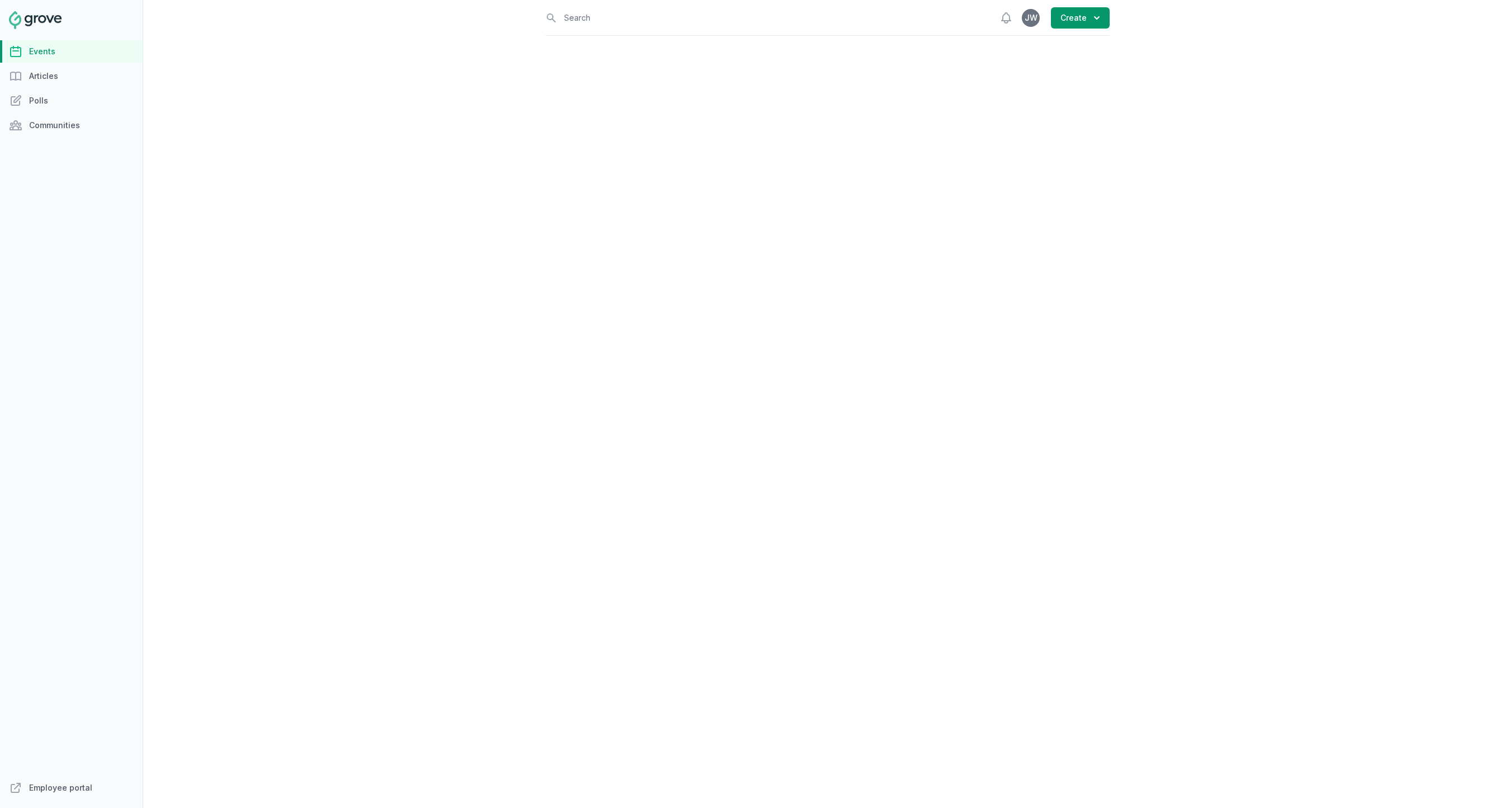
select select "virtual"
select select "10:00 AM"
select select "11:00 AM"
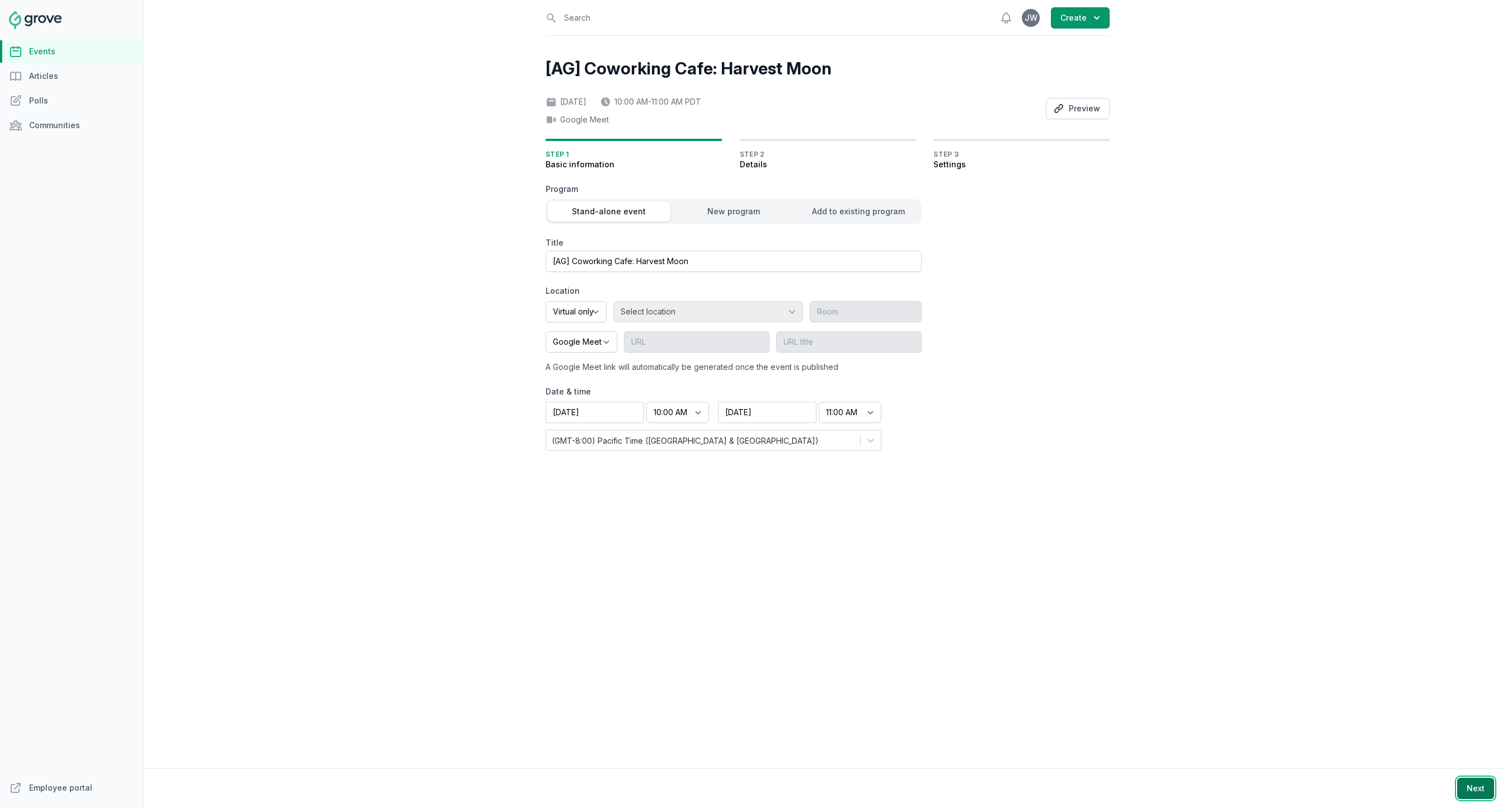
click at [1483, 792] on button "Next" at bounding box center [1476, 788] width 37 height 21
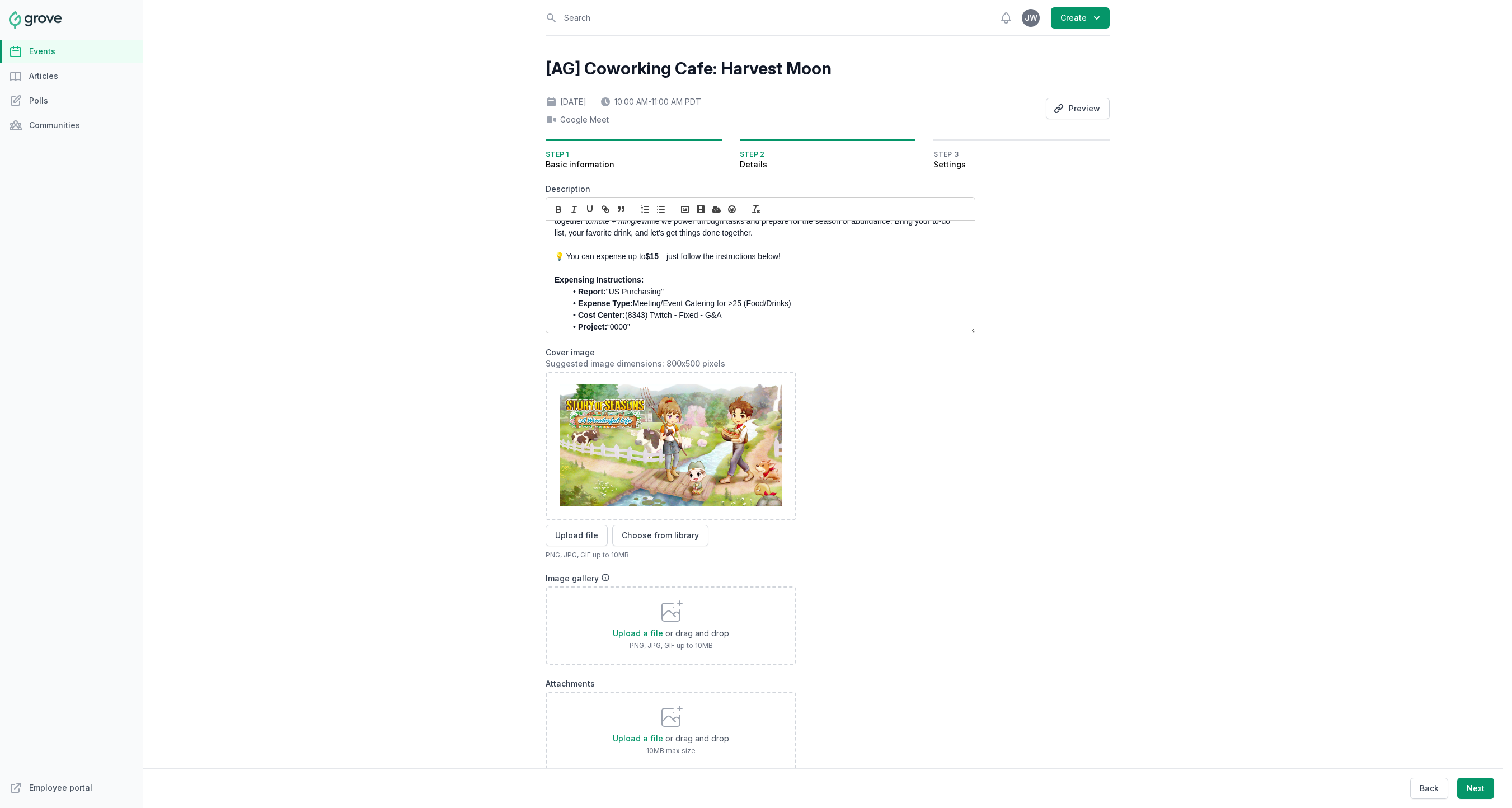
scroll to position [66, 0]
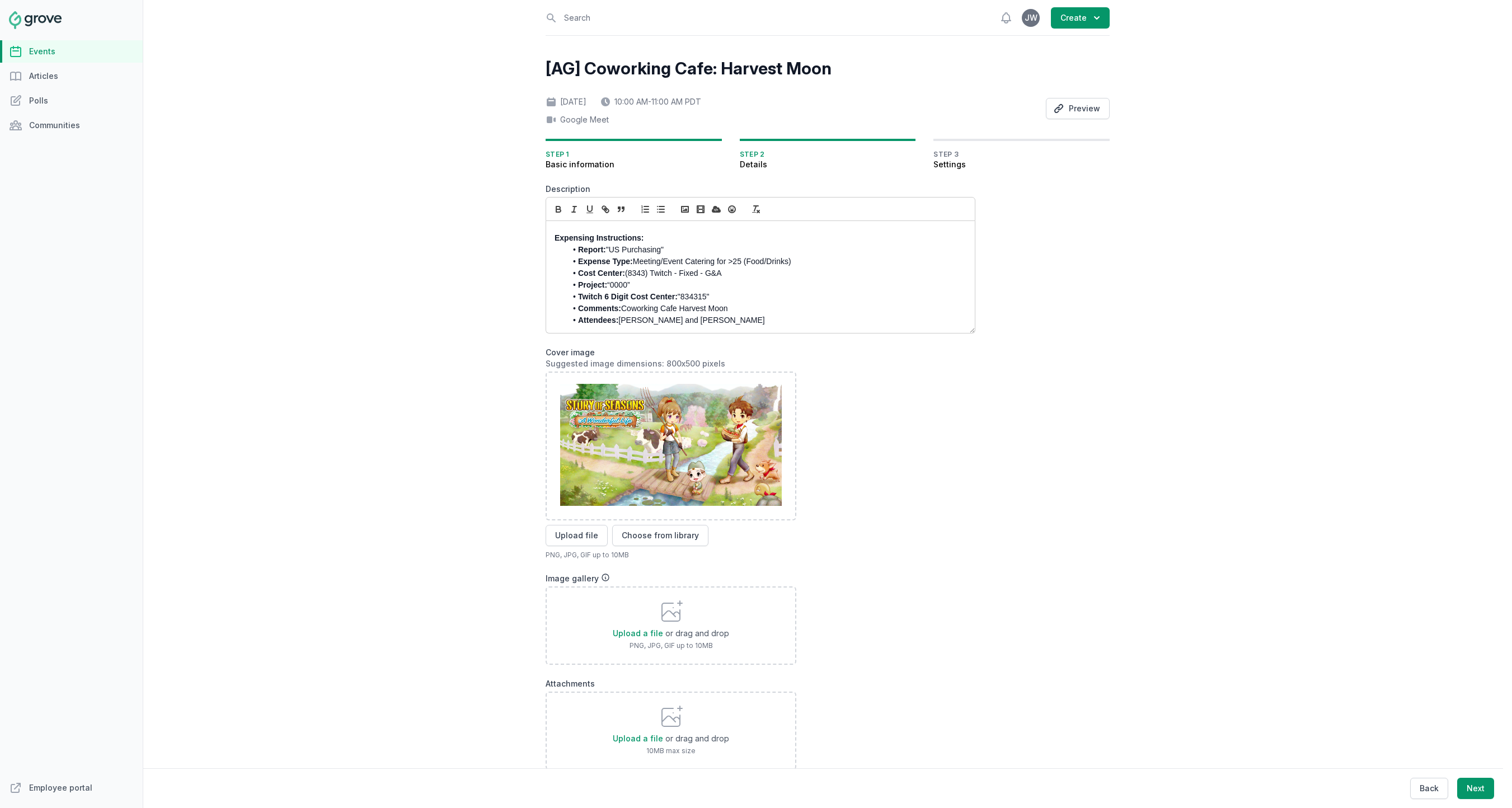
drag, startPoint x: 733, startPoint y: 306, endPoint x: 625, endPoint y: 308, distance: 108.0
click at [625, 308] on li "Comments: Coworking Cafe Harvest Moon" at bounding box center [763, 309] width 394 height 12
click at [824, 298] on li "Twitch 6 Digit Cost Center: "834315"" at bounding box center [763, 297] width 394 height 12
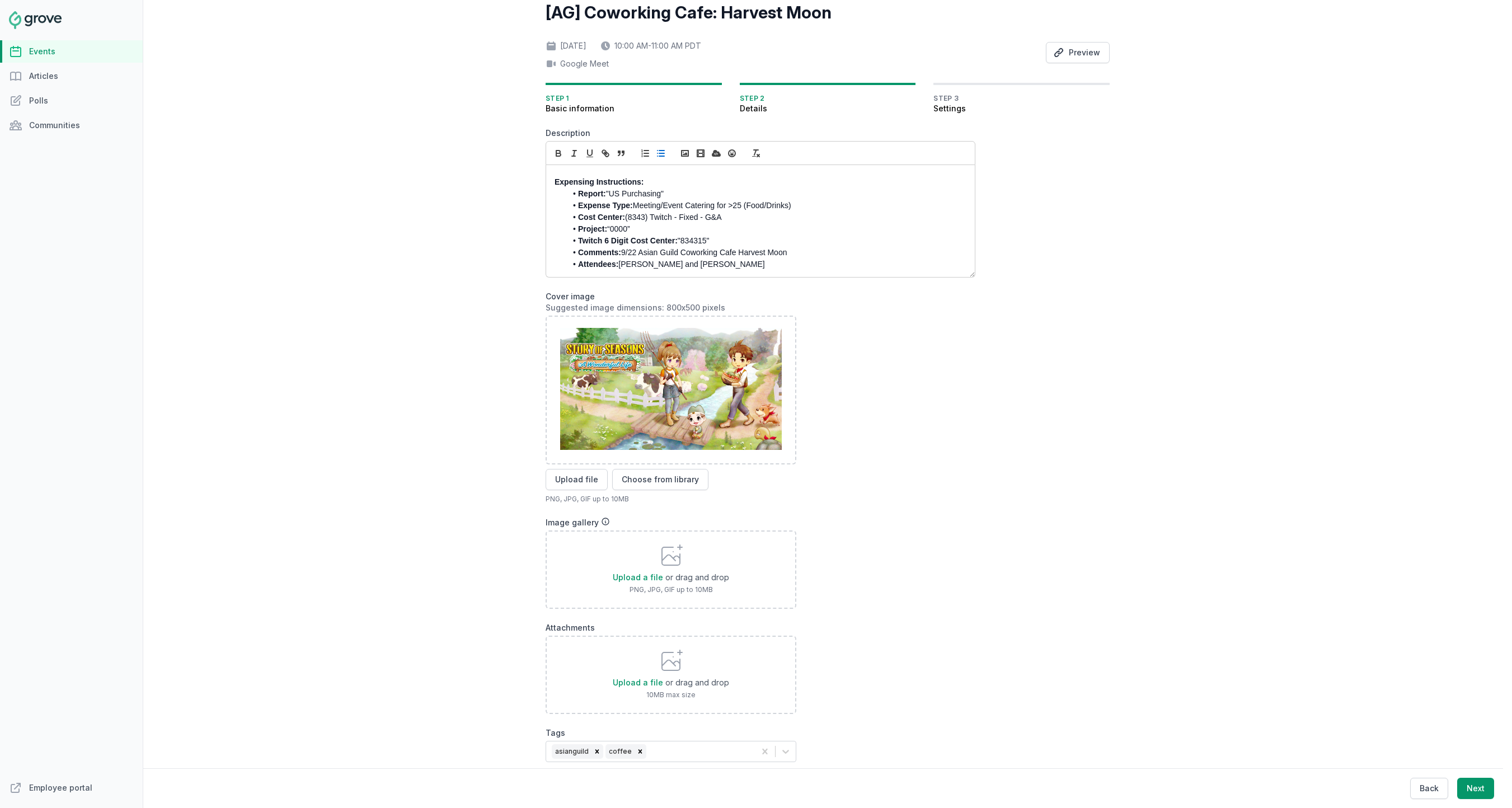
scroll to position [87, 0]
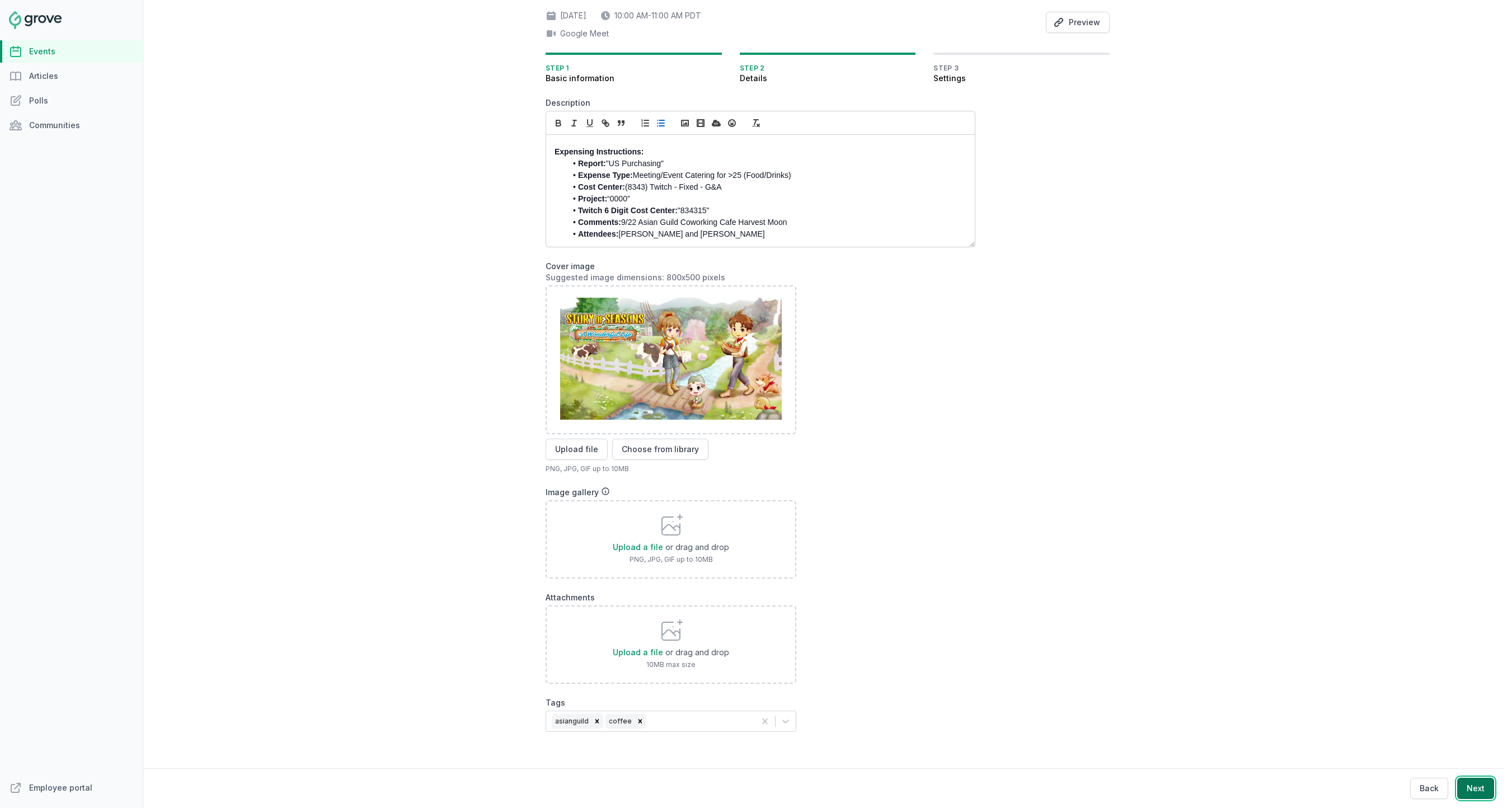
click at [1483, 795] on button "Next" at bounding box center [1476, 788] width 37 height 21
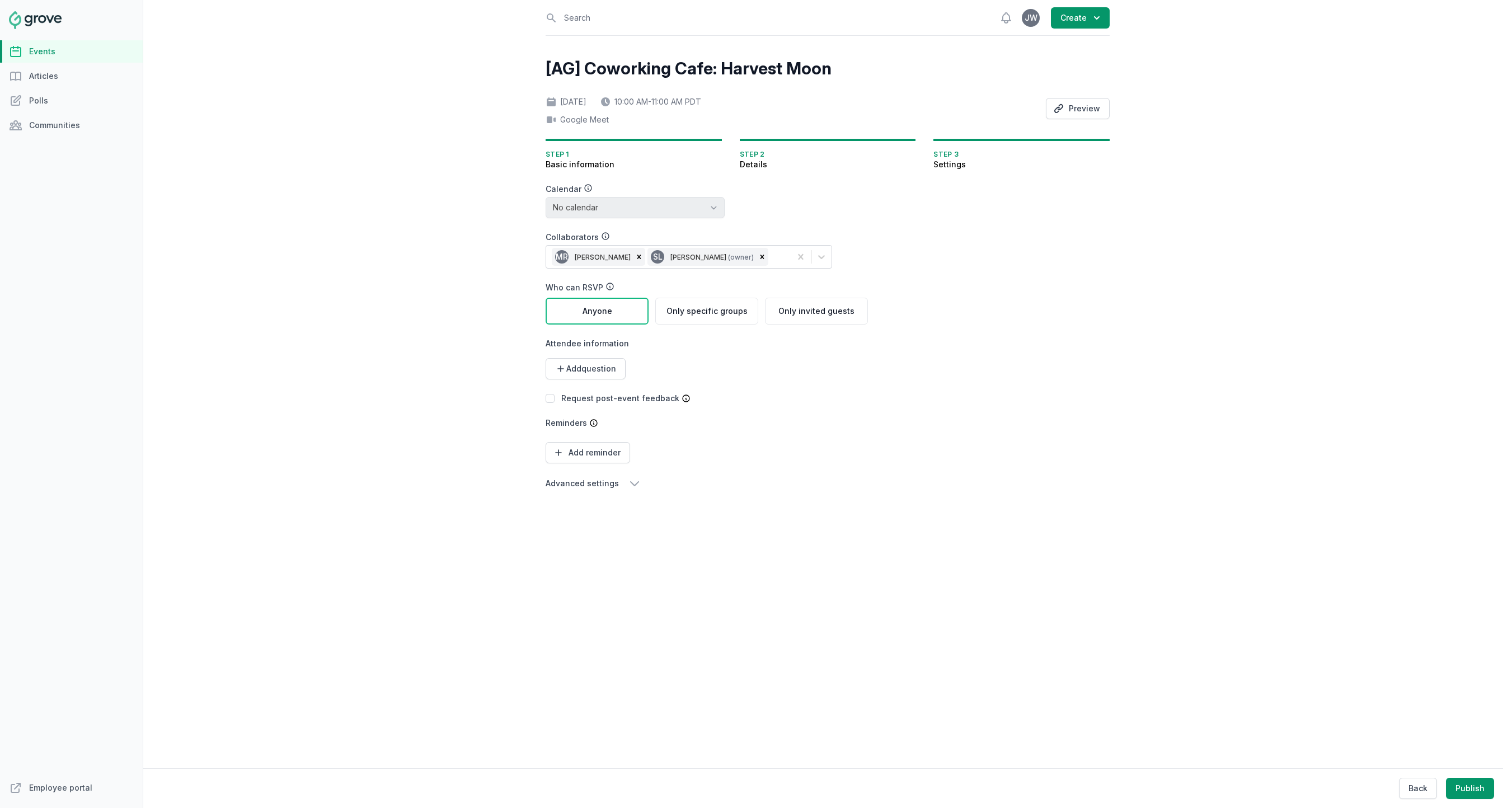
scroll to position [0, 0]
click at [1483, 795] on button "Publish" at bounding box center [1470, 788] width 48 height 21
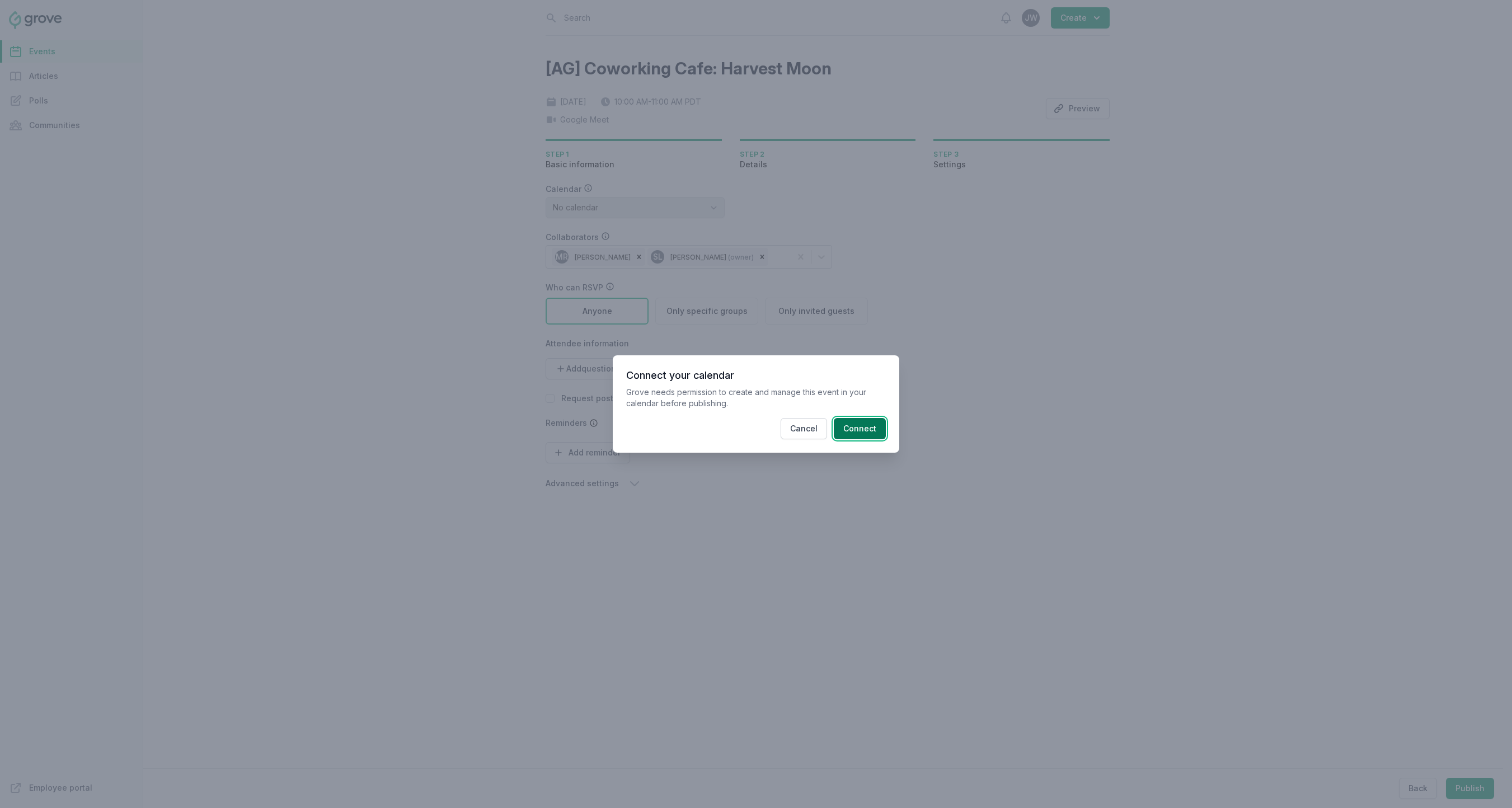
click at [866, 431] on button "Connect" at bounding box center [860, 428] width 52 height 21
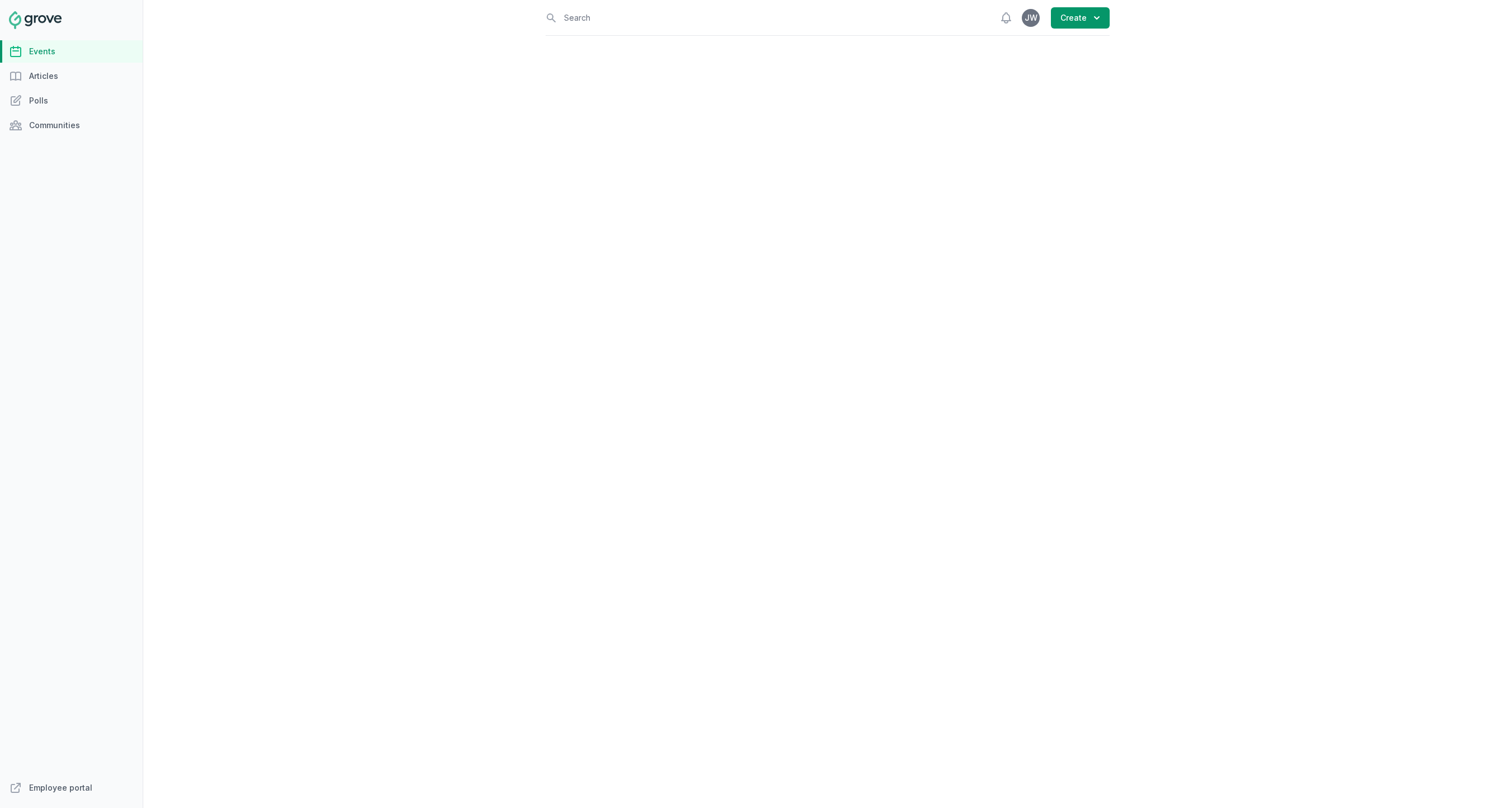
select select "virtual"
select select "10:00 AM"
select select "11:00 AM"
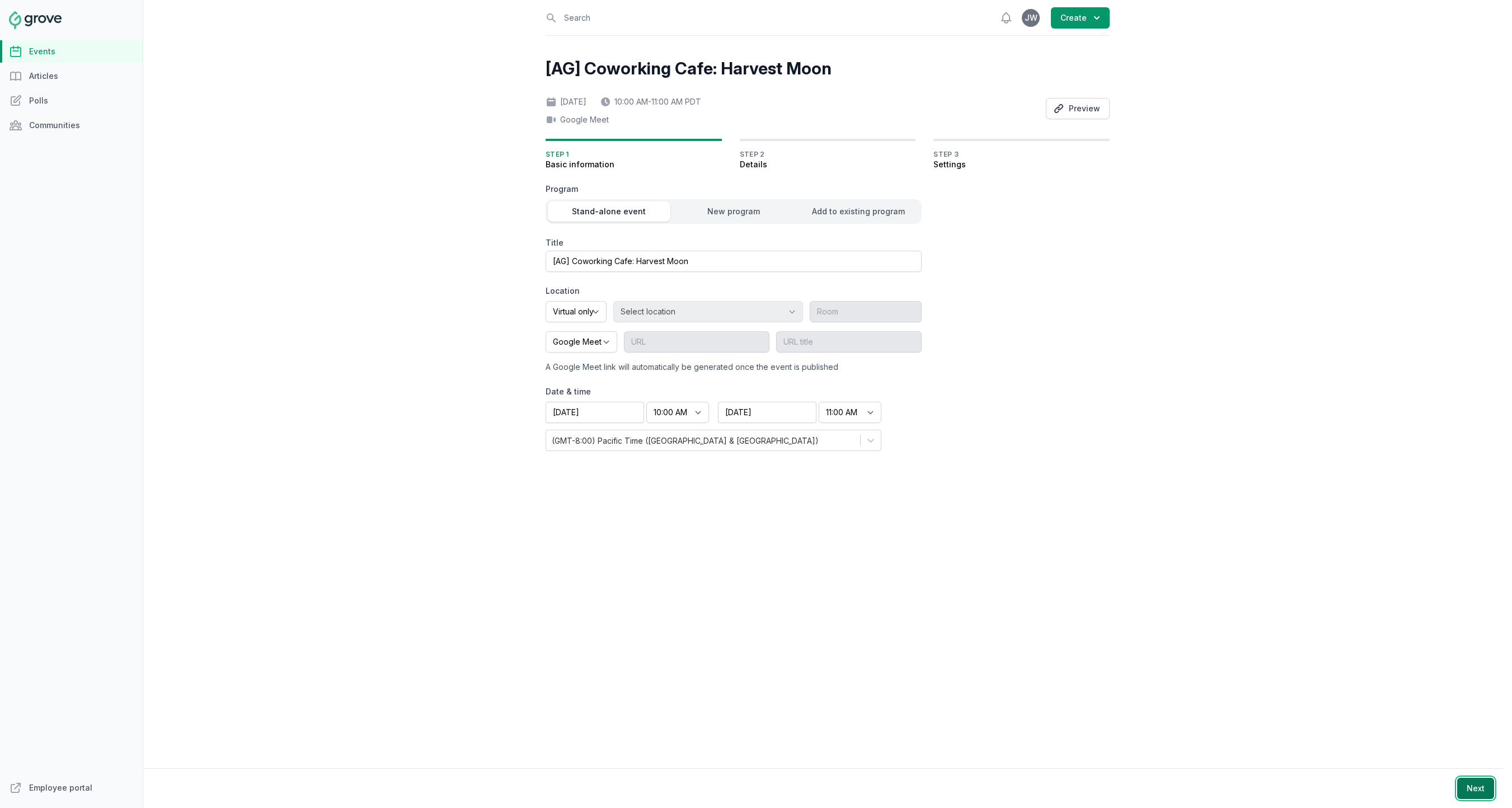
click at [1485, 797] on button "Next" at bounding box center [1476, 788] width 37 height 21
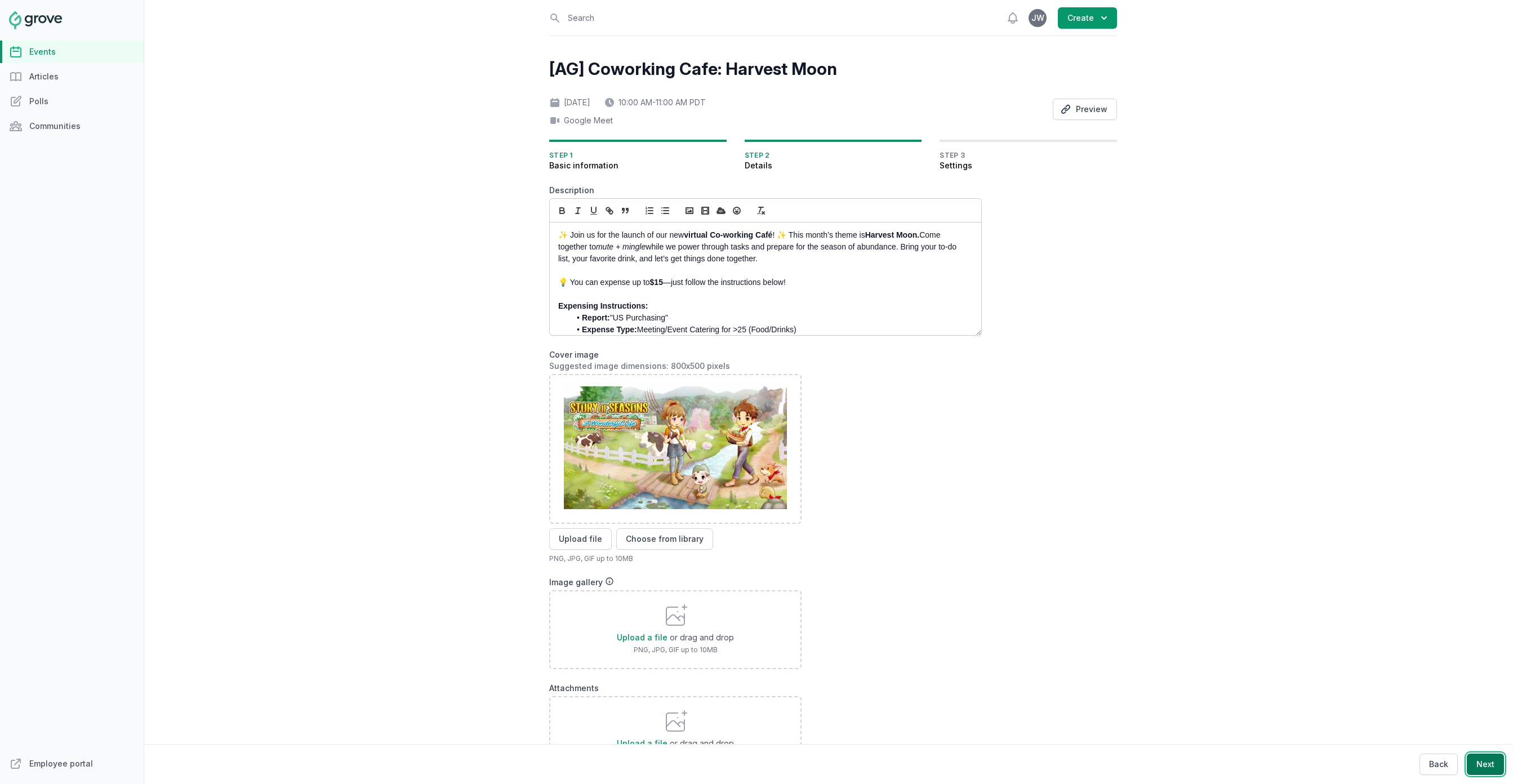
click at [1488, 773] on button "Next" at bounding box center [1485, 765] width 37 height 21
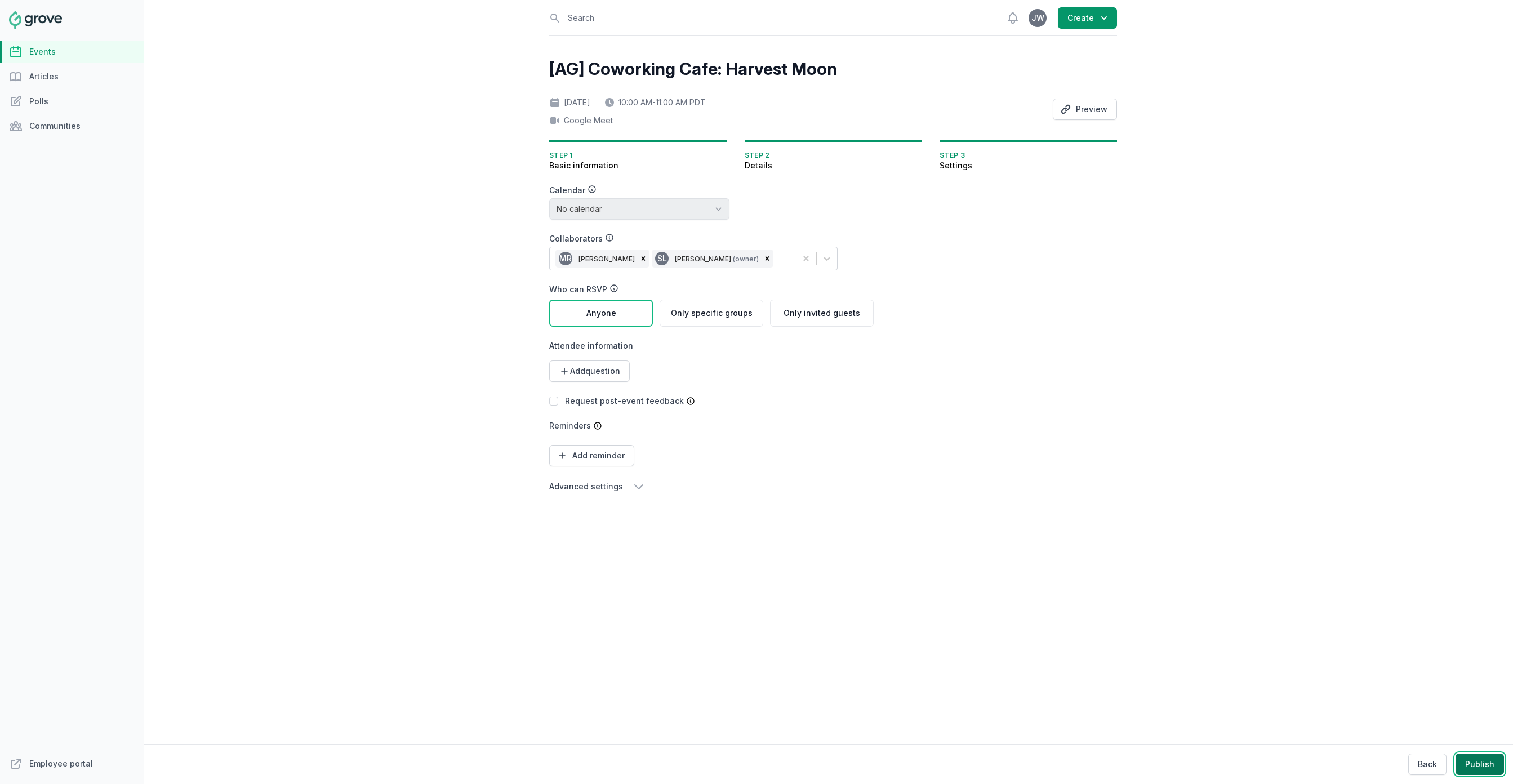
click at [1473, 770] on button "Publish" at bounding box center [1480, 765] width 48 height 21
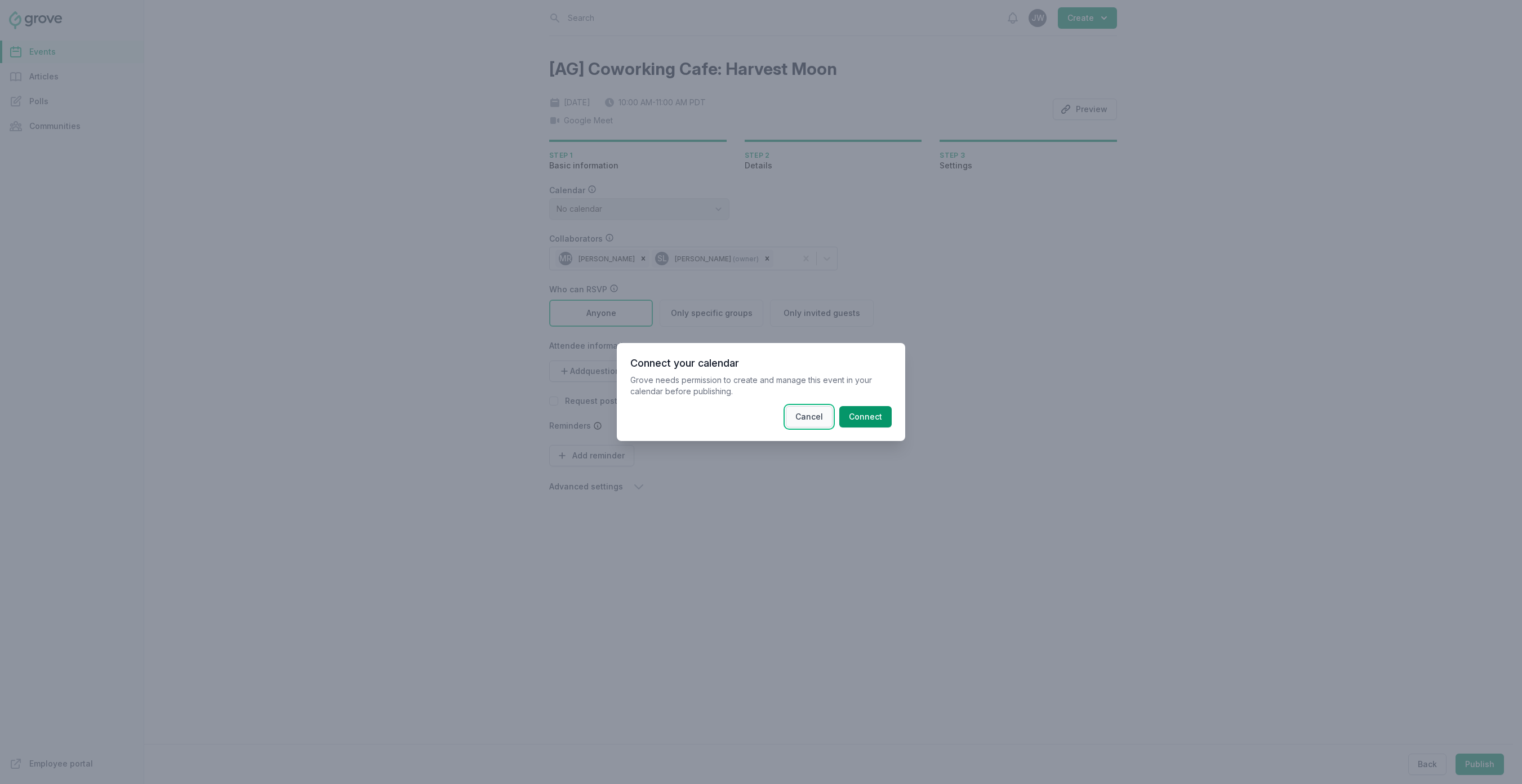
click at [818, 416] on button "Cancel" at bounding box center [809, 417] width 47 height 21
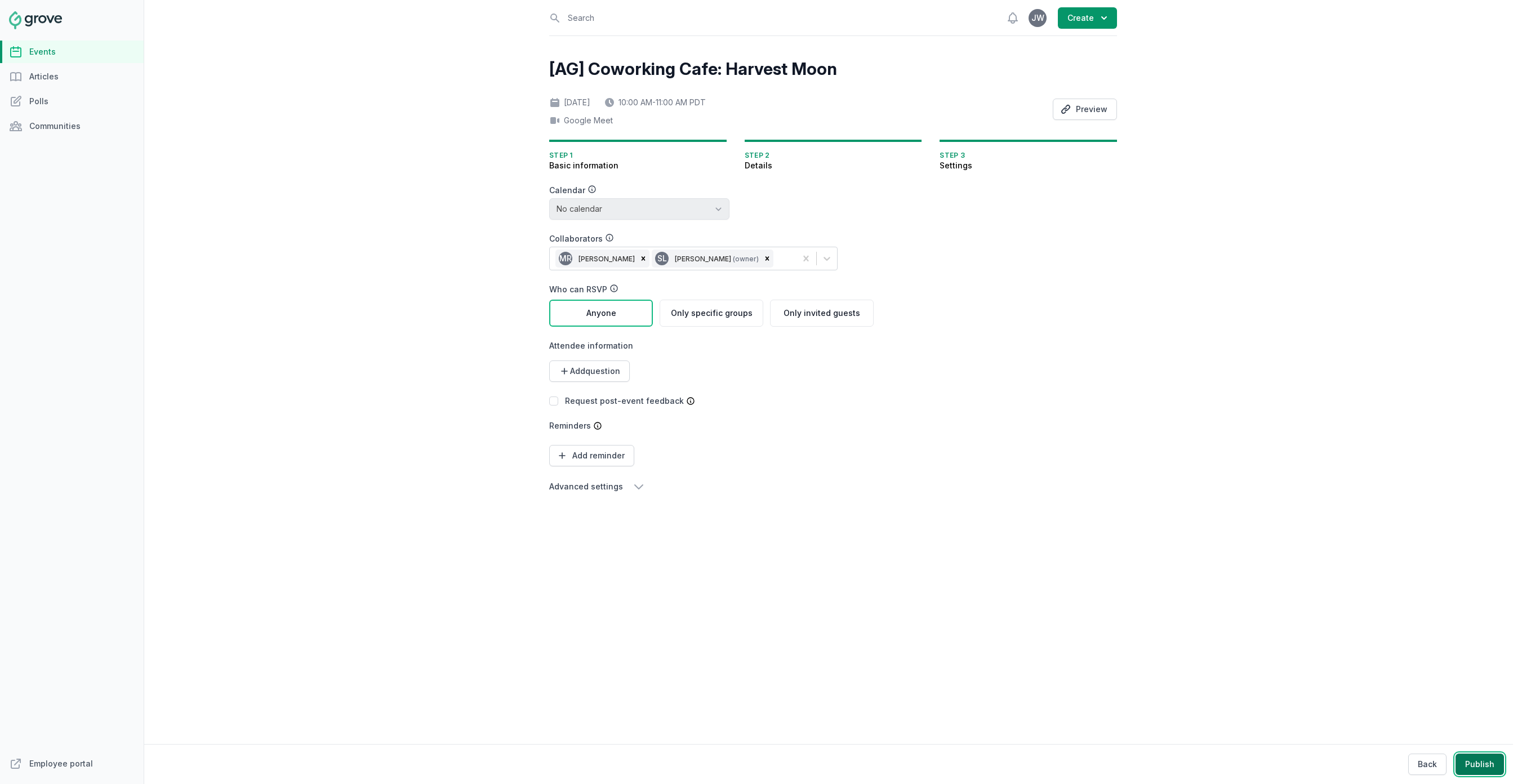
click at [1486, 771] on button "Publish" at bounding box center [1480, 765] width 48 height 21
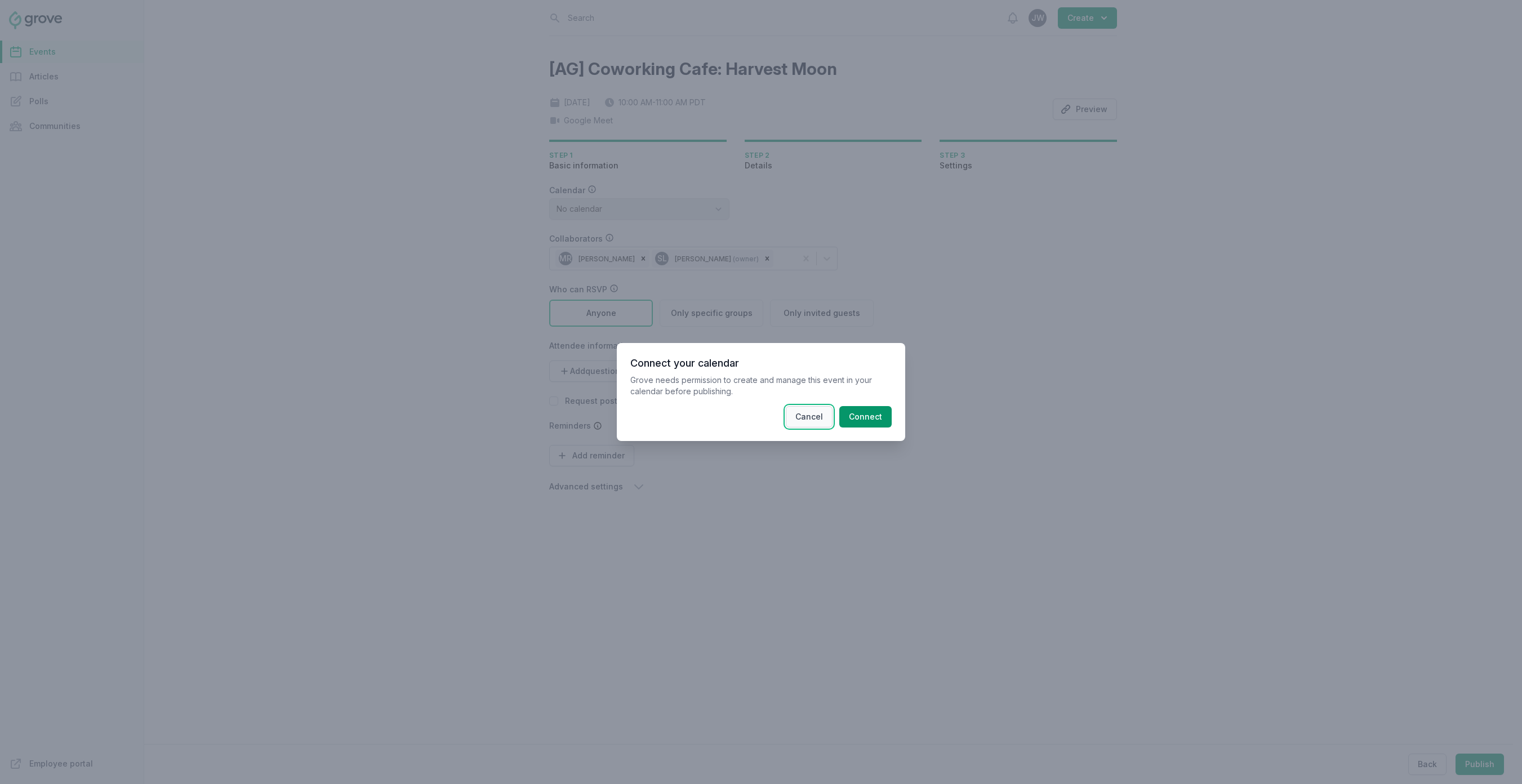
click at [807, 419] on button "Cancel" at bounding box center [809, 417] width 47 height 21
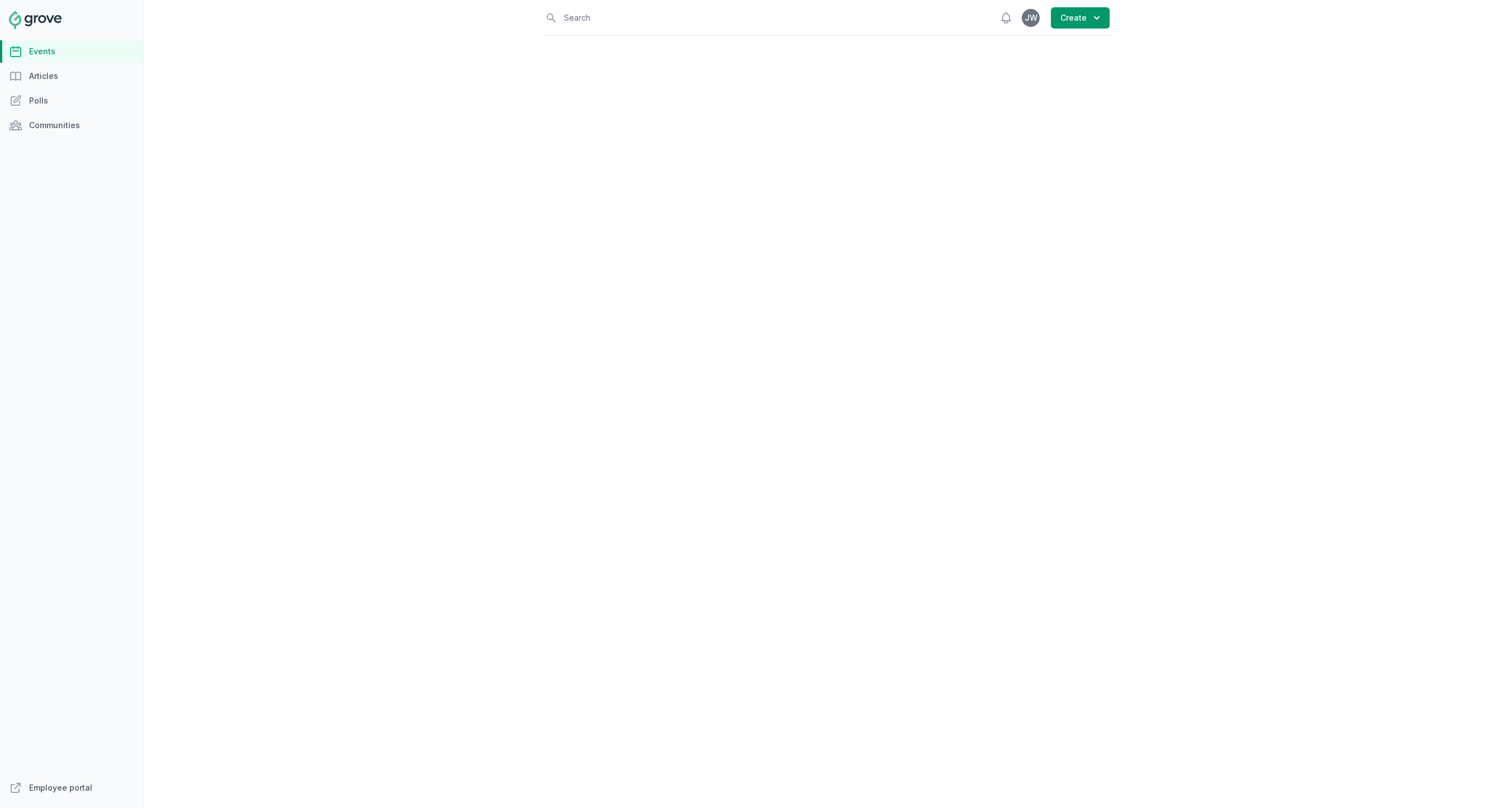
select select "virtual"
select select "10:00 AM"
select select "11:00 AM"
